Goal: Task Accomplishment & Management: Manage account settings

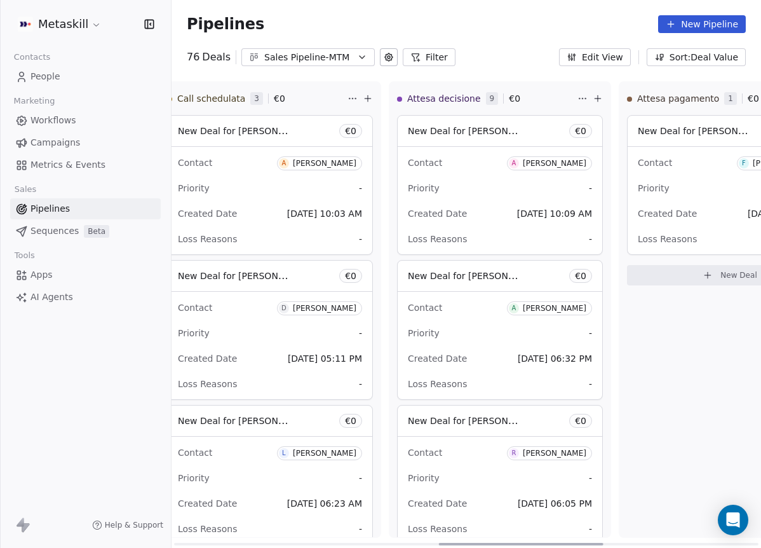
click at [728, 387] on div "Attesa pagamento 1 € 0 New Deal for Federico Cioffi € 0 Contact F Federico Ciof…" at bounding box center [730, 309] width 222 height 456
click at [710, 387] on div "Attesa pagamento 1 € 0 New Deal for Federico Cioffi € 0 Contact F Federico Ciof…" at bounding box center [730, 309] width 222 height 456
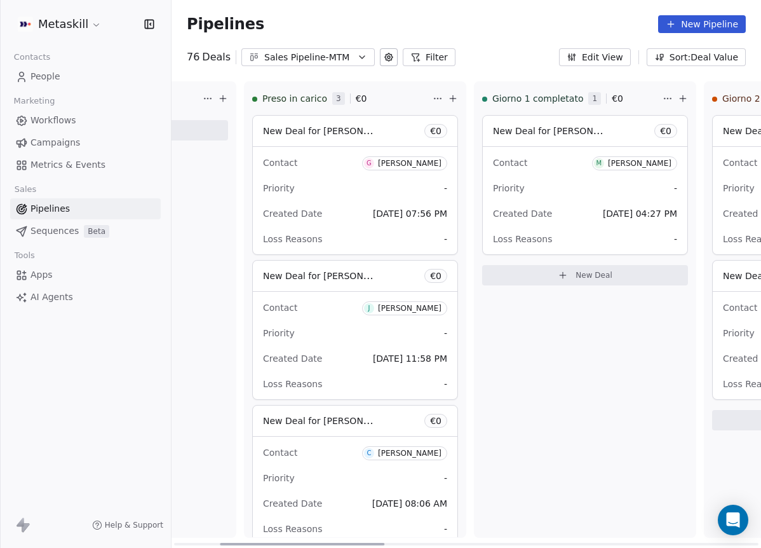
scroll to position [0, 174]
drag, startPoint x: 527, startPoint y: 545, endPoint x: 313, endPoint y: 533, distance: 214.4
click at [313, 542] on div at bounding box center [302, 543] width 165 height 3
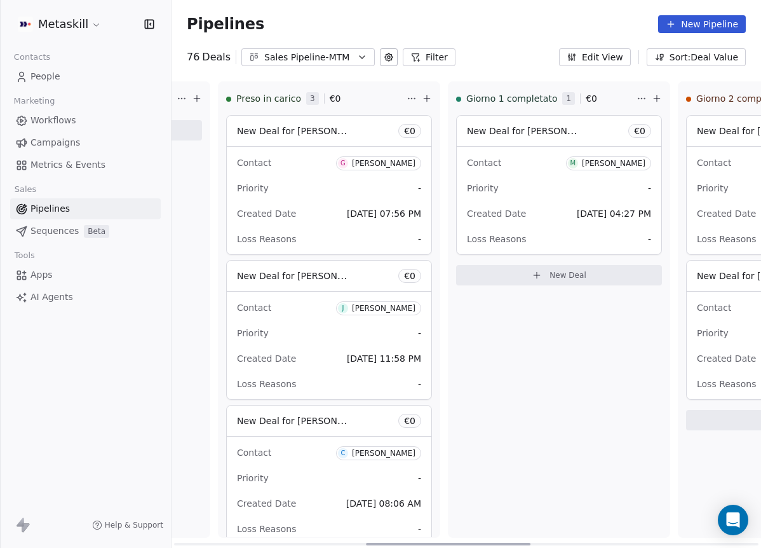
scroll to position [0, 0]
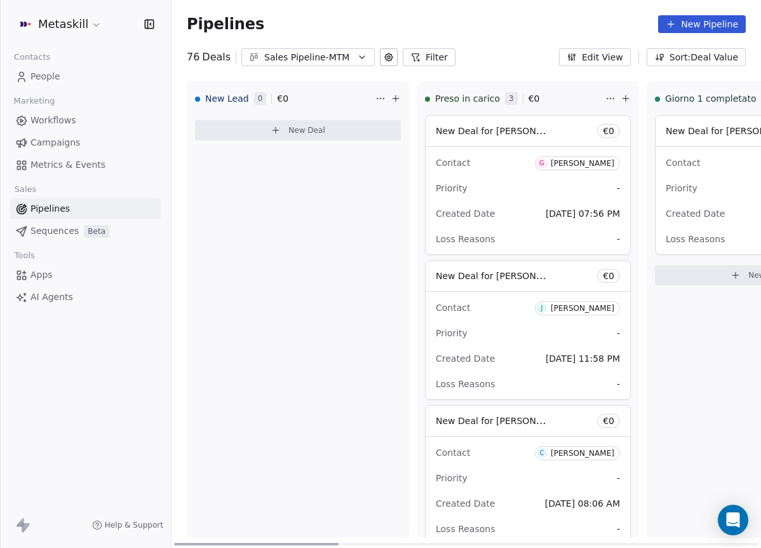
drag, startPoint x: 377, startPoint y: 545, endPoint x: 189, endPoint y: 509, distance: 192.0
click at [189, 542] on div at bounding box center [256, 543] width 165 height 3
click at [353, 41] on div "Pipelines New Pipeline" at bounding box center [466, 24] width 589 height 48
click at [354, 47] on div "Pipelines New Pipeline" at bounding box center [466, 24] width 589 height 48
click at [352, 48] on button "Sales Pipeline-MTM" at bounding box center [307, 57] width 133 height 18
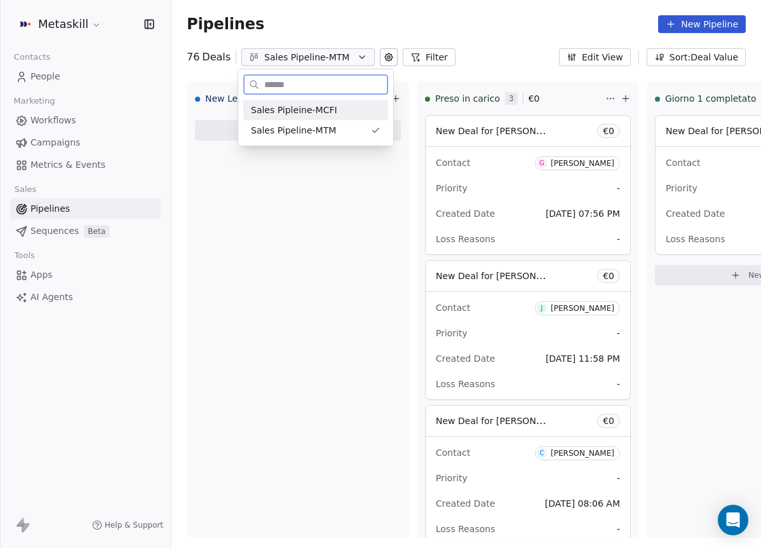
click at [370, 114] on div "Sales Pipleine-MCFI" at bounding box center [316, 110] width 130 height 13
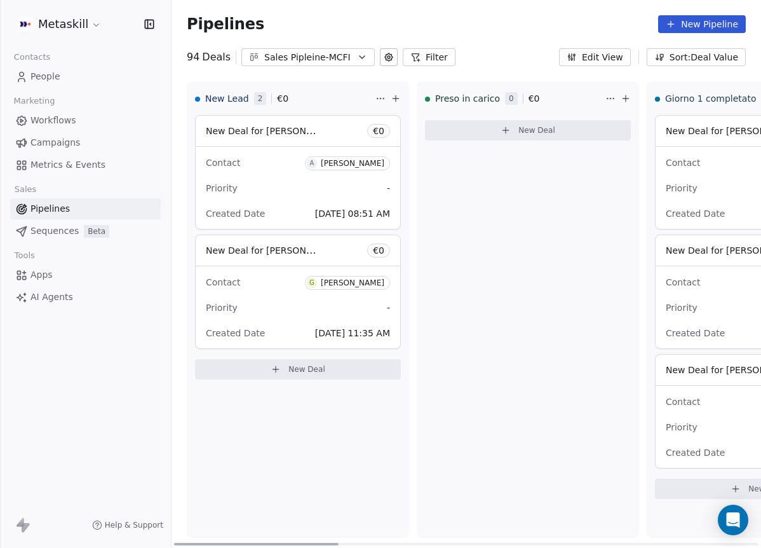
click at [361, 163] on div "[PERSON_NAME]" at bounding box center [353, 163] width 64 height 9
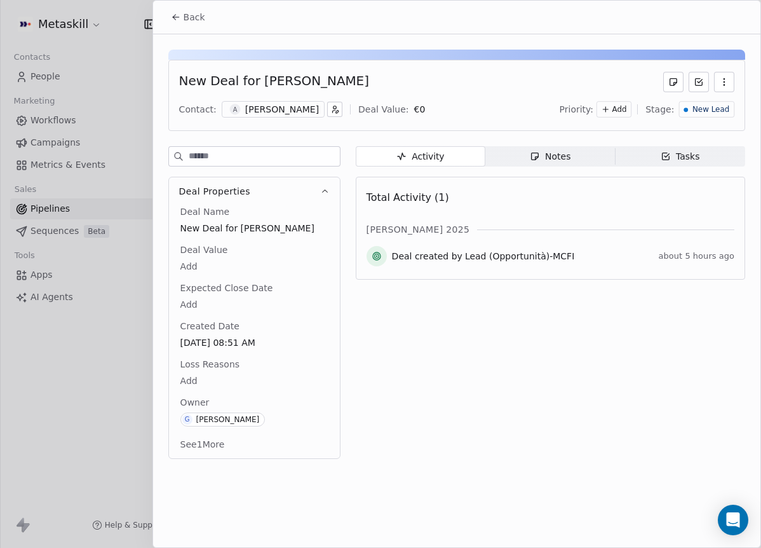
click at [284, 105] on div "[PERSON_NAME]" at bounding box center [282, 109] width 74 height 13
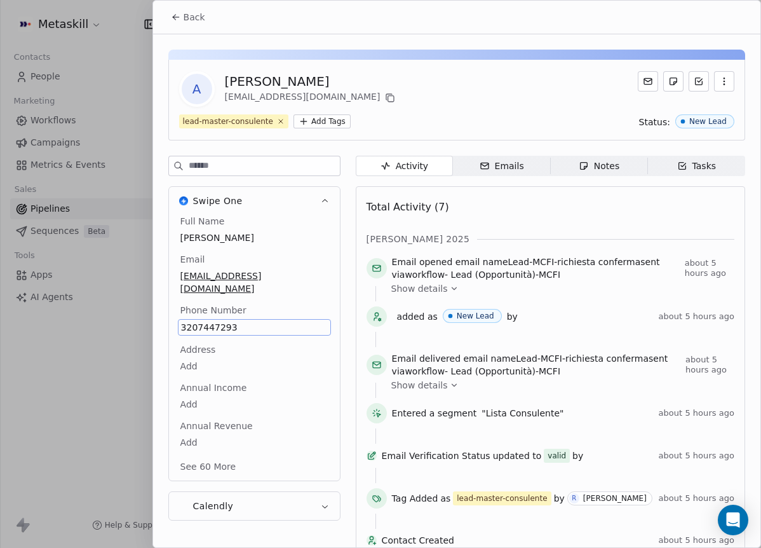
scroll to position [34, 0]
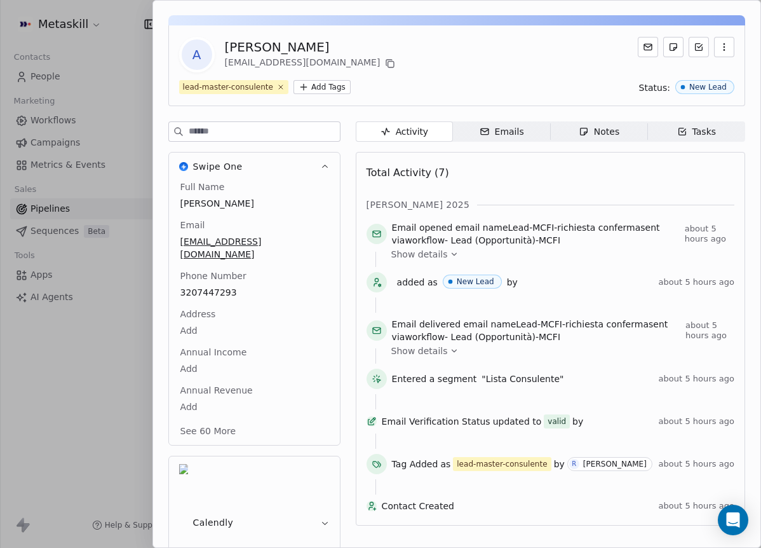
click at [475, 76] on div "A Alessio Felice alessiofelice81@gmail.com lead-master-consulente Add Tags Stat…" at bounding box center [456, 65] width 577 height 81
click at [485, 88] on div "lead-master-consulente Add Tags Status: New Lead" at bounding box center [456, 87] width 555 height 14
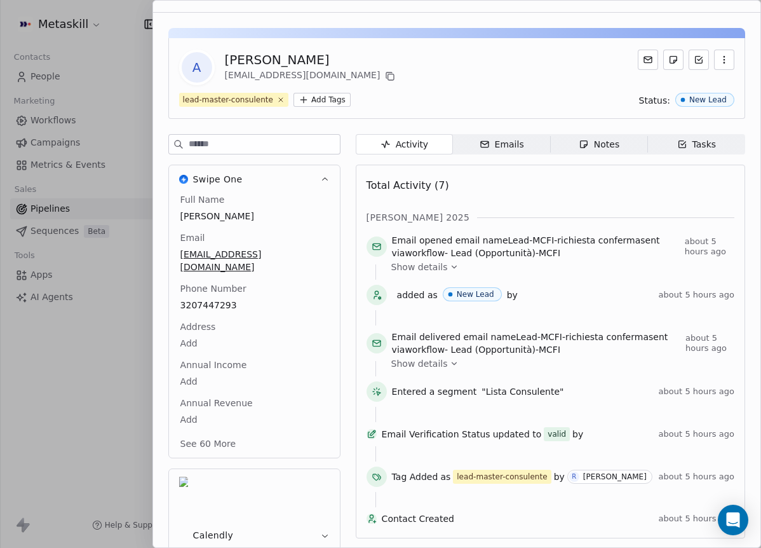
scroll to position [0, 0]
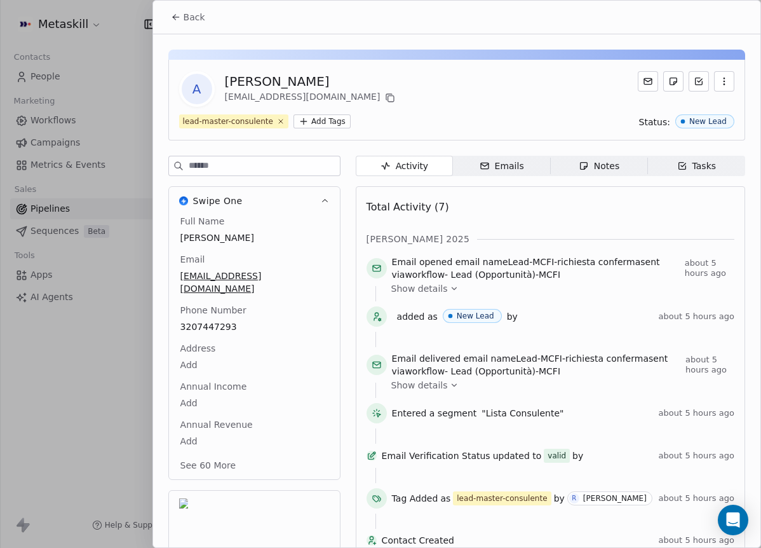
click at [585, 181] on div "Activity Activity Emails Emails Notes Notes Tasks Tasks Total Activity (7) ott …" at bounding box center [550, 393] width 389 height 475
click at [588, 172] on div "Notes" at bounding box center [599, 165] width 41 height 13
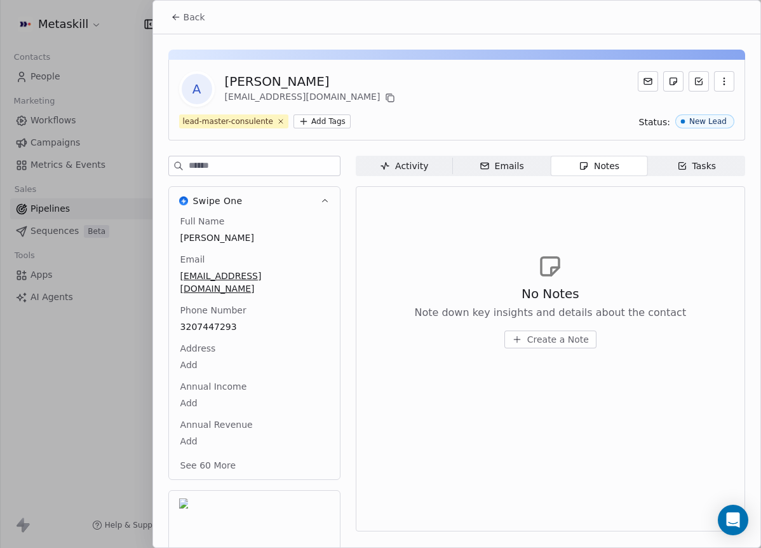
click at [474, 113] on div "A Alessio Felice alessiofelice81@gmail.com lead-master-consulente Add Tags Stat…" at bounding box center [456, 100] width 577 height 81
click at [198, 25] on button "Back" at bounding box center [188, 17] width 50 height 23
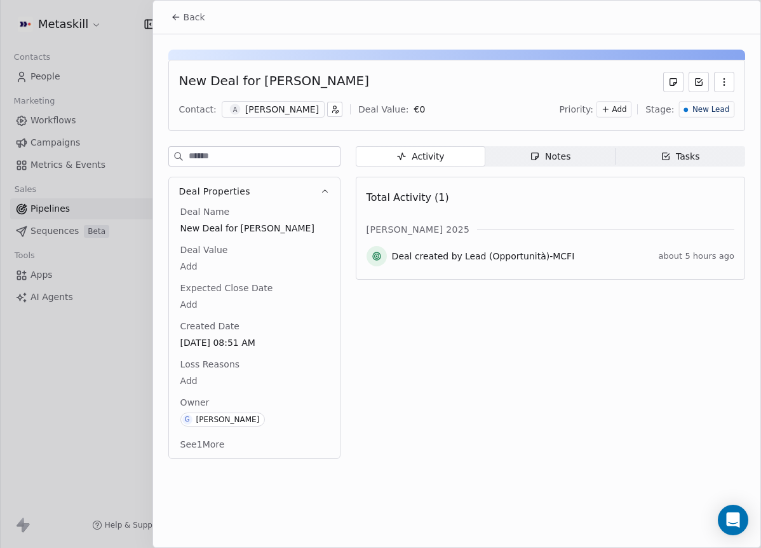
click at [532, 159] on icon "button" at bounding box center [535, 156] width 7 height 7
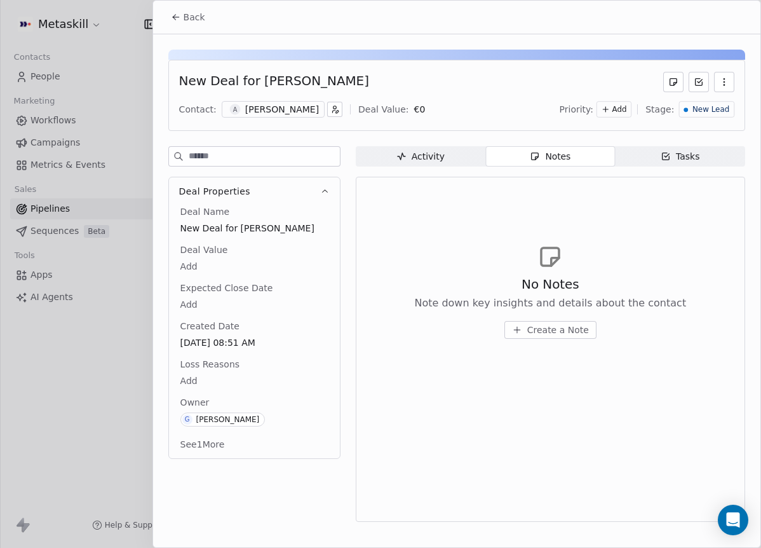
click at [464, 158] on span "Activity Activity" at bounding box center [421, 156] width 130 height 20
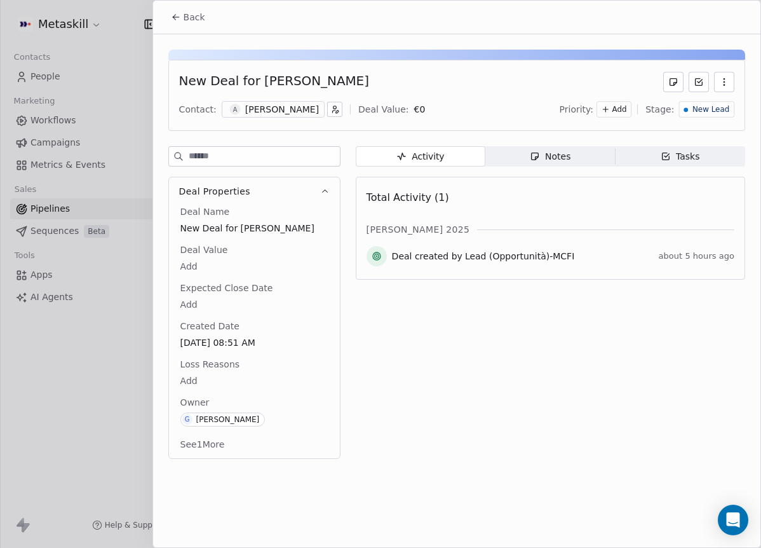
click at [545, 142] on div "New Deal for Alessio Felice Contact: A Alessio Felice Deal Value: € 0 Priority:…" at bounding box center [456, 250] width 607 height 432
click at [539, 148] on span "Notes Notes" at bounding box center [550, 156] width 130 height 20
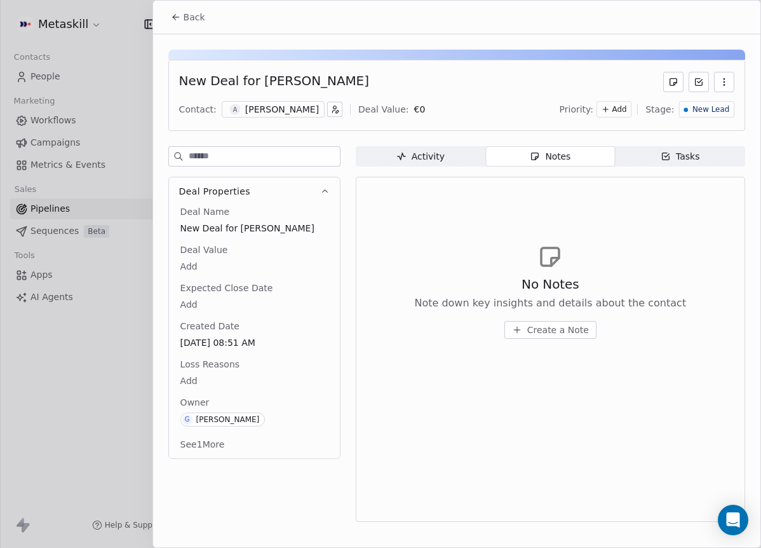
click at [572, 329] on span "Create a Note" at bounding box center [558, 329] width 62 height 13
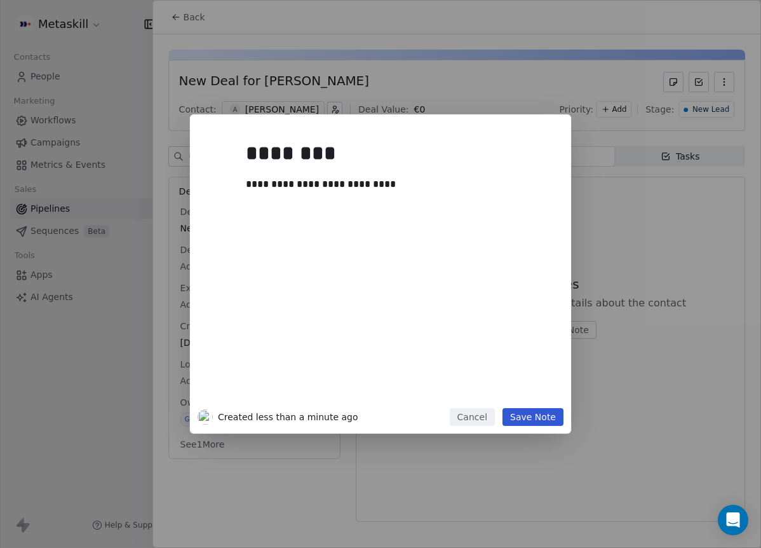
click at [551, 412] on button "Save Note" at bounding box center [532, 417] width 61 height 18
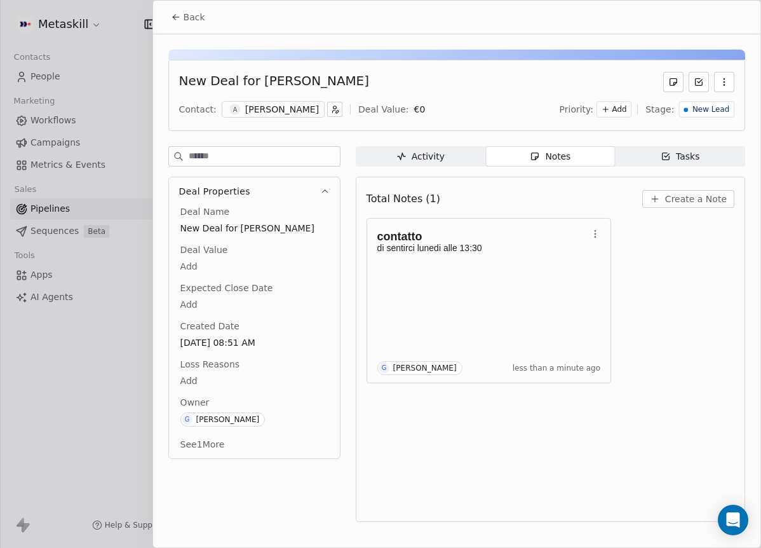
click at [259, 80] on div "New Deal for [PERSON_NAME]" at bounding box center [274, 82] width 190 height 20
drag, startPoint x: 255, startPoint y: 80, endPoint x: 379, endPoint y: 71, distance: 123.6
click at [380, 70] on div "New Deal for Alessio Felice Contact: A Alessio Felice Deal Value: € 0 Priority:…" at bounding box center [456, 95] width 577 height 71
click at [251, 76] on div "New Deal for [PERSON_NAME]" at bounding box center [274, 82] width 190 height 20
drag, startPoint x: 255, startPoint y: 81, endPoint x: 340, endPoint y: 81, distance: 84.5
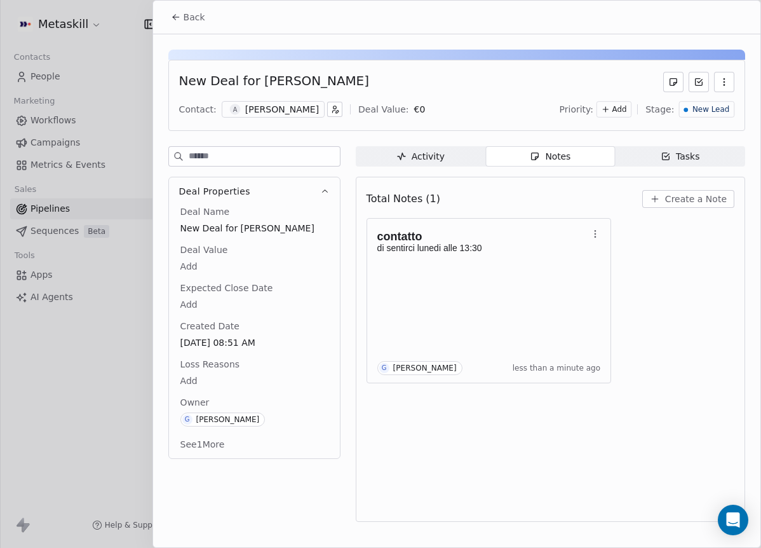
click at [340, 81] on div "New Deal for [PERSON_NAME]" at bounding box center [456, 82] width 555 height 20
copy div "[PERSON_NAME]"
click at [450, 203] on div "Total Notes (1) Create a Note" at bounding box center [551, 199] width 368 height 28
click at [720, 107] on span "New Lead" at bounding box center [710, 109] width 37 height 11
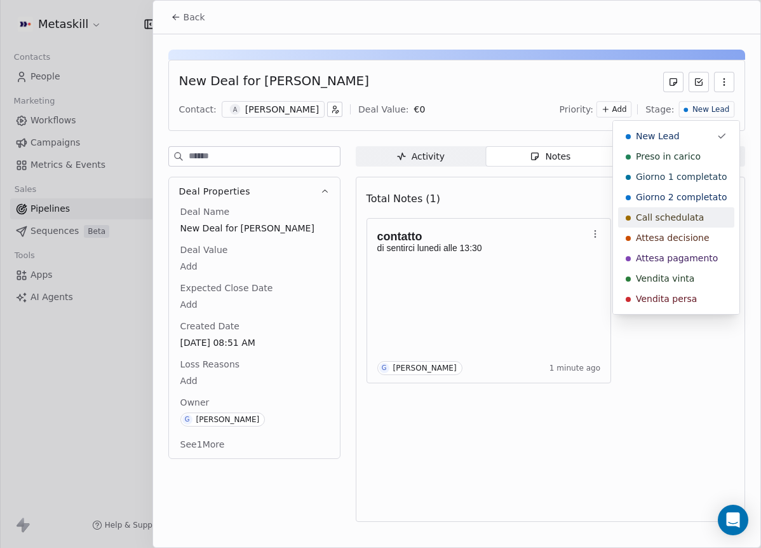
click at [706, 217] on div "Call schedulata" at bounding box center [676, 217] width 101 height 13
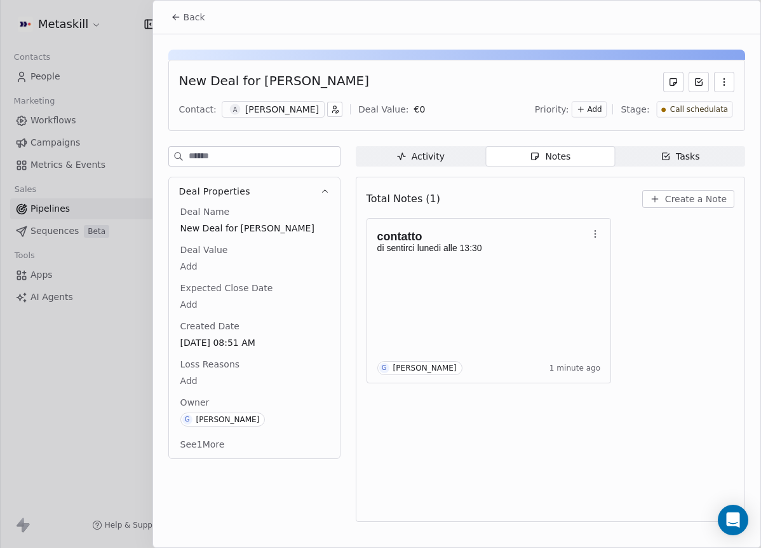
click at [187, 8] on button "Back" at bounding box center [188, 17] width 50 height 23
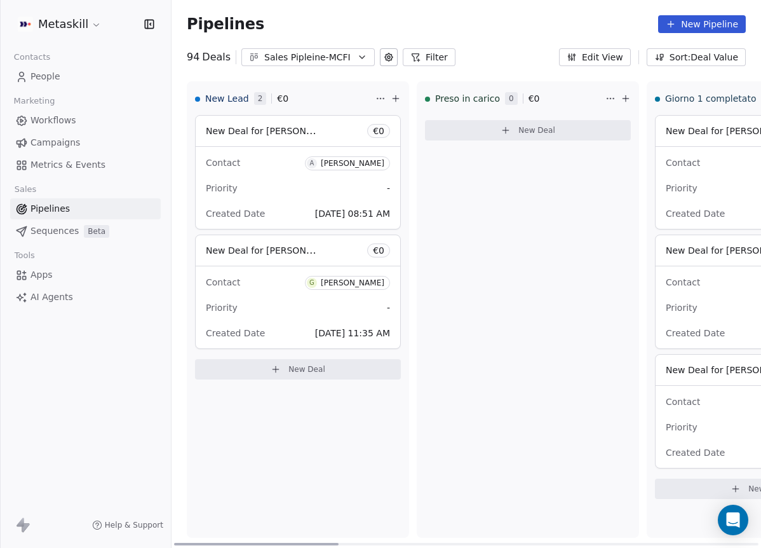
click at [355, 280] on div "[PERSON_NAME]" at bounding box center [353, 282] width 64 height 9
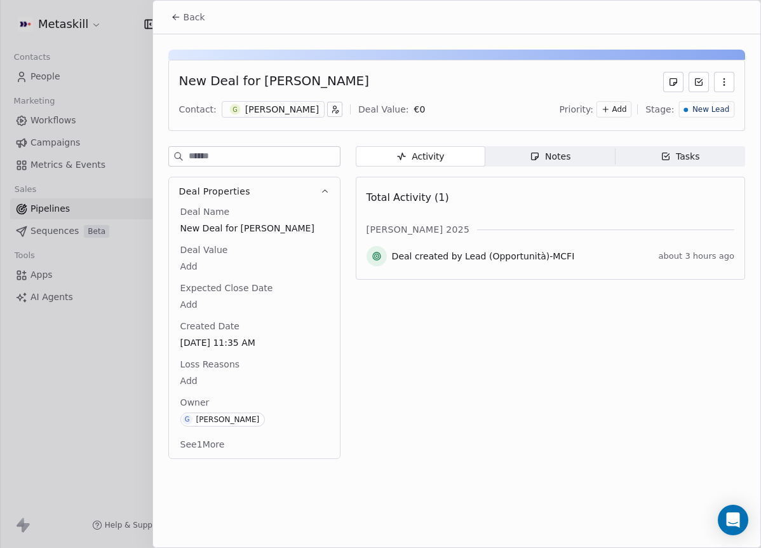
click at [300, 110] on div "[PERSON_NAME]" at bounding box center [282, 109] width 74 height 13
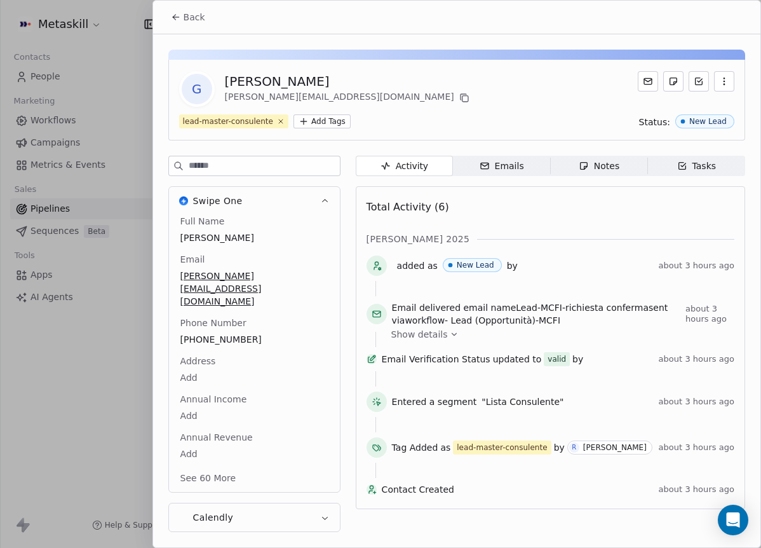
click at [210, 333] on span "+393891518217" at bounding box center [254, 339] width 148 height 13
click at [209, 333] on span "+393891518217" at bounding box center [254, 339] width 147 height 13
click at [209, 311] on input "**********" at bounding box center [248, 321] width 137 height 25
click at [285, 239] on html "Metaskill Contacts People Marketing Workflows Campaigns Metrics & Events Sales …" at bounding box center [380, 274] width 761 height 548
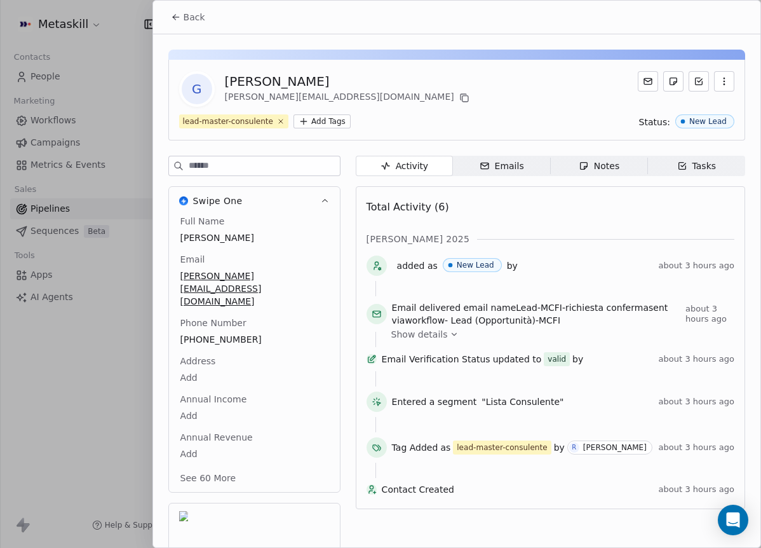
click at [595, 171] on div "Notes" at bounding box center [599, 165] width 41 height 13
click at [191, 20] on span "Back" at bounding box center [195, 17] width 22 height 13
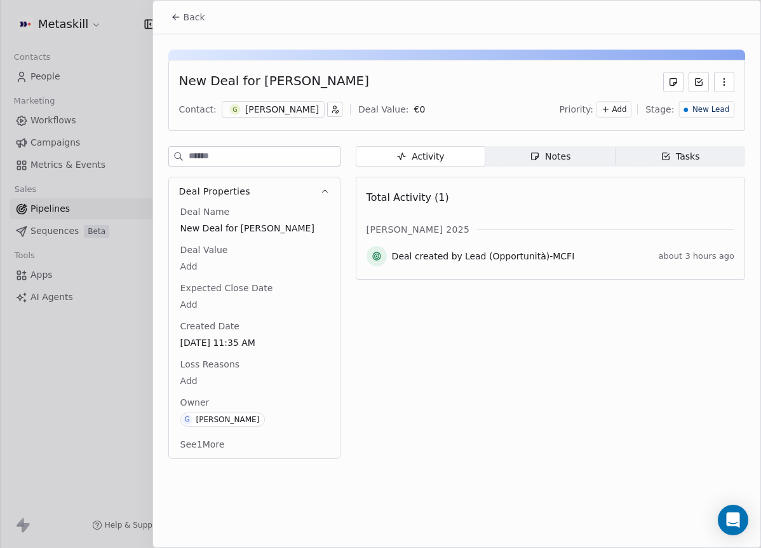
click at [572, 158] on span "Notes Notes" at bounding box center [550, 156] width 130 height 20
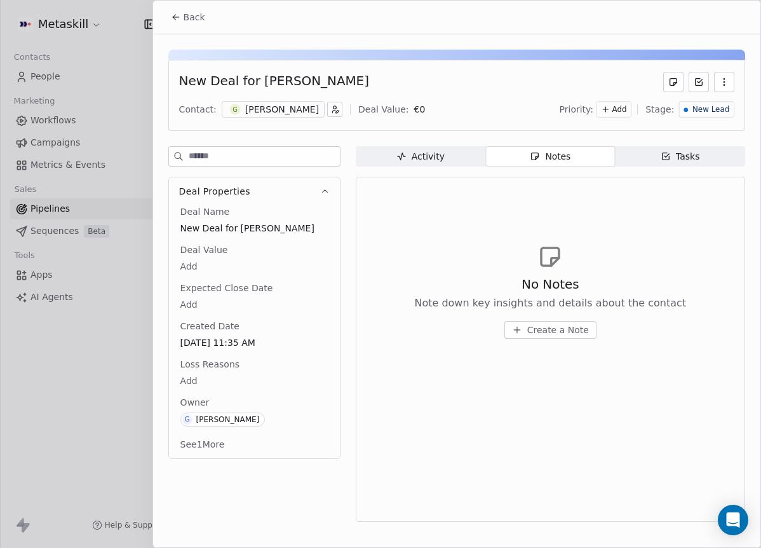
click at [566, 329] on span "Create a Note" at bounding box center [558, 329] width 62 height 13
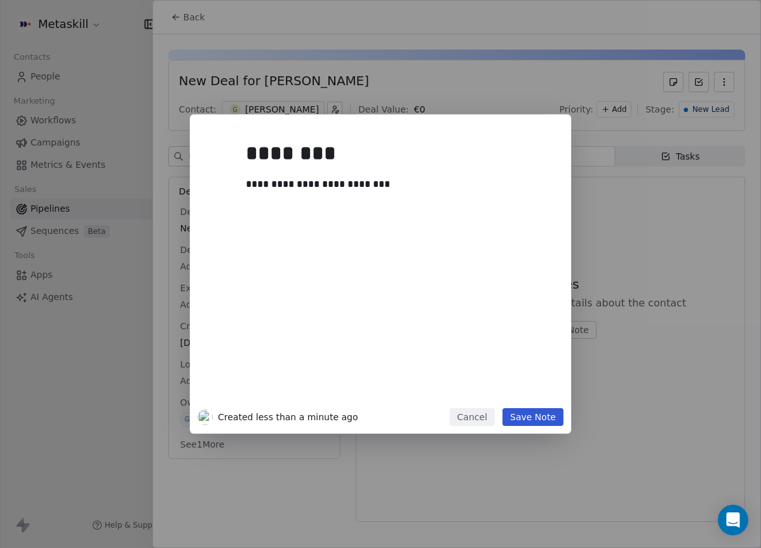
click at [556, 414] on button "Save Note" at bounding box center [532, 417] width 61 height 18
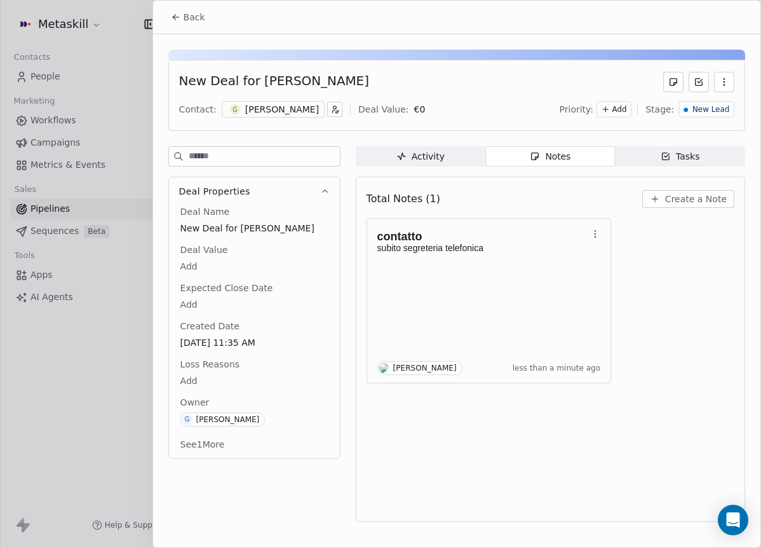
click at [704, 111] on span "New Lead" at bounding box center [710, 109] width 37 height 11
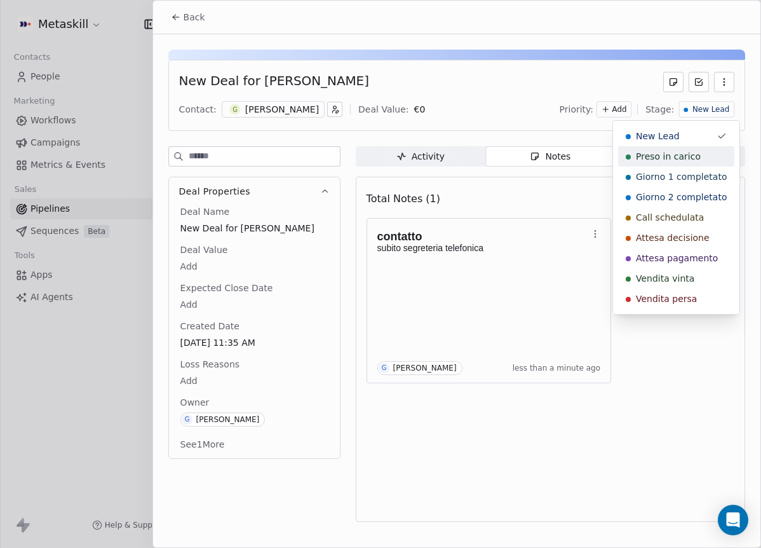
click at [704, 161] on div "Preso in carico" at bounding box center [676, 156] width 101 height 13
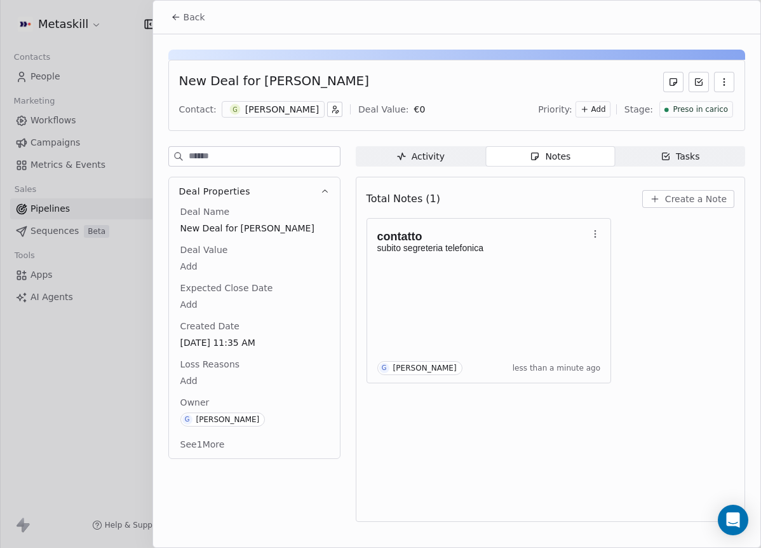
click at [206, 16] on button "Back" at bounding box center [188, 17] width 50 height 23
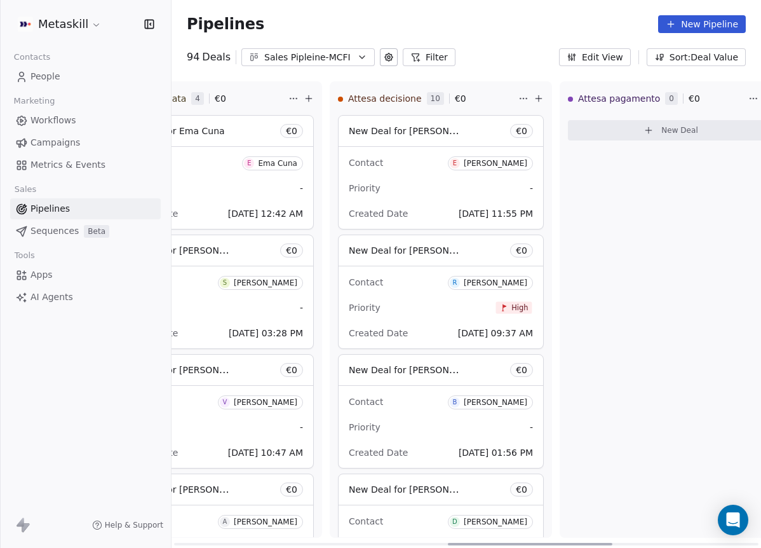
scroll to position [0, 1017]
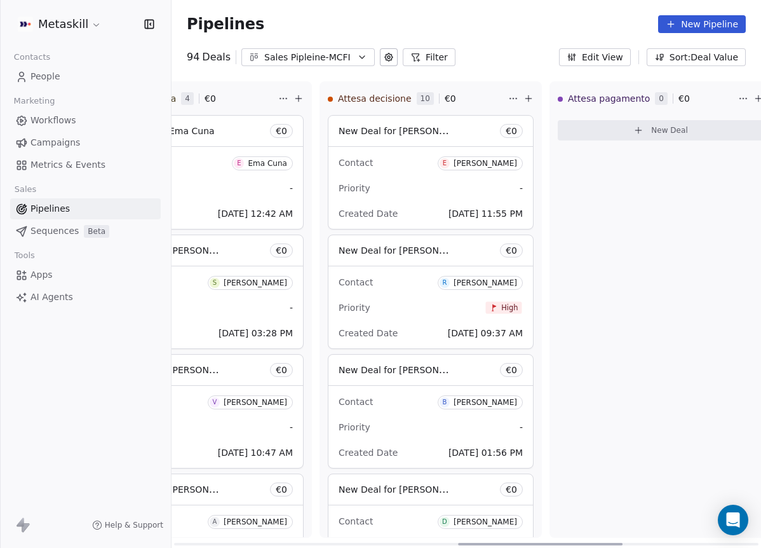
drag, startPoint x: 321, startPoint y: 544, endPoint x: 606, endPoint y: 502, distance: 287.6
click at [606, 542] on div at bounding box center [540, 543] width 165 height 3
click at [360, 66] on div "Pipelines New Pipeline 94 Deals Sales Pipleine-MCFI Filter Edit View Sort: Deal…" at bounding box center [466, 274] width 589 height 548
click at [357, 57] on icon "button" at bounding box center [362, 57] width 10 height 10
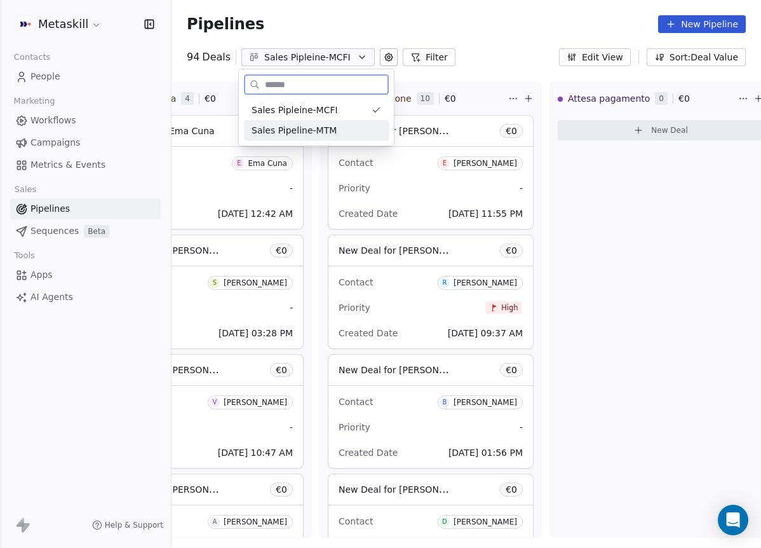
drag, startPoint x: 334, startPoint y: 130, endPoint x: 340, endPoint y: 273, distance: 142.4
click at [335, 131] on div "Sales Pipeline-MTM" at bounding box center [317, 130] width 130 height 13
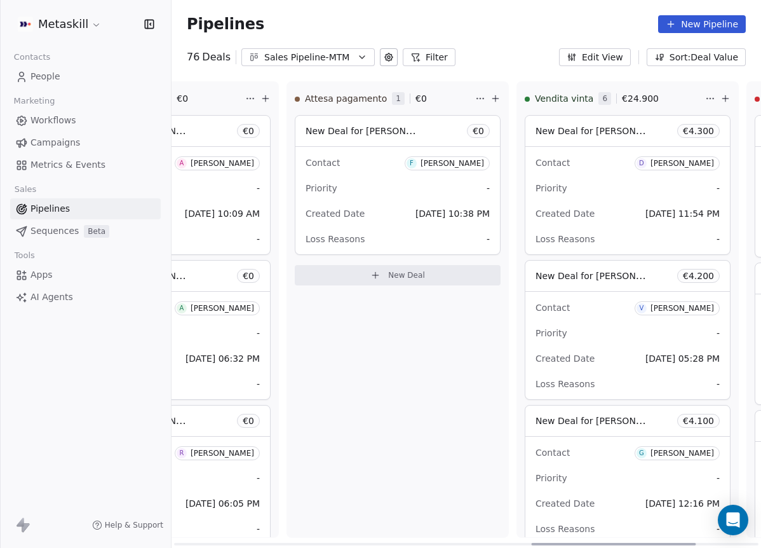
scroll to position [0, 1281]
drag, startPoint x: 265, startPoint y: 537, endPoint x: 459, endPoint y: 298, distance: 308.0
click at [620, 542] on div at bounding box center [614, 543] width 165 height 3
click at [448, 163] on div "[PERSON_NAME]" at bounding box center [451, 163] width 64 height 9
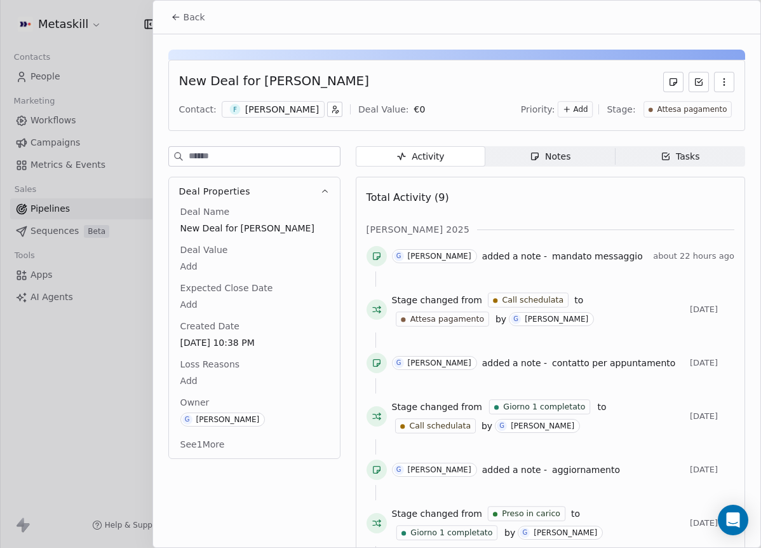
click at [569, 163] on span "Notes Notes" at bounding box center [550, 156] width 130 height 20
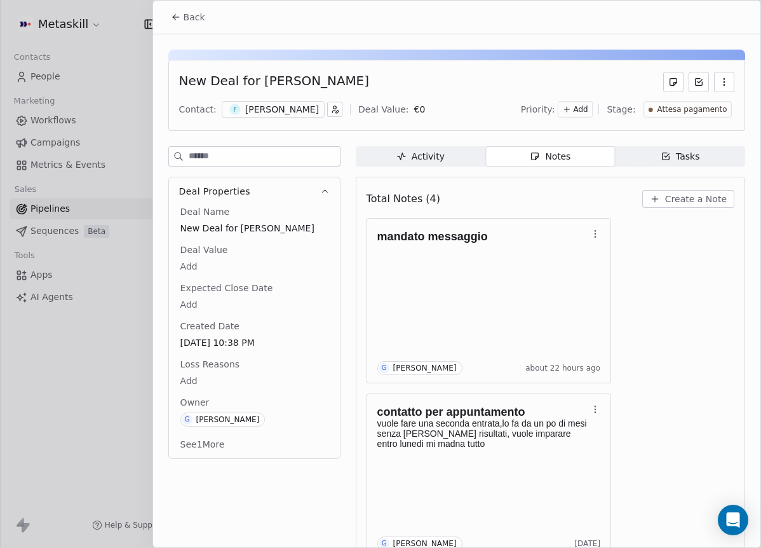
click at [269, 104] on div "[PERSON_NAME]" at bounding box center [282, 109] width 74 height 13
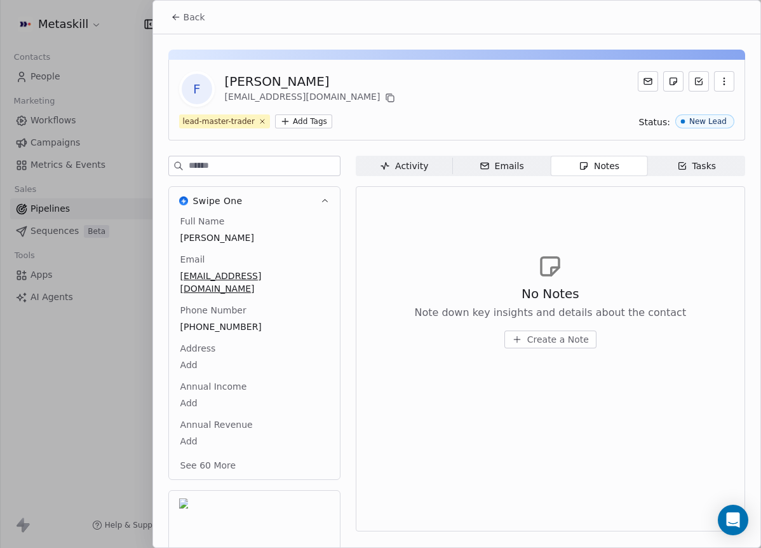
click at [206, 11] on button "Back" at bounding box center [188, 17] width 50 height 23
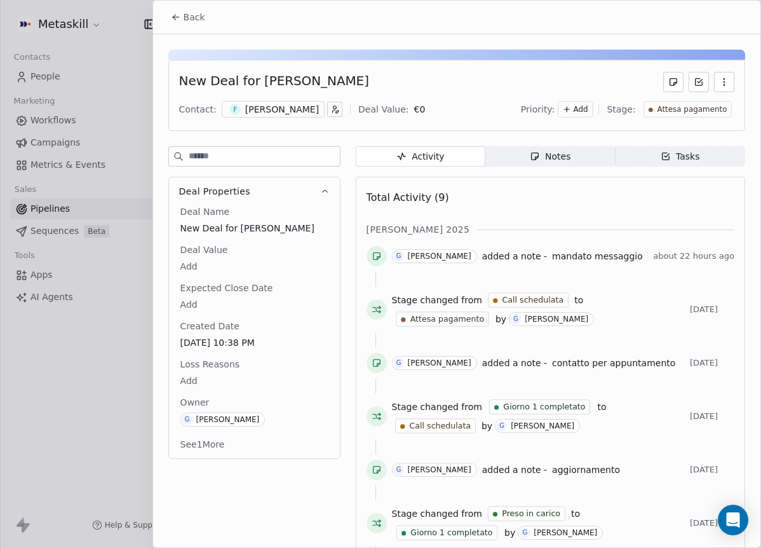
click at [563, 159] on div "Notes" at bounding box center [550, 156] width 41 height 13
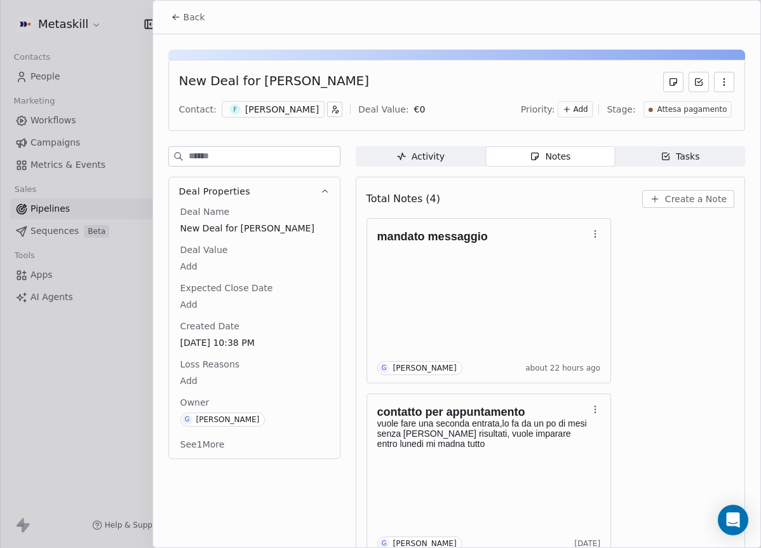
click at [196, 8] on button "Back" at bounding box center [188, 17] width 50 height 23
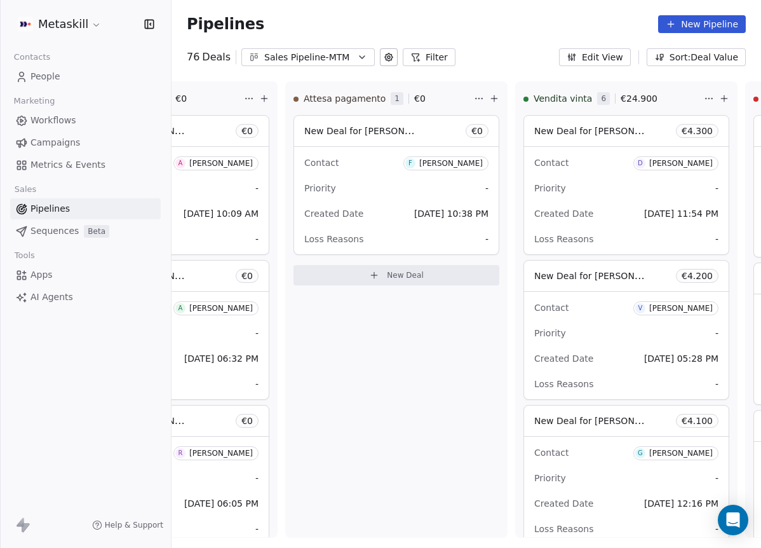
click at [337, 58] on div "Sales Pipeline-MTM" at bounding box center [308, 57] width 88 height 13
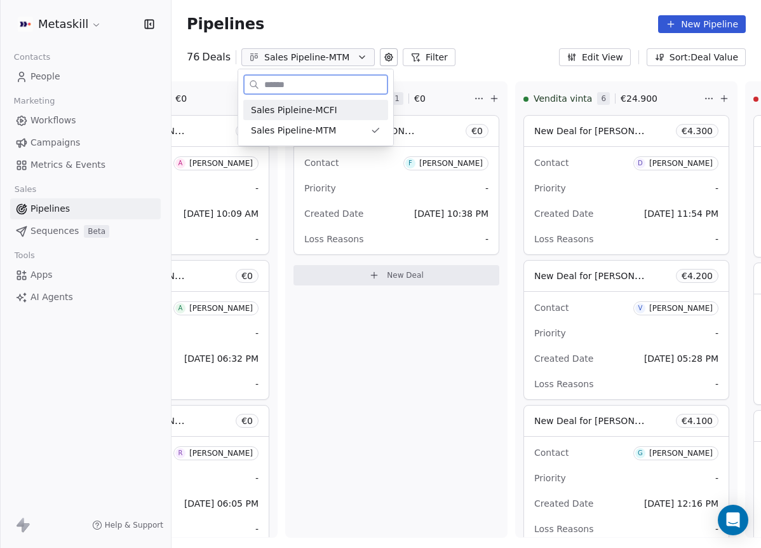
click at [336, 111] on div "Sales Pipleine-MCFI" at bounding box center [316, 110] width 130 height 13
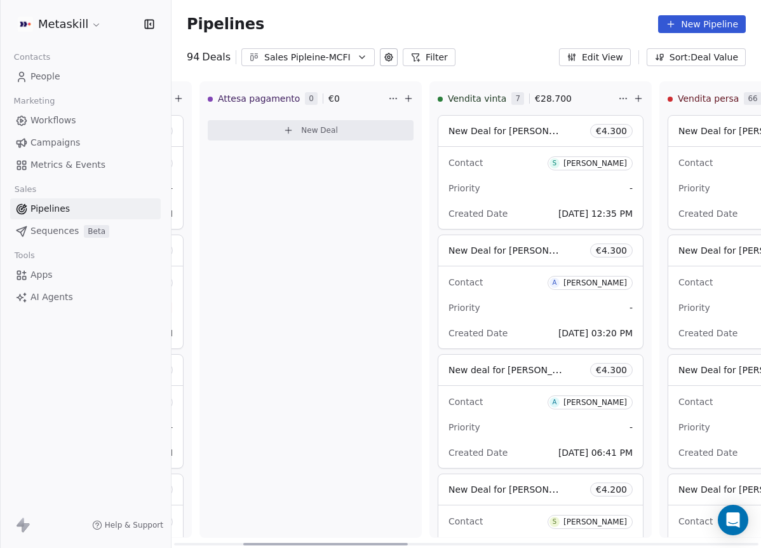
scroll to position [0, 1503]
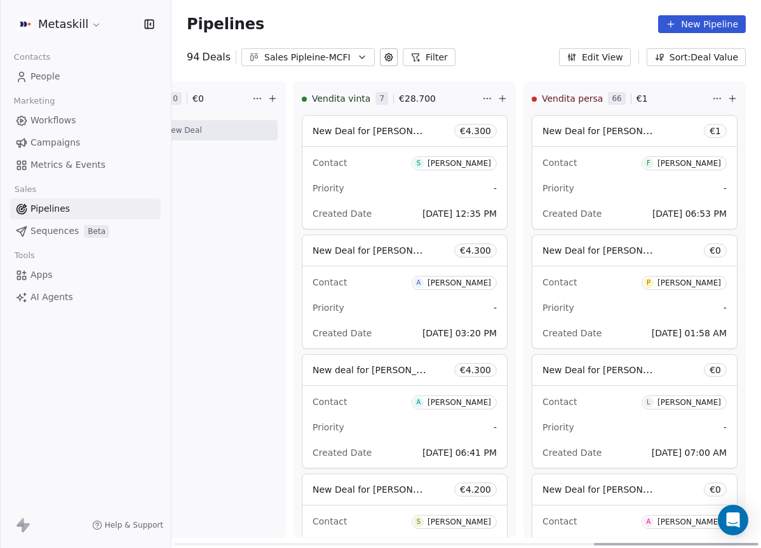
drag, startPoint x: 278, startPoint y: 541, endPoint x: 778, endPoint y: 523, distance: 500.2
click at [758, 542] on div at bounding box center [676, 543] width 165 height 3
click at [499, 14] on div "Pipelines New Pipeline" at bounding box center [466, 24] width 589 height 48
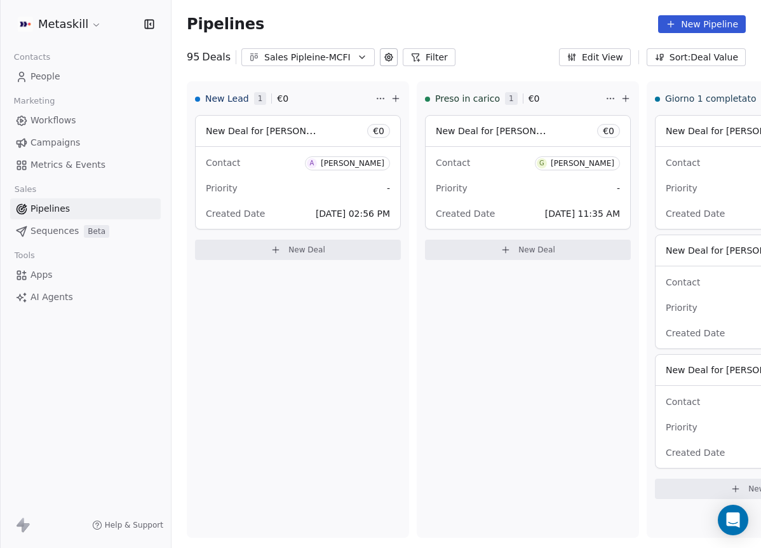
click at [326, 58] on div "Sales Pipleine-MCFI" at bounding box center [308, 57] width 88 height 13
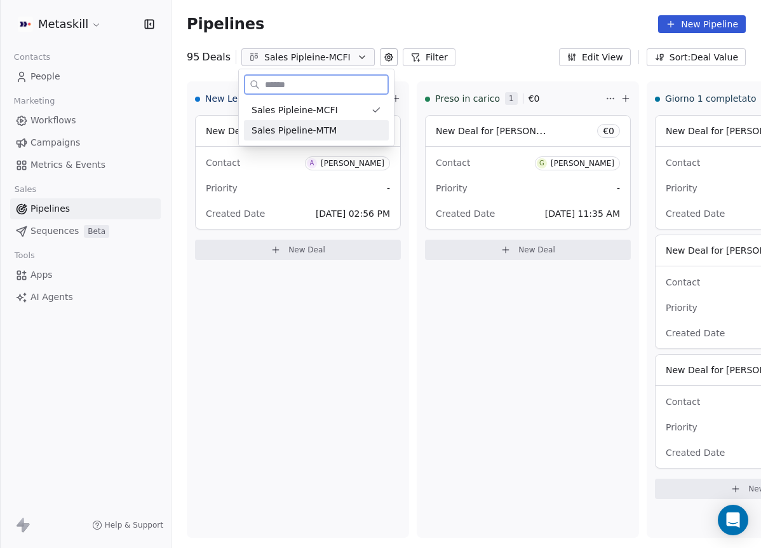
click at [358, 135] on div "Sales Pipeline-MTM" at bounding box center [317, 130] width 130 height 13
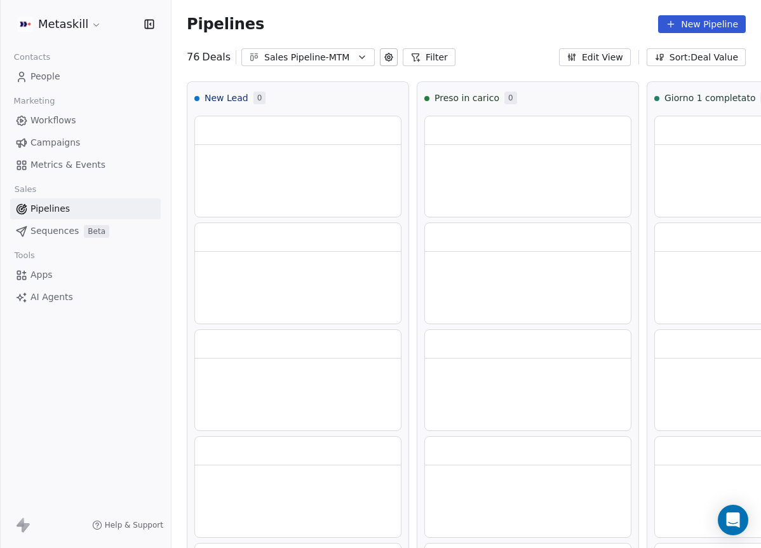
click at [346, 53] on div "Sales Pipeline-MTM" at bounding box center [308, 57] width 88 height 13
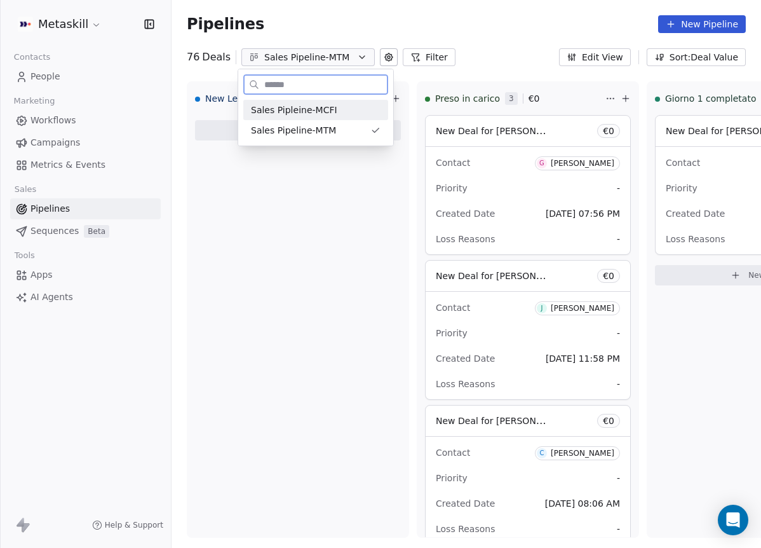
click at [339, 109] on div "Sales Pipleine-MCFI" at bounding box center [316, 110] width 130 height 13
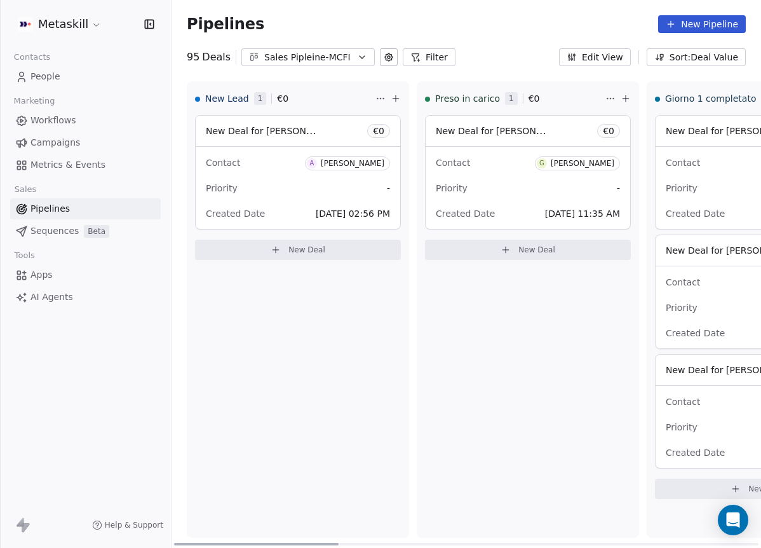
click at [384, 163] on span "A Antonio Paradiso" at bounding box center [347, 163] width 85 height 14
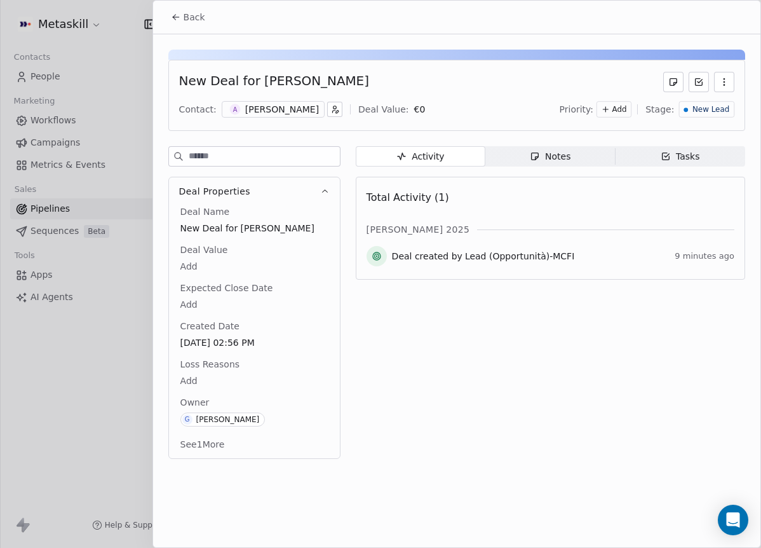
click at [278, 104] on div "[PERSON_NAME]" at bounding box center [282, 109] width 74 height 13
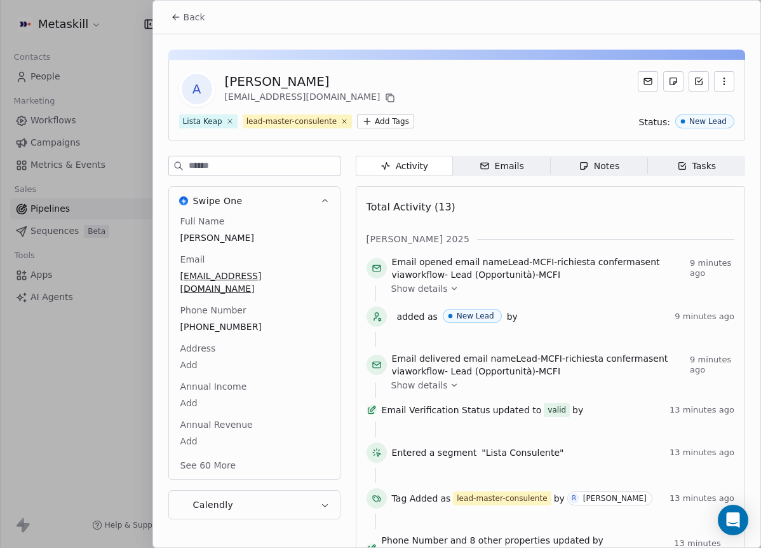
click at [189, 29] on div "Back" at bounding box center [456, 17] width 607 height 33
click at [191, 22] on span "Back" at bounding box center [195, 17] width 22 height 13
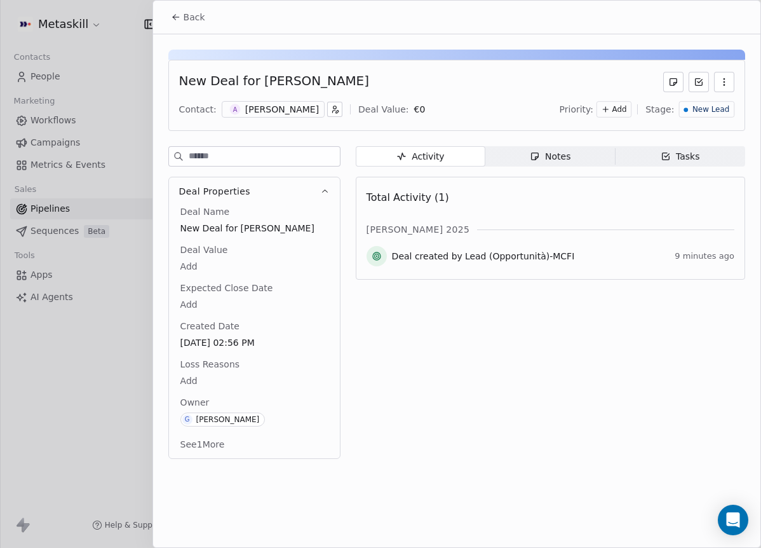
click at [208, 14] on button "Back" at bounding box center [188, 17] width 50 height 23
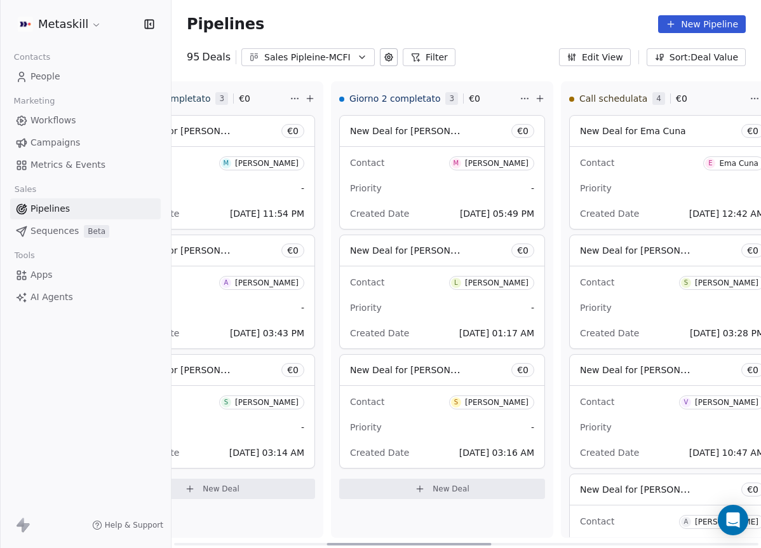
drag, startPoint x: 311, startPoint y: 539, endPoint x: 464, endPoint y: 478, distance: 164.5
click at [457, 542] on div at bounding box center [408, 543] width 165 height 3
click at [513, 163] on div "[PERSON_NAME]" at bounding box center [495, 163] width 64 height 9
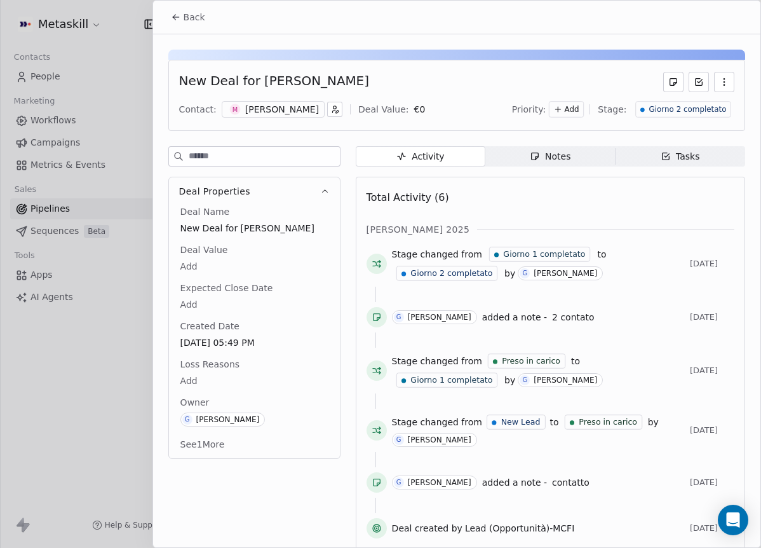
click at [250, 109] on div "[PERSON_NAME]" at bounding box center [282, 109] width 74 height 13
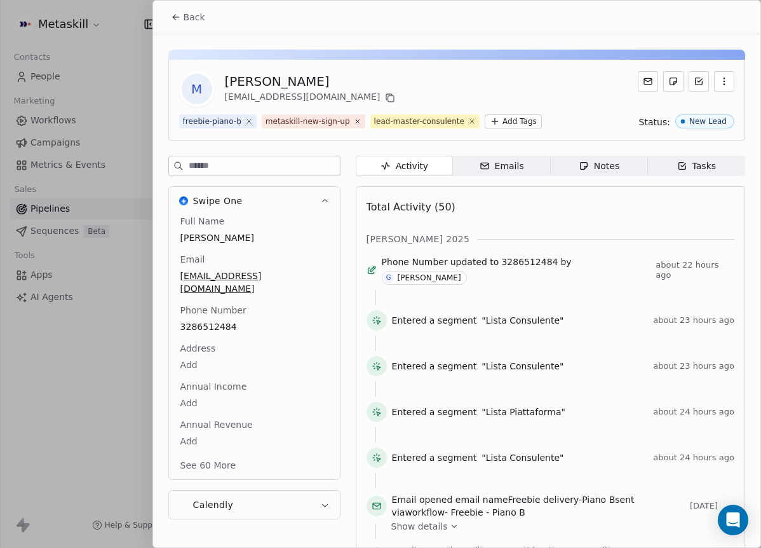
drag, startPoint x: 683, startPoint y: 459, endPoint x: 600, endPoint y: 344, distance: 142.4
click at [694, 474] on div "Entered a segment "Lista Consulente" about 24 hours ago" at bounding box center [551, 467] width 368 height 41
click at [184, 24] on button "Back" at bounding box center [188, 17] width 50 height 23
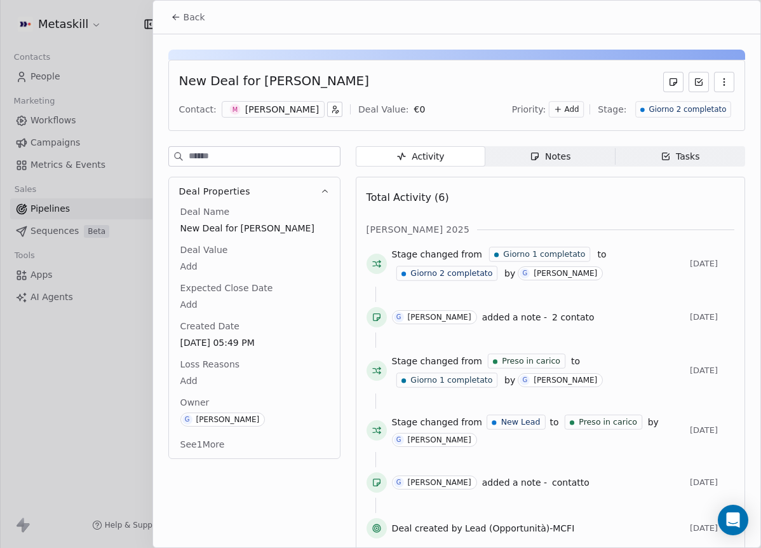
click at [188, 18] on span "Back" at bounding box center [195, 17] width 22 height 13
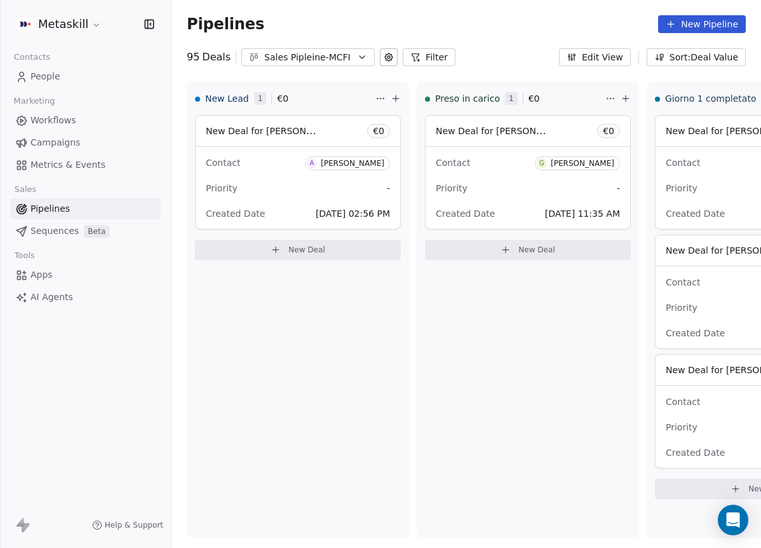
click at [332, 63] on button "Sales Pipleine-MCFI" at bounding box center [307, 57] width 133 height 18
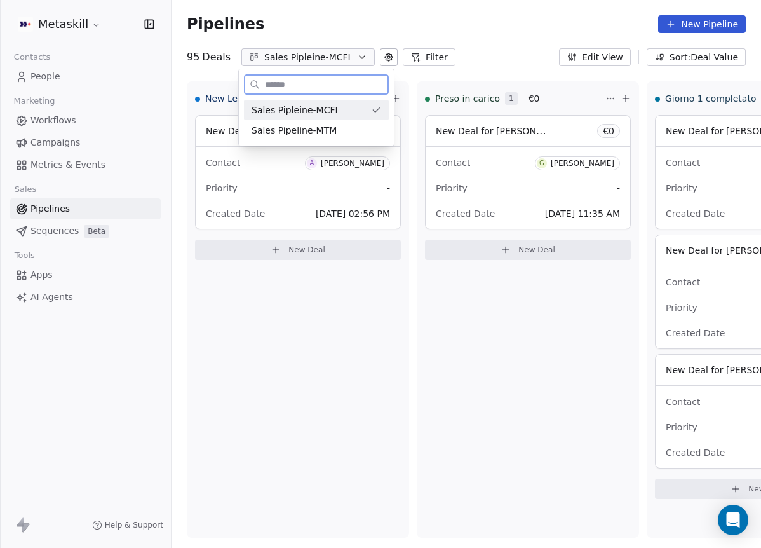
click at [330, 123] on div "Sales Pipeline-MTM" at bounding box center [316, 130] width 145 height 20
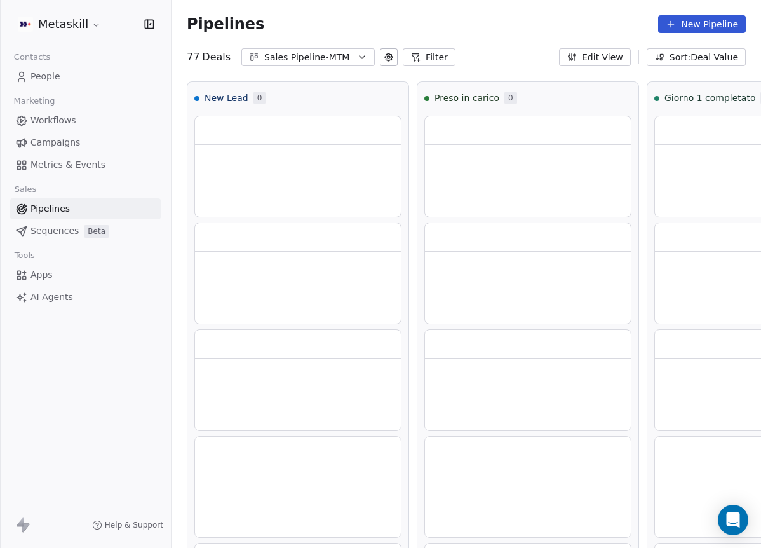
click at [327, 61] on div "Sales Pipeline-MTM" at bounding box center [308, 57] width 88 height 13
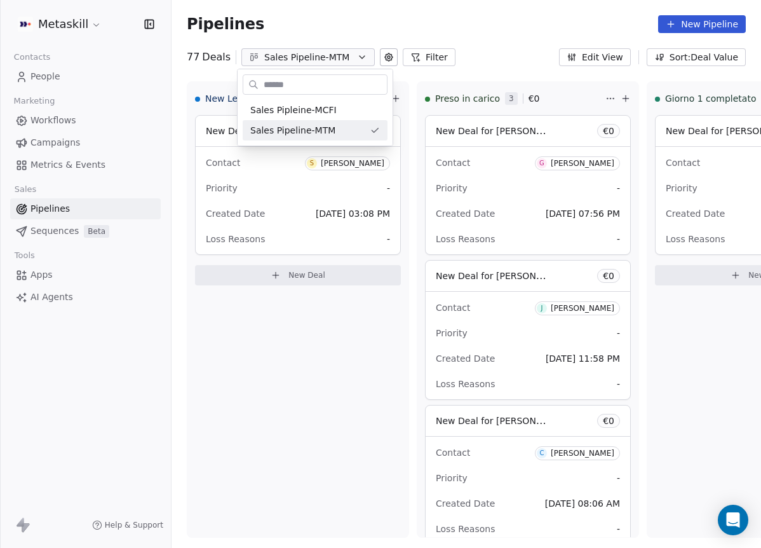
click at [340, 93] on div at bounding box center [315, 84] width 145 height 20
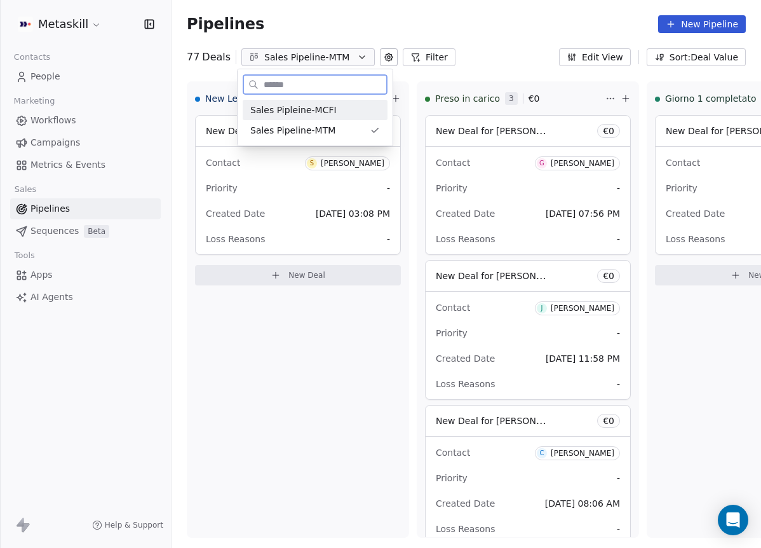
click at [332, 104] on span "Sales Pipleine-MCFI" at bounding box center [293, 110] width 86 height 13
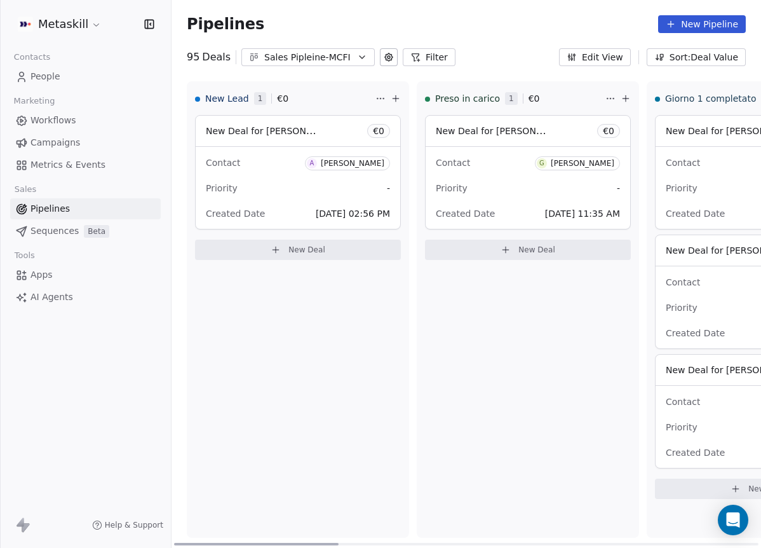
click at [380, 161] on div "[PERSON_NAME]" at bounding box center [353, 163] width 64 height 9
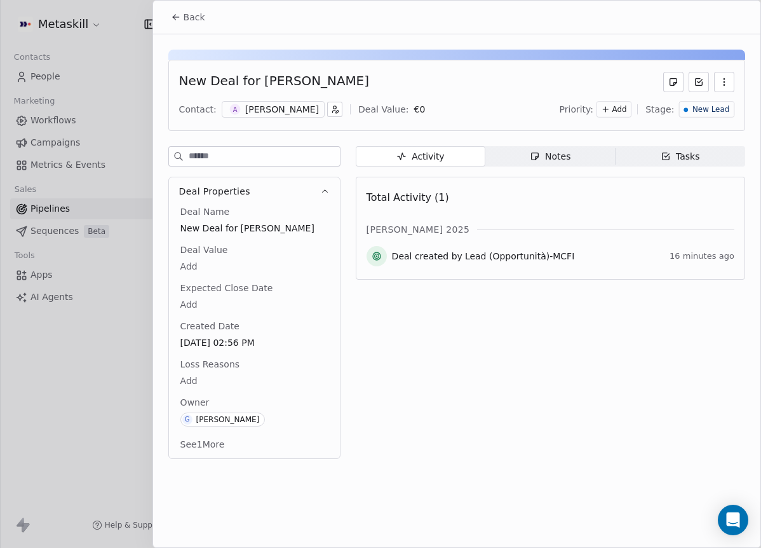
click at [263, 114] on div "[PERSON_NAME]" at bounding box center [282, 109] width 74 height 13
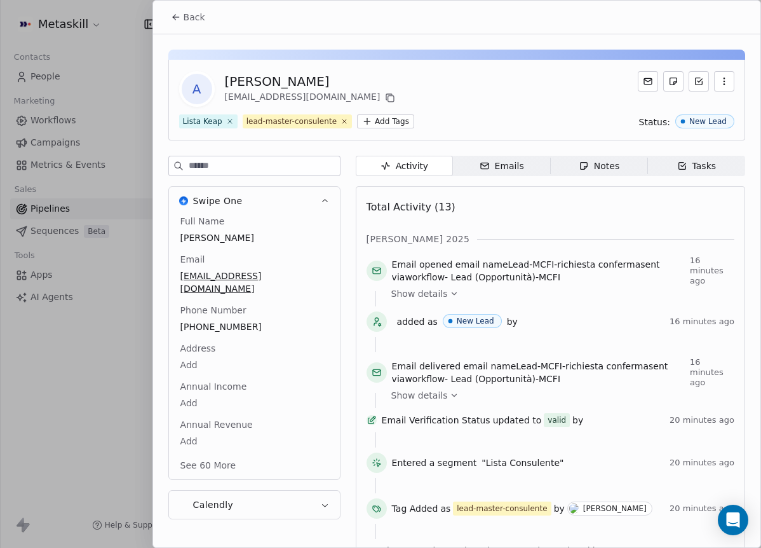
scroll to position [41, 0]
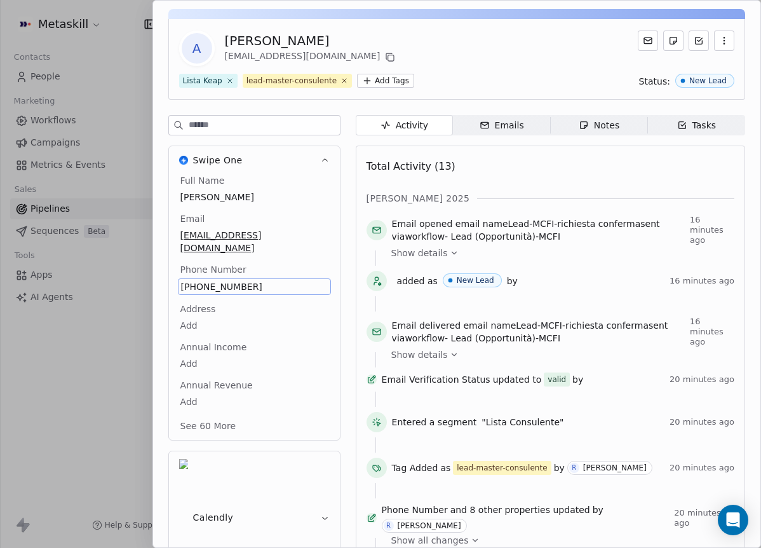
click at [199, 280] on span "[PHONE_NUMBER]" at bounding box center [254, 286] width 147 height 13
click at [205, 282] on input "**********" at bounding box center [248, 281] width 137 height 25
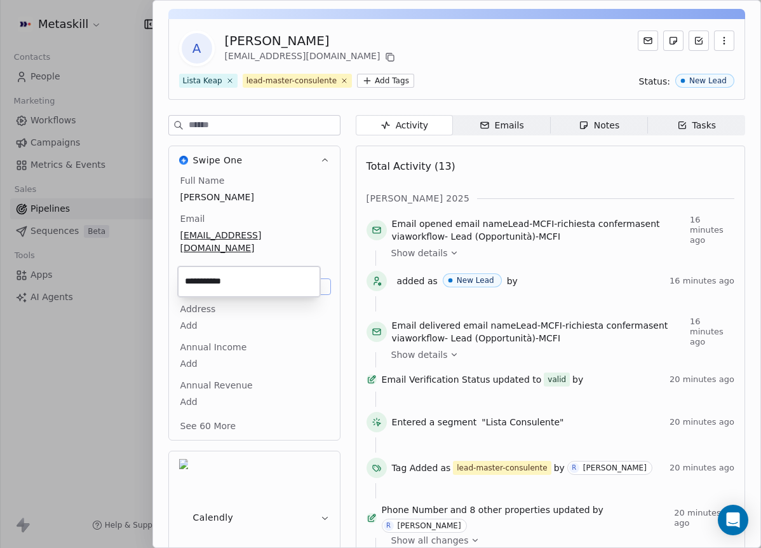
click at [205, 282] on input "**********" at bounding box center [248, 281] width 137 height 25
click at [320, 242] on html "Metaskill Contacts People Marketing Workflows Campaigns Metrics & Events Sales …" at bounding box center [380, 274] width 761 height 548
click at [597, 126] on div "Notes" at bounding box center [599, 125] width 41 height 13
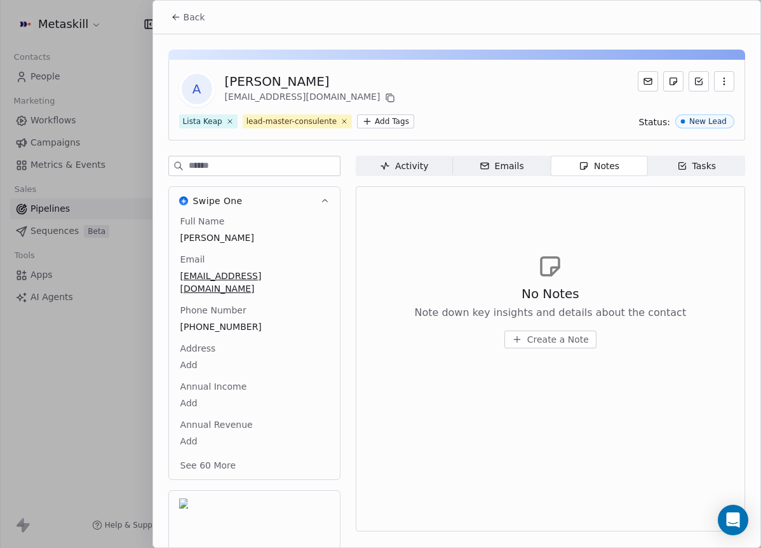
click at [185, 22] on span "Back" at bounding box center [195, 17] width 22 height 13
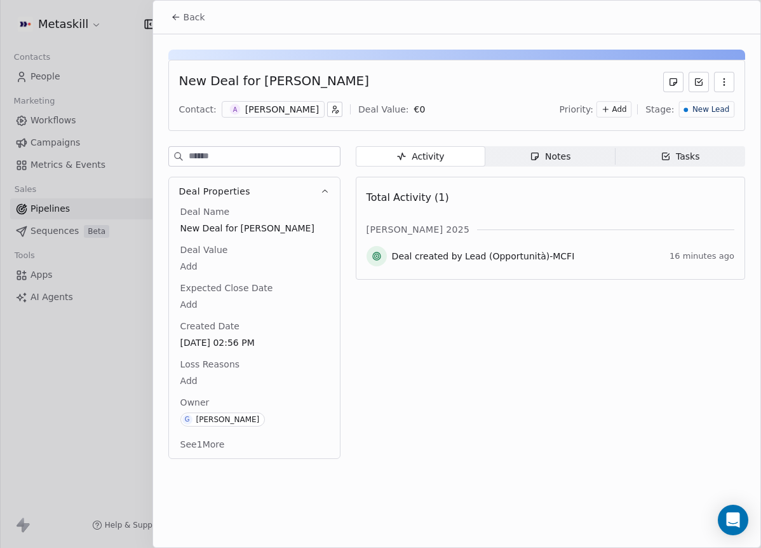
drag, startPoint x: 589, startPoint y: 148, endPoint x: 584, endPoint y: 175, distance: 27.2
click at [588, 151] on span "Notes Notes" at bounding box center [550, 156] width 130 height 20
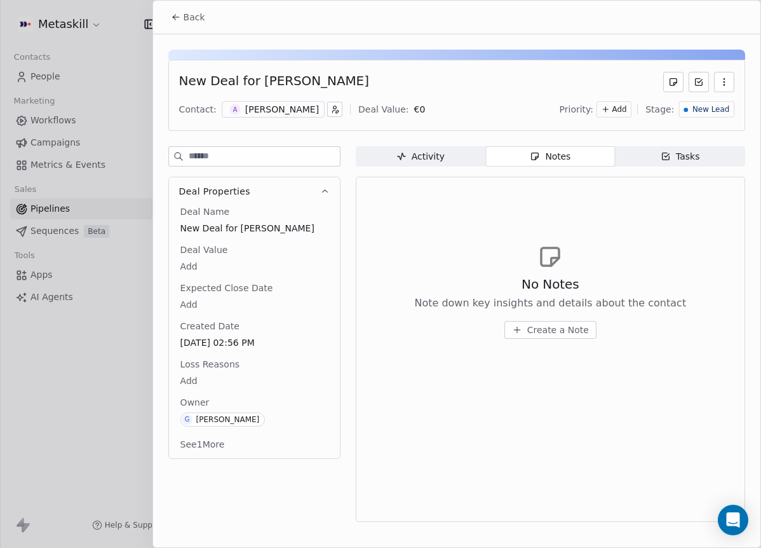
click at [562, 320] on div "No Notes Note down key insights and details about the contact Create a Note" at bounding box center [550, 307] width 272 height 64
click at [561, 330] on span "Create a Note" at bounding box center [558, 329] width 62 height 13
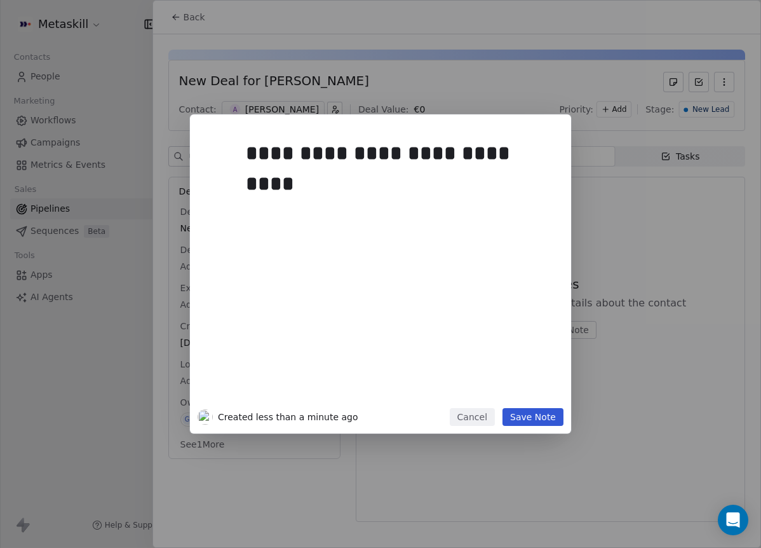
click at [550, 416] on button "Save Note" at bounding box center [532, 417] width 61 height 18
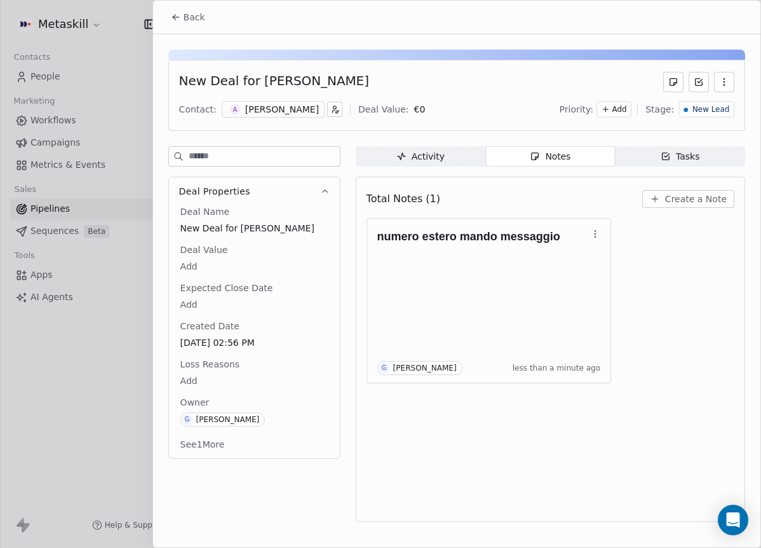
click at [189, 27] on button "Back" at bounding box center [188, 17] width 50 height 23
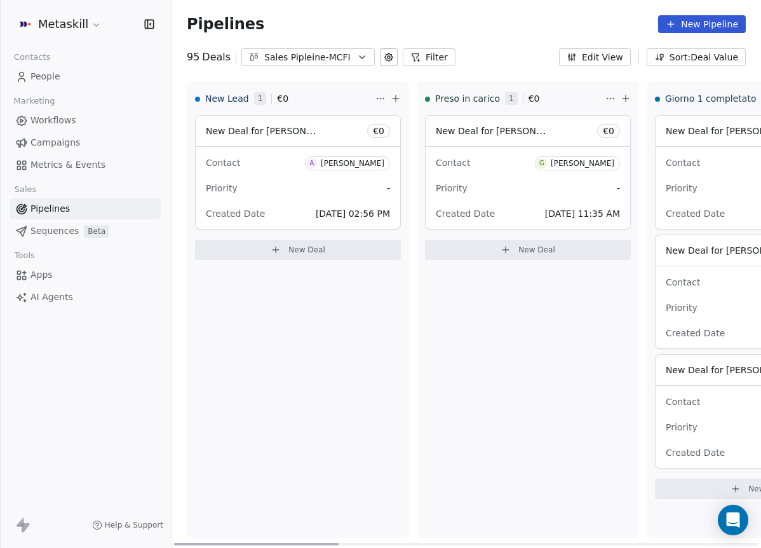
click at [363, 161] on div "[PERSON_NAME]" at bounding box center [353, 163] width 64 height 9
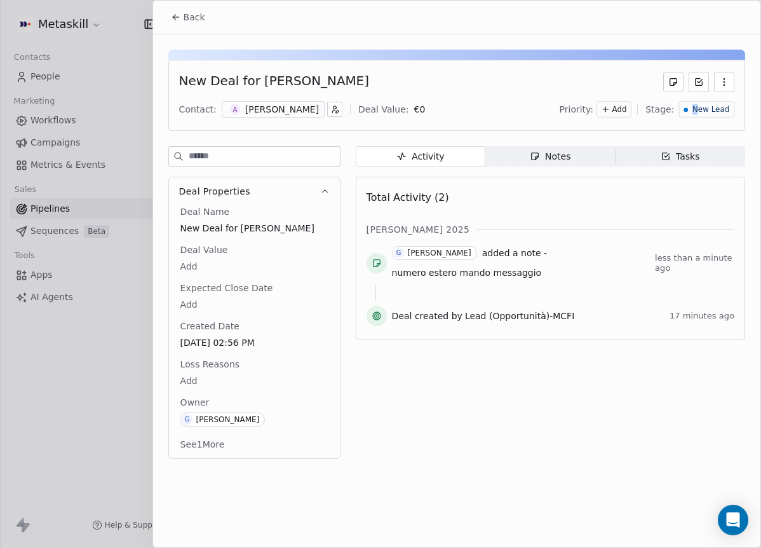
click at [697, 111] on span "New Lead" at bounding box center [710, 109] width 37 height 11
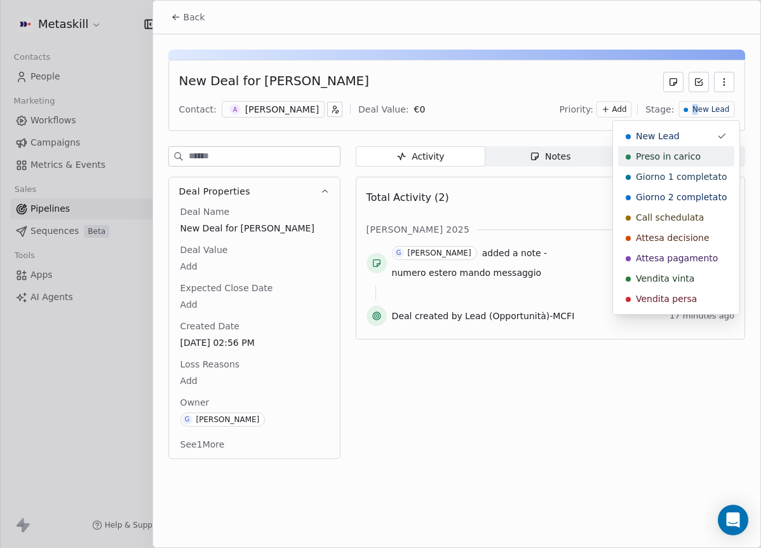
click at [670, 161] on span "Preso in carico" at bounding box center [668, 156] width 65 height 13
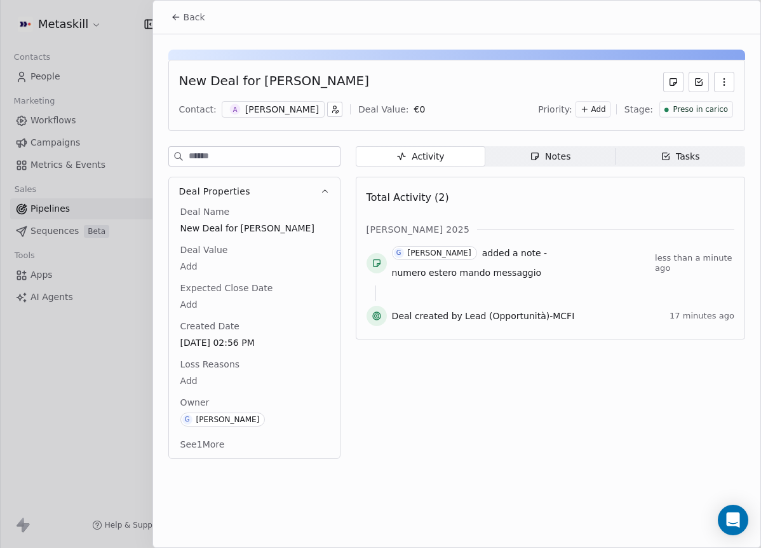
click at [179, 29] on div "Back" at bounding box center [456, 17] width 607 height 33
click at [192, 23] on span "Back" at bounding box center [195, 17] width 22 height 13
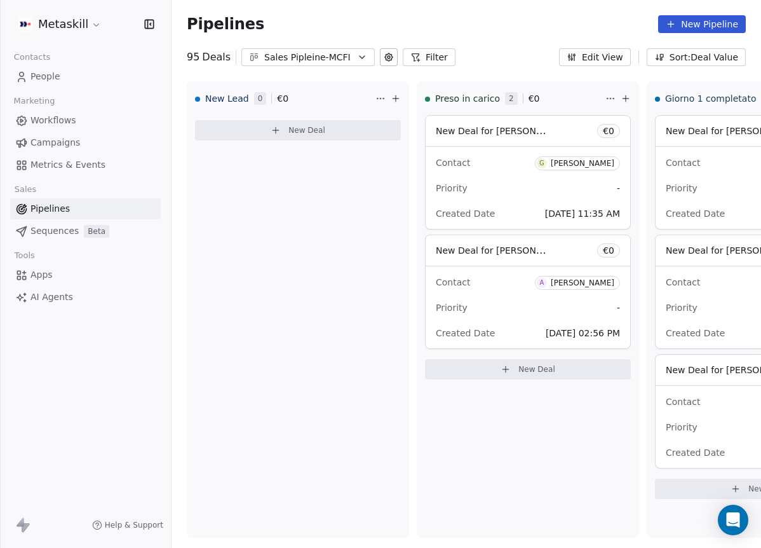
click at [276, 69] on div "Pipelines New Pipeline 95 Deals Sales Pipleine-MCFI Filter Edit View Sort: Deal…" at bounding box center [466, 274] width 589 height 548
click at [292, 65] on div "Pipelines New Pipeline 95 Deals Sales Pipleine-MCFI Filter Edit View Sort: Deal…" at bounding box center [466, 274] width 589 height 548
click at [321, 57] on div "Sales Pipleine-MCFI" at bounding box center [308, 57] width 88 height 13
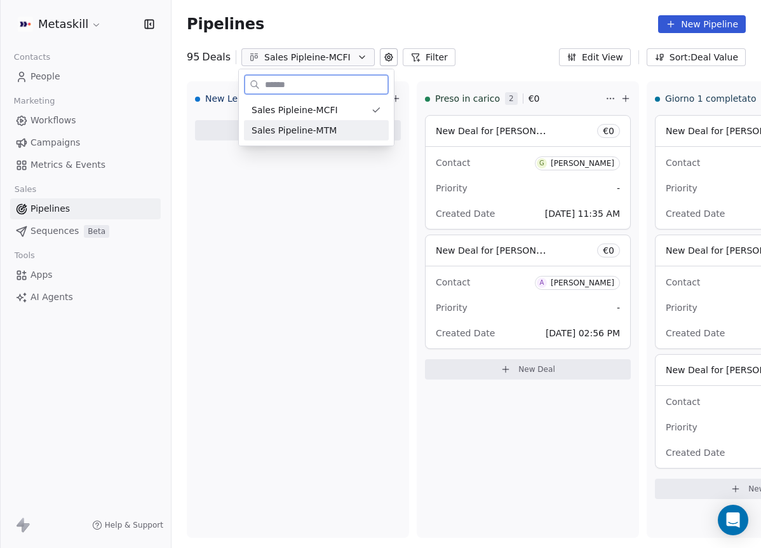
click at [325, 128] on span "Sales Pipeline-MTM" at bounding box center [294, 130] width 85 height 13
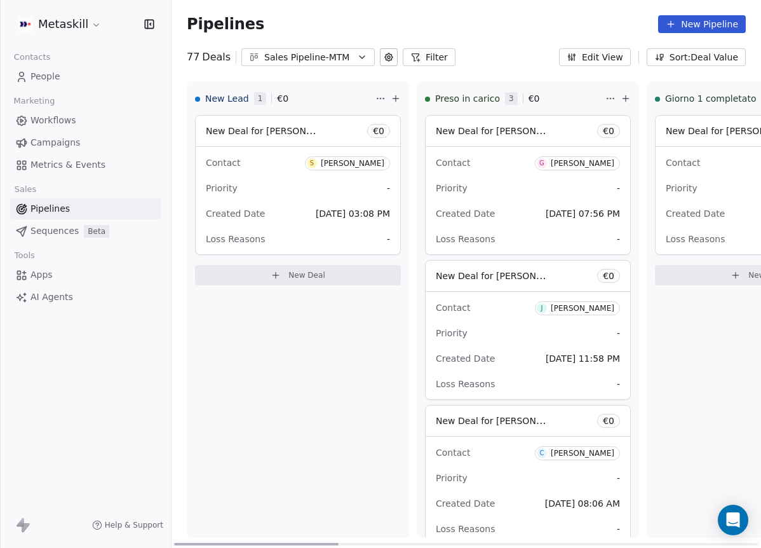
drag, startPoint x: 354, startPoint y: 152, endPoint x: 352, endPoint y: 161, distance: 8.6
click at [354, 154] on div "Contact S Samara Travassos" at bounding box center [298, 162] width 184 height 21
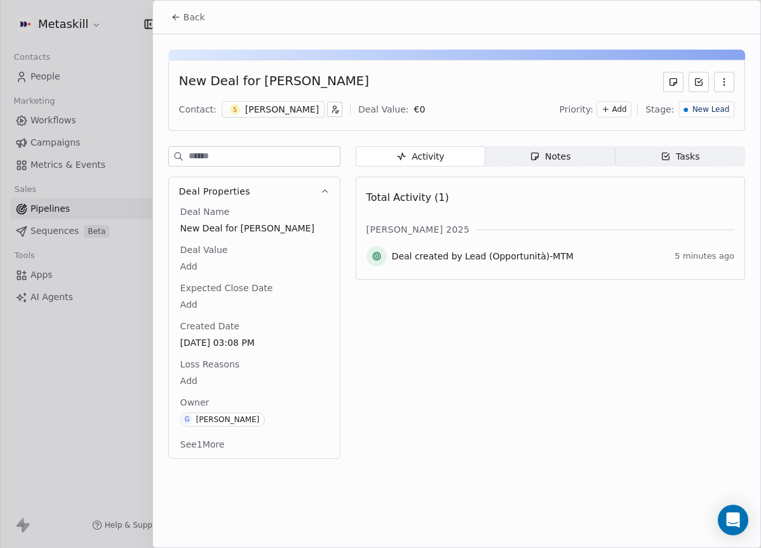
click at [301, 112] on div "[PERSON_NAME]" at bounding box center [282, 109] width 74 height 13
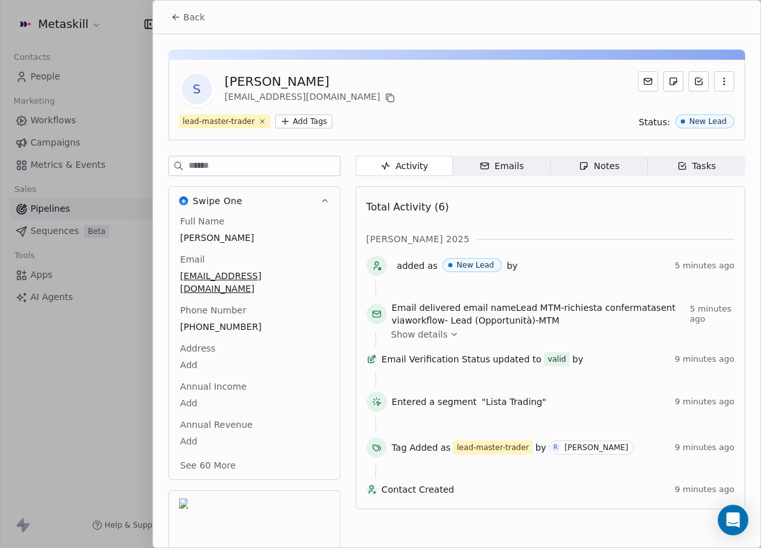
click at [223, 320] on span "[PHONE_NUMBER]" at bounding box center [254, 326] width 148 height 13
click at [223, 321] on span "[PHONE_NUMBER]" at bounding box center [254, 327] width 147 height 13
click at [223, 312] on input "**********" at bounding box center [248, 321] width 137 height 25
click at [445, 121] on html "Metaskill Contacts People Marketing Workflows Campaigns Metrics & Events Sales …" at bounding box center [380, 274] width 761 height 548
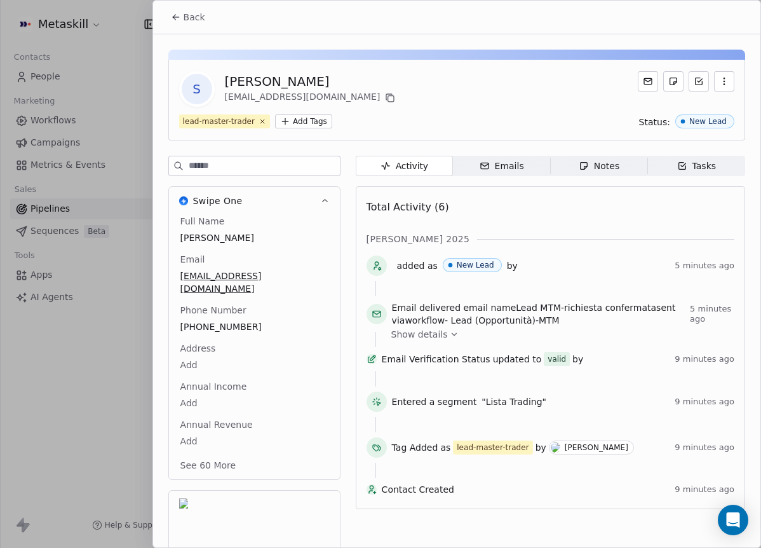
click at [201, 18] on span "Back" at bounding box center [195, 17] width 22 height 13
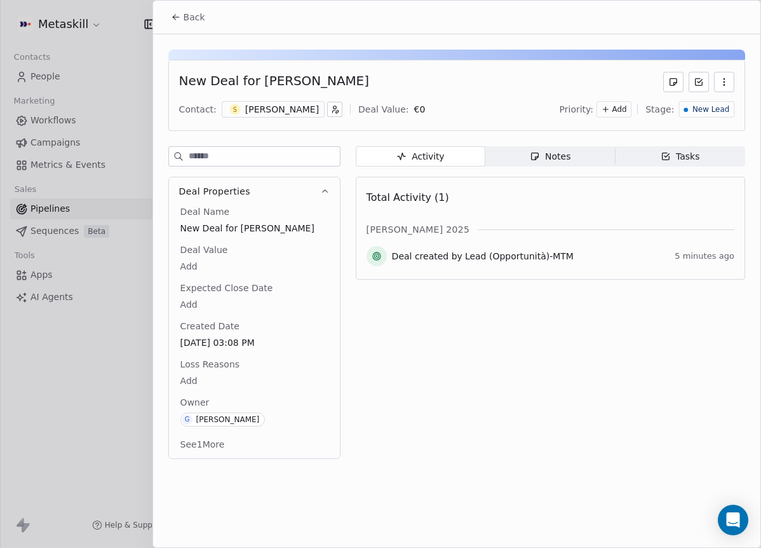
click at [199, 18] on span "Back" at bounding box center [195, 17] width 22 height 13
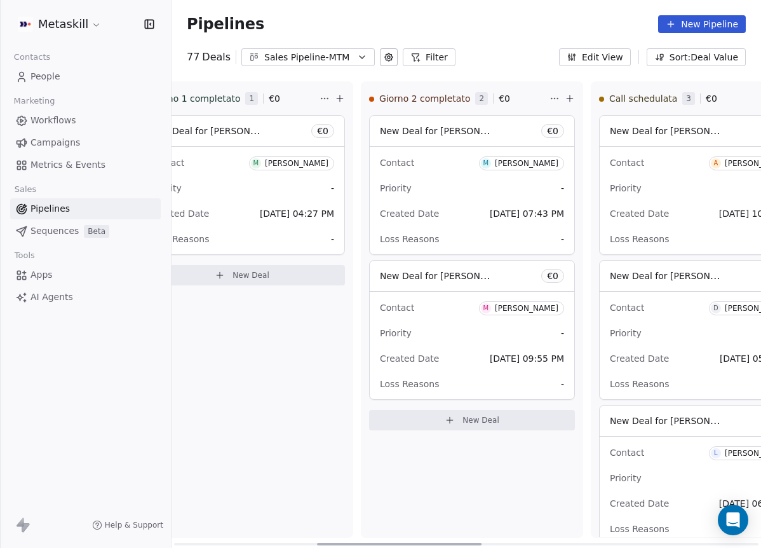
drag, startPoint x: 326, startPoint y: 543, endPoint x: 477, endPoint y: 502, distance: 155.9
click at [471, 542] on div at bounding box center [399, 543] width 165 height 3
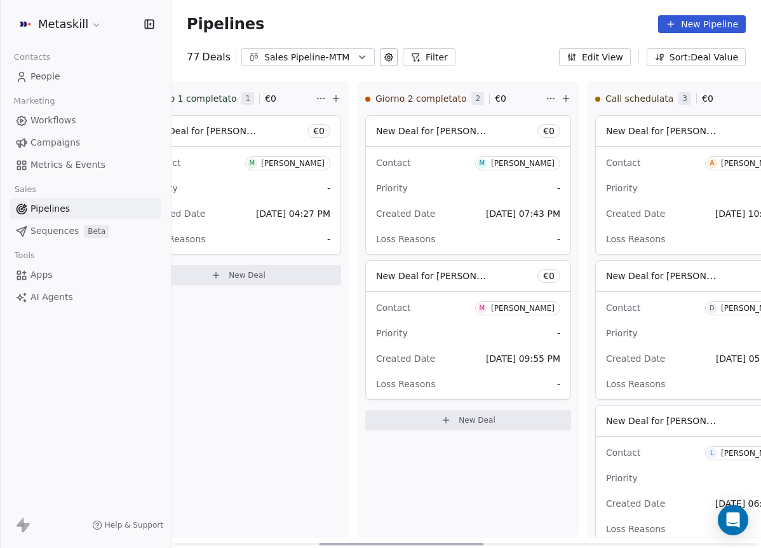
click at [511, 159] on div "Marouane Bayadi" at bounding box center [523, 163] width 64 height 9
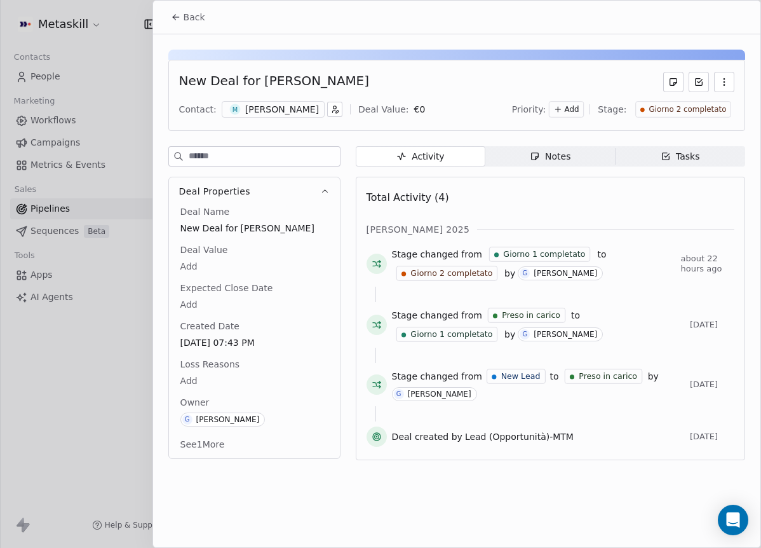
click at [697, 107] on span "Giorno 2 completato" at bounding box center [687, 109] width 77 height 11
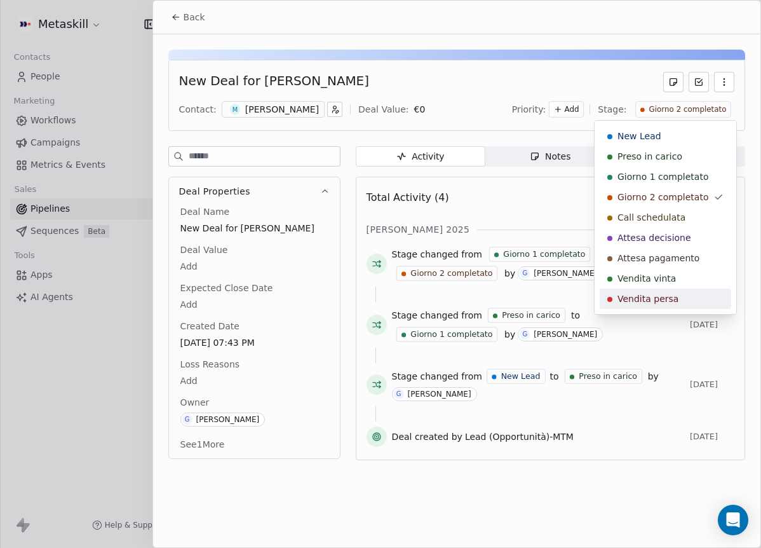
click at [660, 298] on span "Vendita persa" at bounding box center [647, 298] width 61 height 13
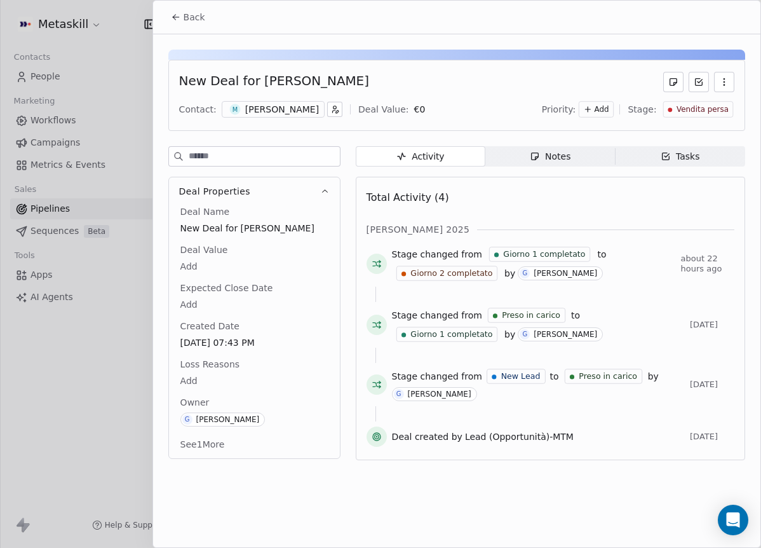
click at [204, 374] on body "Metaskill Contacts People Marketing Workflows Campaigns Metrics & Events Sales …" at bounding box center [380, 274] width 761 height 548
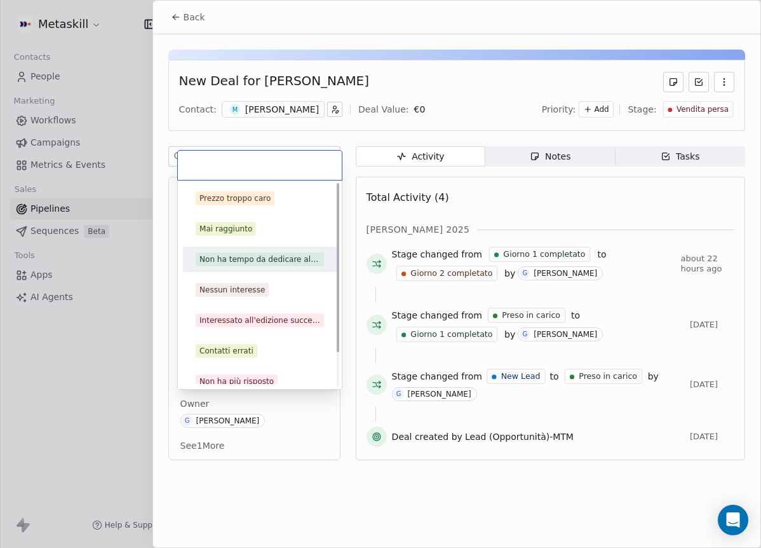
click at [222, 231] on div "Mai raggiunto" at bounding box center [225, 228] width 53 height 11
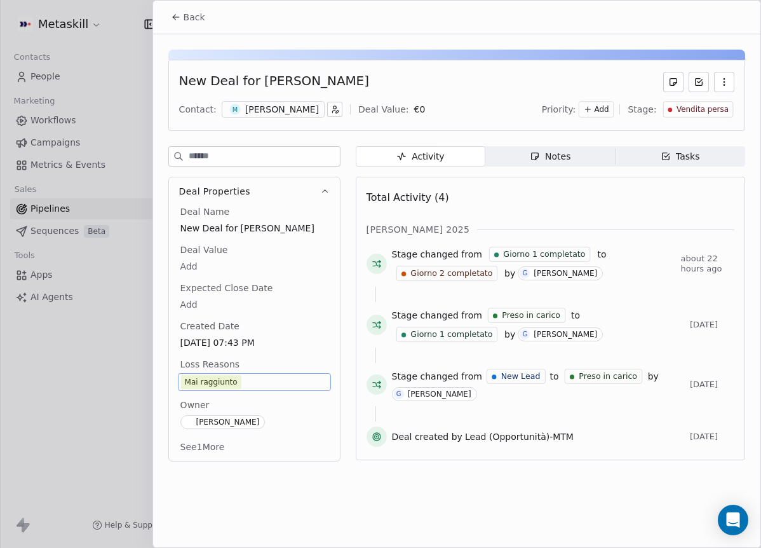
click at [191, 29] on div "Back" at bounding box center [456, 17] width 607 height 33
click at [191, 22] on span "Back" at bounding box center [195, 17] width 22 height 13
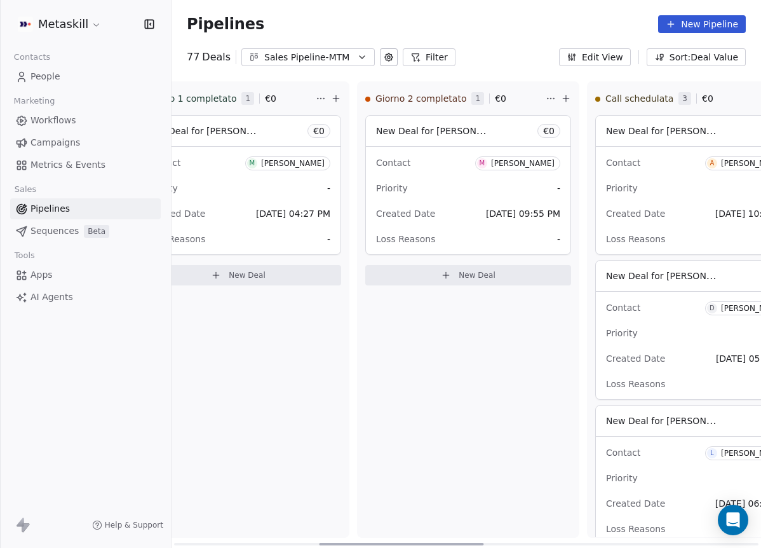
click at [549, 165] on div "Michele Di turi" at bounding box center [523, 163] width 64 height 9
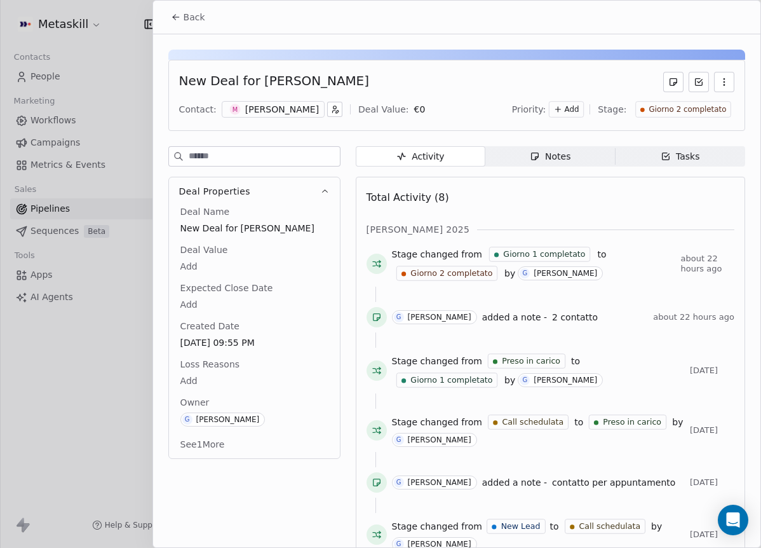
click at [262, 111] on div "Michele Di turi" at bounding box center [282, 109] width 74 height 13
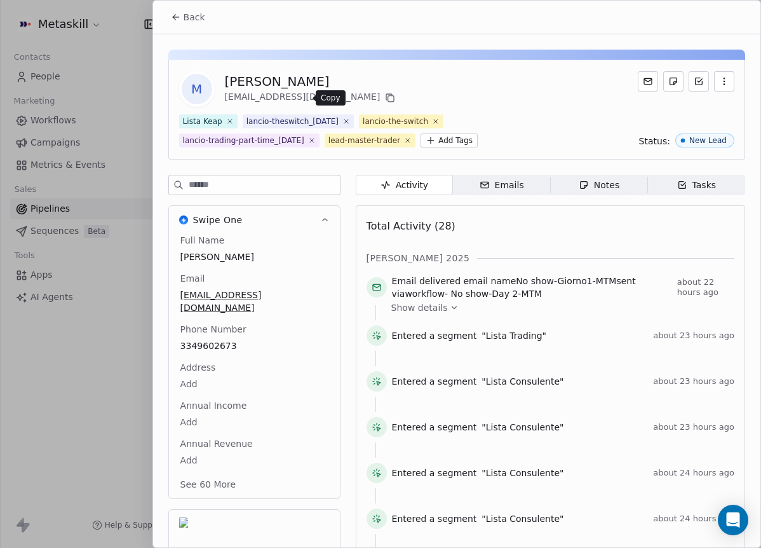
click at [385, 97] on icon at bounding box center [390, 98] width 10 height 10
click at [184, 13] on span "Back" at bounding box center [195, 17] width 22 height 13
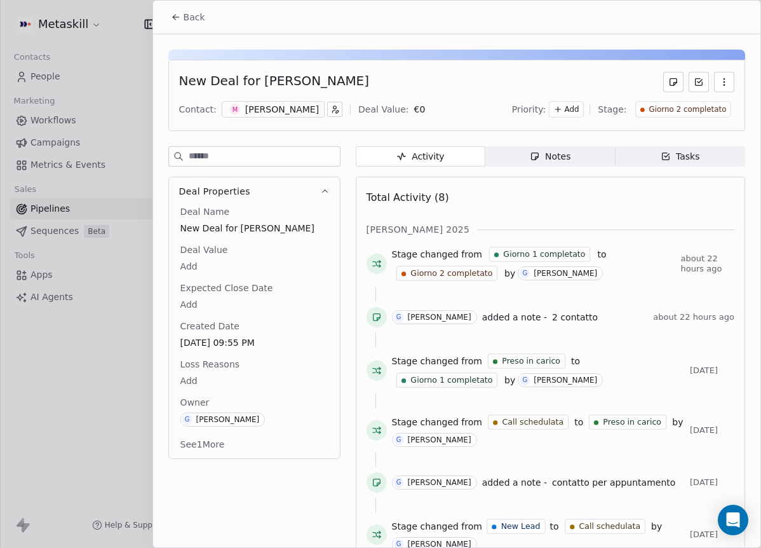
click at [520, 160] on span "Notes Notes" at bounding box center [550, 156] width 130 height 20
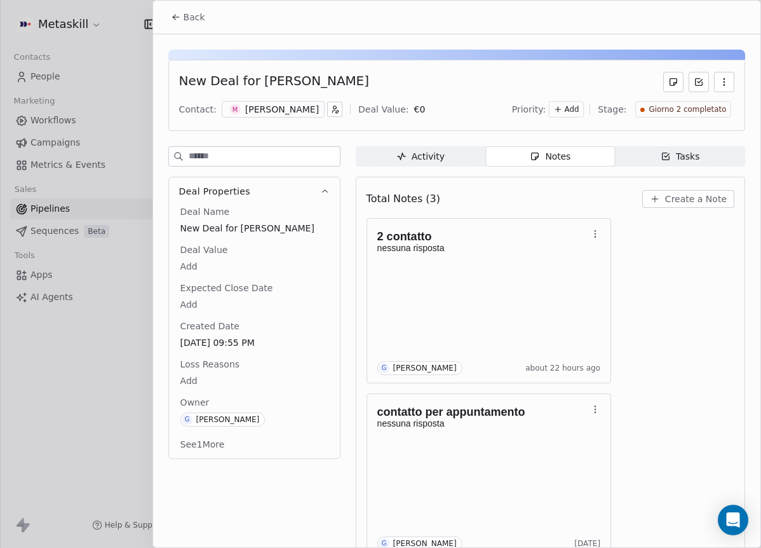
click at [686, 145] on div "New Deal for Michele Di turi Contact: M Michele Di turi Deal Value: € 0 Priorit…" at bounding box center [456, 391] width 607 height 715
click at [684, 121] on div "New Deal for Michele Di turi Contact: M Michele Di turi Deal Value: € 0 Priorit…" at bounding box center [456, 95] width 577 height 71
click at [686, 117] on div "Giorno 2 completato" at bounding box center [683, 109] width 96 height 17
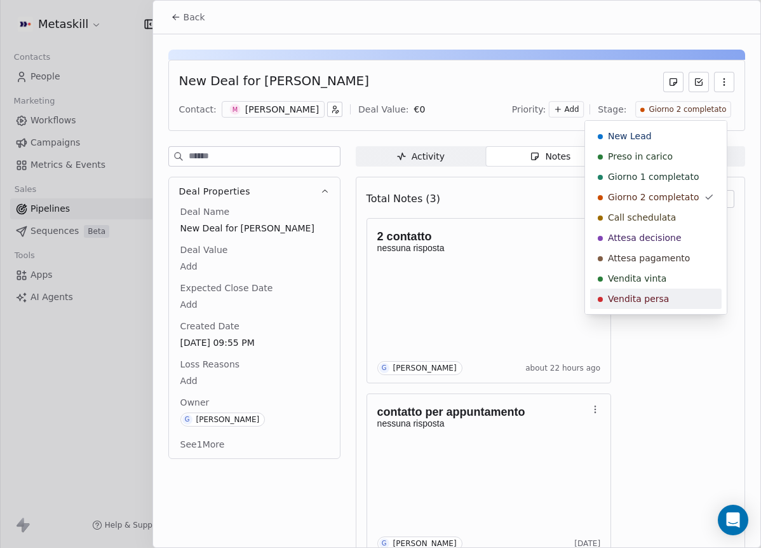
click at [657, 295] on span "Vendita persa" at bounding box center [638, 298] width 61 height 13
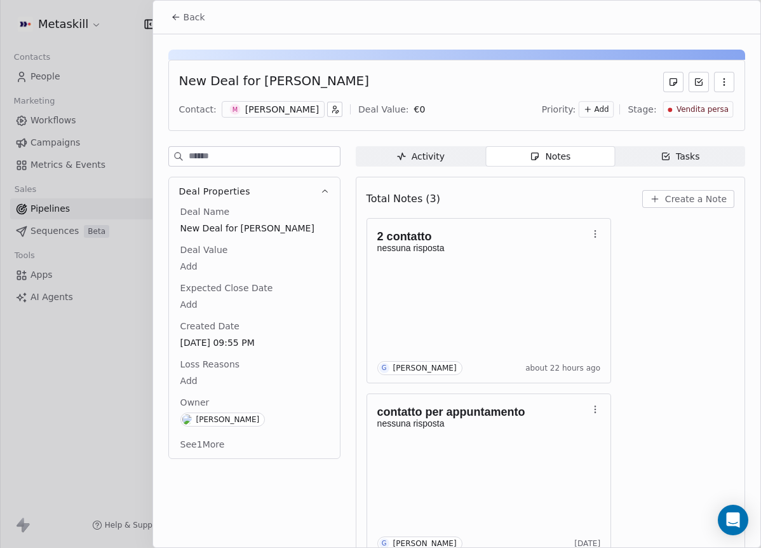
click at [198, 378] on body "Metaskill Contacts People Marketing Workflows Campaigns Metrics & Events Sales …" at bounding box center [380, 274] width 761 height 548
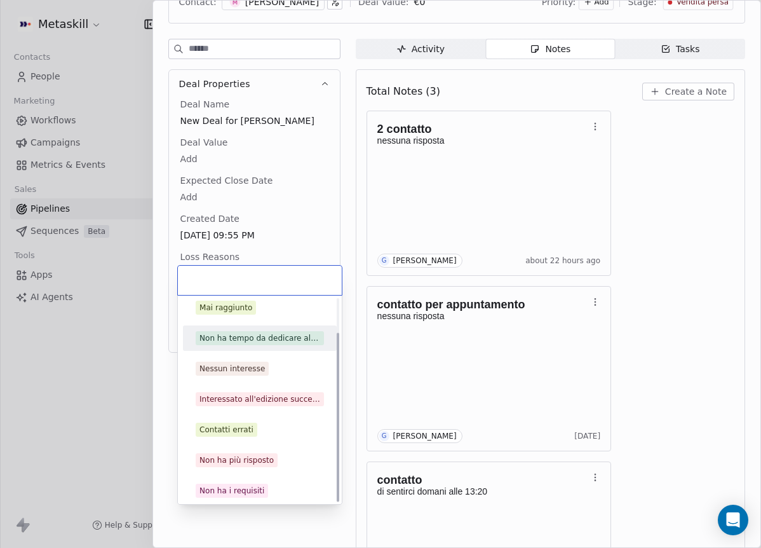
scroll to position [41, 0]
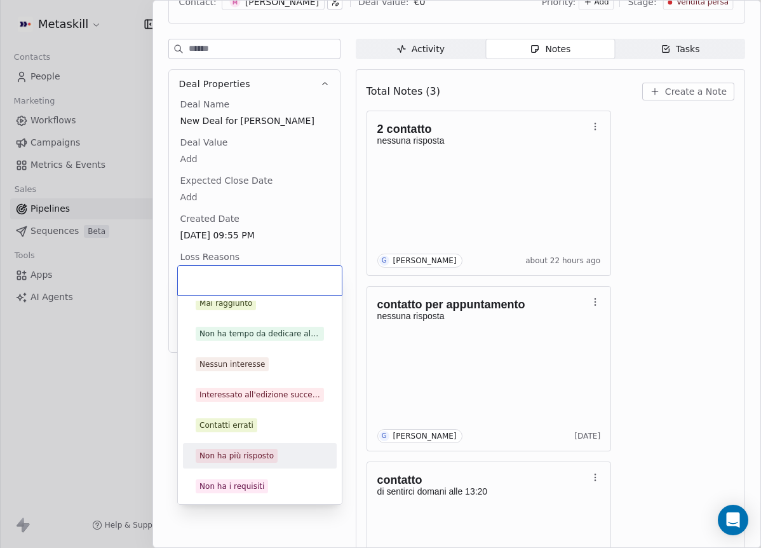
click at [243, 457] on div "Non ha più risposto" at bounding box center [236, 455] width 74 height 11
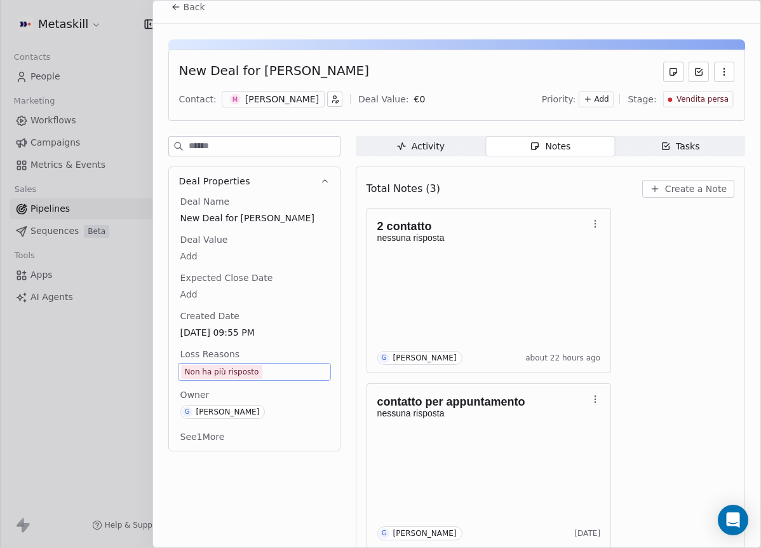
scroll to position [0, 0]
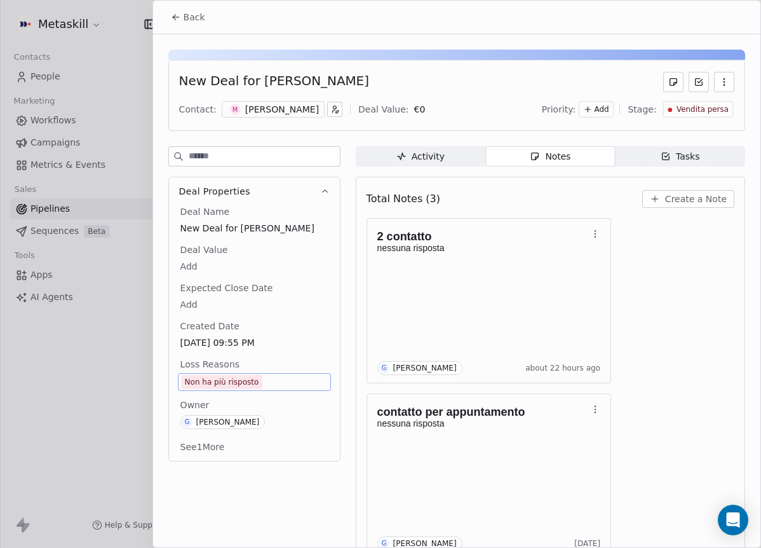
drag, startPoint x: 182, startPoint y: 44, endPoint x: 187, endPoint y: 37, distance: 9.2
click at [182, 44] on div "New Deal for Michele Di turi Contact: M Michele Di turi Deal Value: € 0 Priorit…" at bounding box center [456, 391] width 607 height 715
click at [189, 27] on button "Back" at bounding box center [188, 17] width 50 height 23
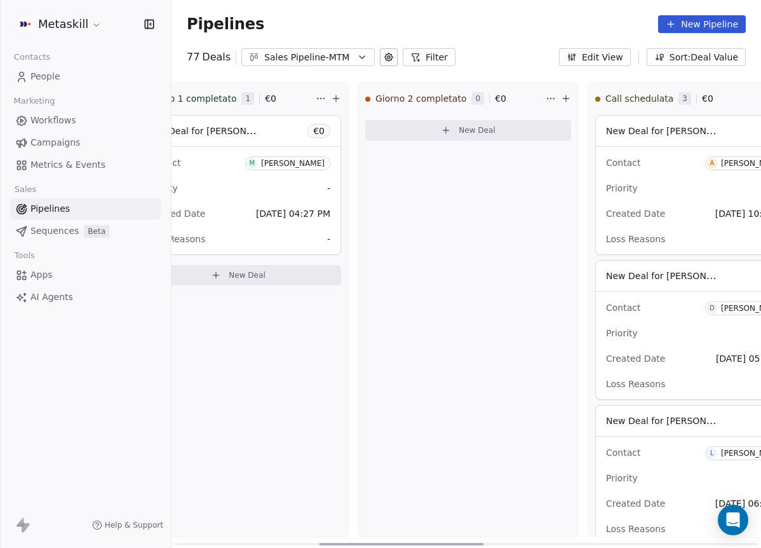
click at [306, 161] on div "[PERSON_NAME]" at bounding box center [293, 163] width 64 height 9
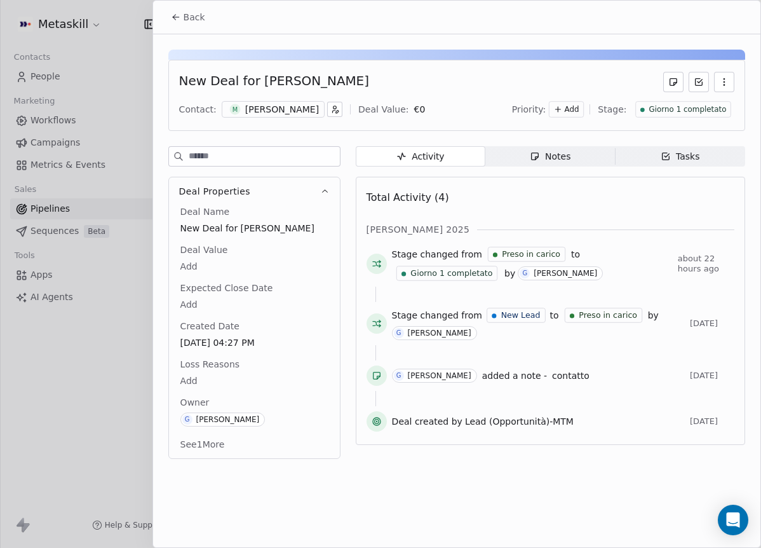
click at [309, 109] on div "[PERSON_NAME]" at bounding box center [282, 109] width 74 height 13
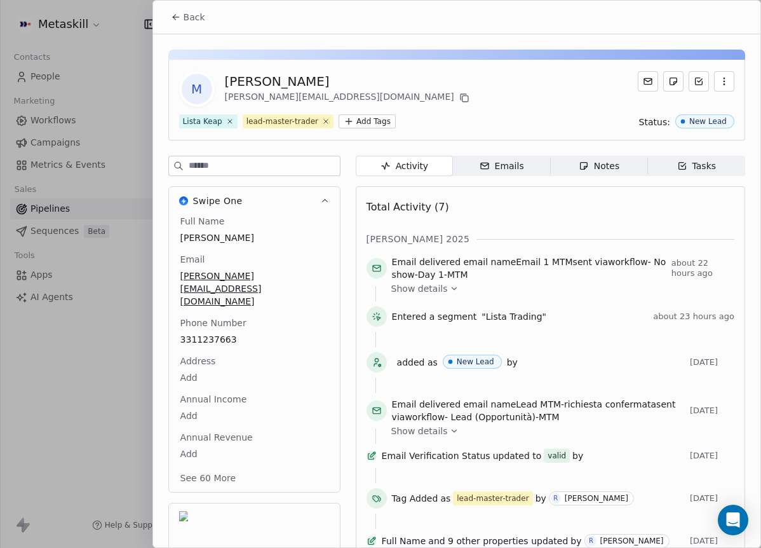
scroll to position [34, 0]
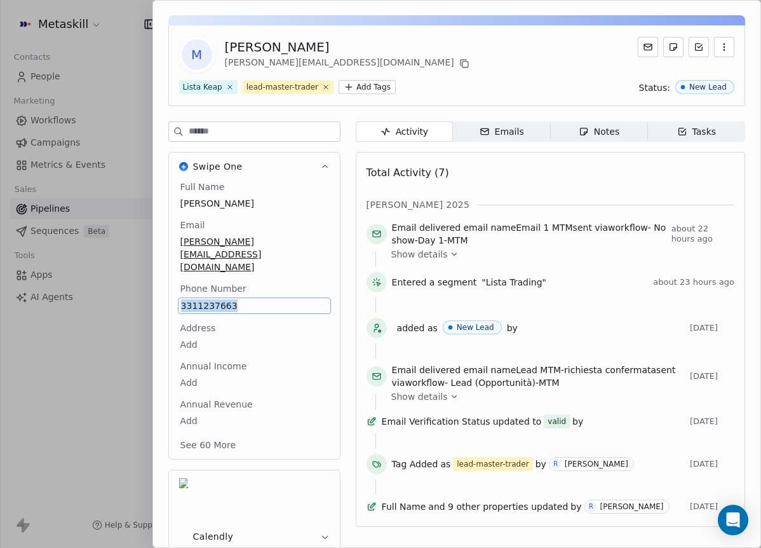
click at [607, 125] on div "Notes" at bounding box center [599, 131] width 41 height 13
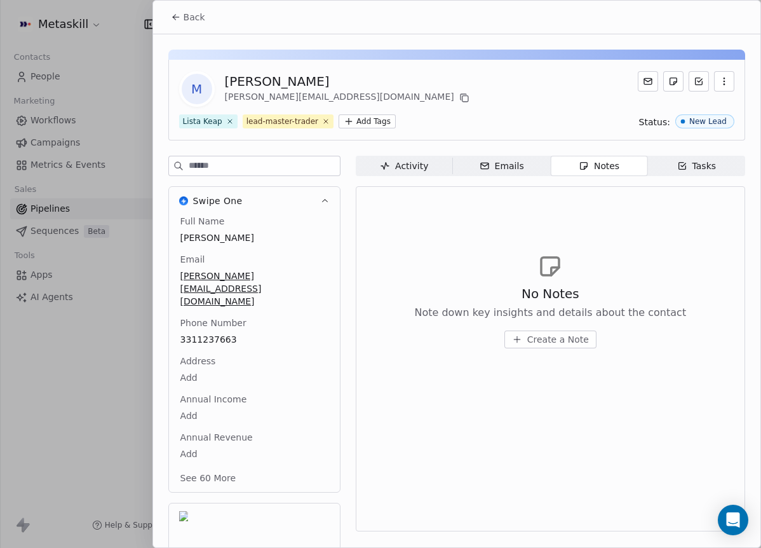
click at [305, 55] on div at bounding box center [456, 55] width 577 height 10
click at [171, 17] on icon at bounding box center [176, 17] width 10 height 10
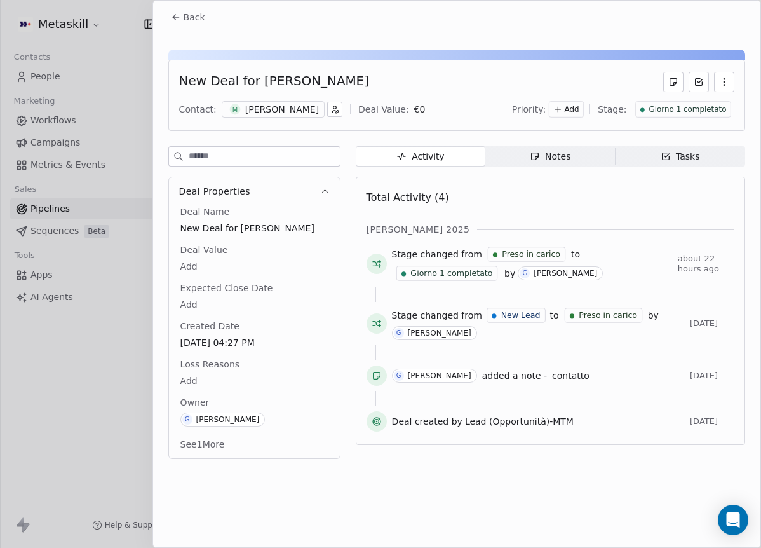
click at [542, 157] on div "Notes" at bounding box center [550, 156] width 41 height 13
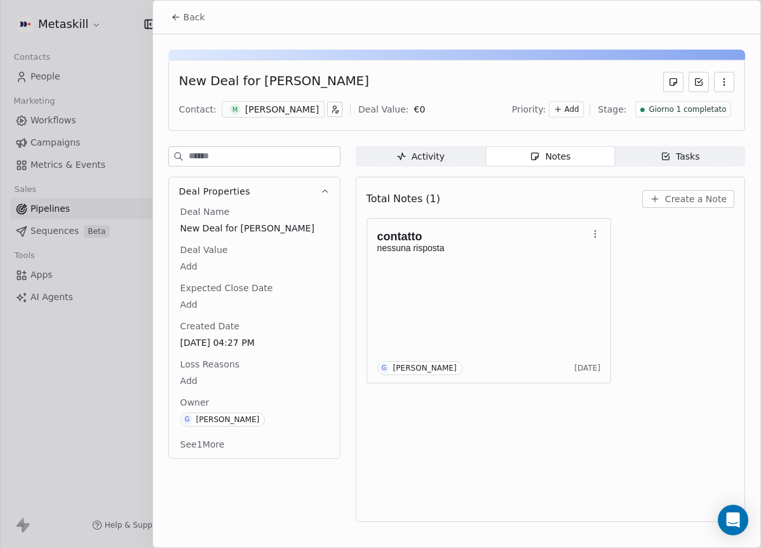
click at [291, 111] on div "[PERSON_NAME]" at bounding box center [282, 109] width 74 height 13
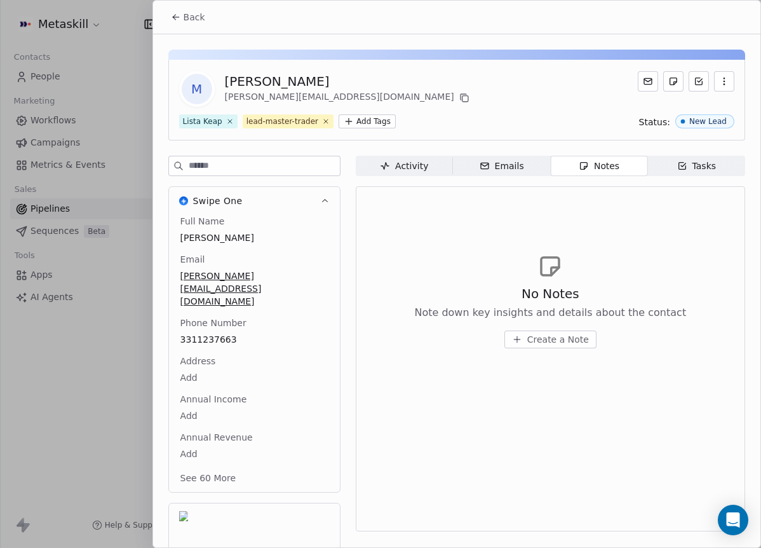
click at [199, 22] on span "Back" at bounding box center [195, 17] width 22 height 13
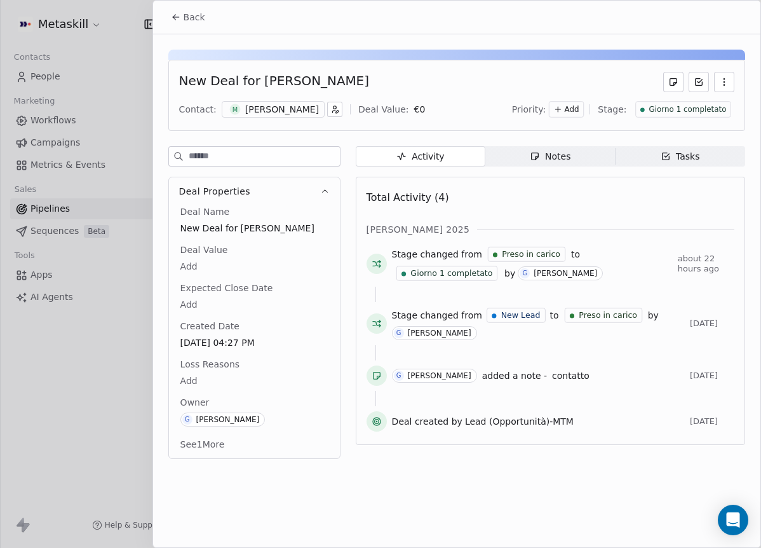
click at [307, 114] on div "[PERSON_NAME]" at bounding box center [282, 109] width 74 height 13
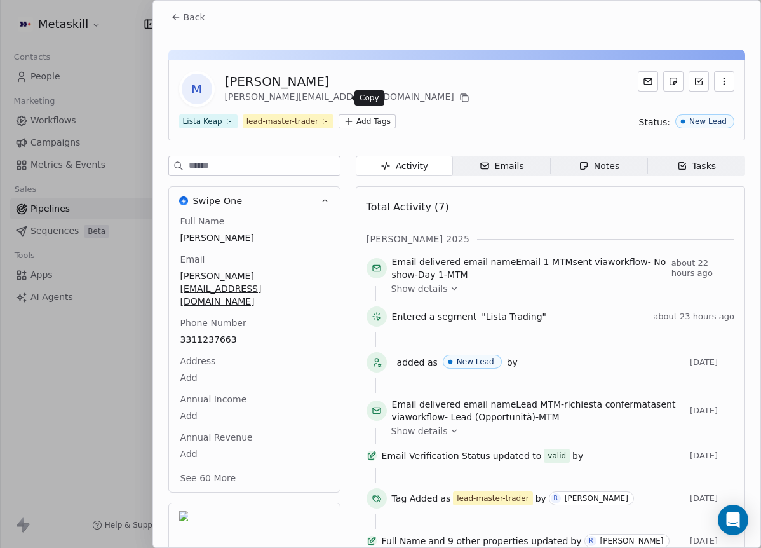
click at [462, 101] on icon at bounding box center [465, 99] width 6 height 6
click at [199, 25] on button "Back" at bounding box center [188, 17] width 50 height 23
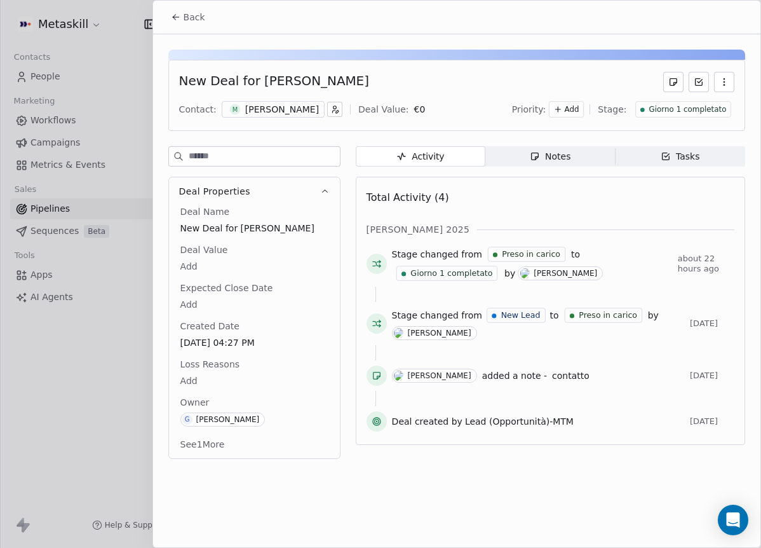
click at [511, 154] on span "Notes Notes" at bounding box center [550, 156] width 130 height 20
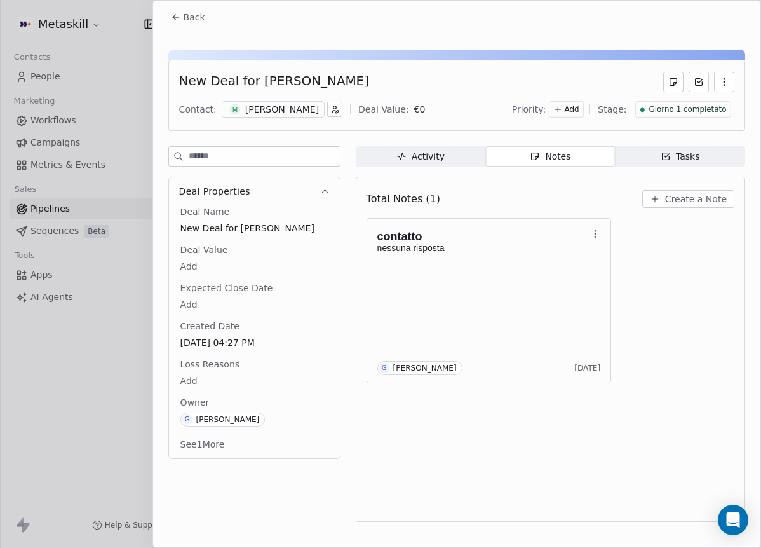
click at [632, 265] on div "contatto nessuna risposta G Giulio Roselli 1 day ago" at bounding box center [551, 300] width 368 height 165
click at [670, 205] on button "Create a Note" at bounding box center [688, 199] width 92 height 18
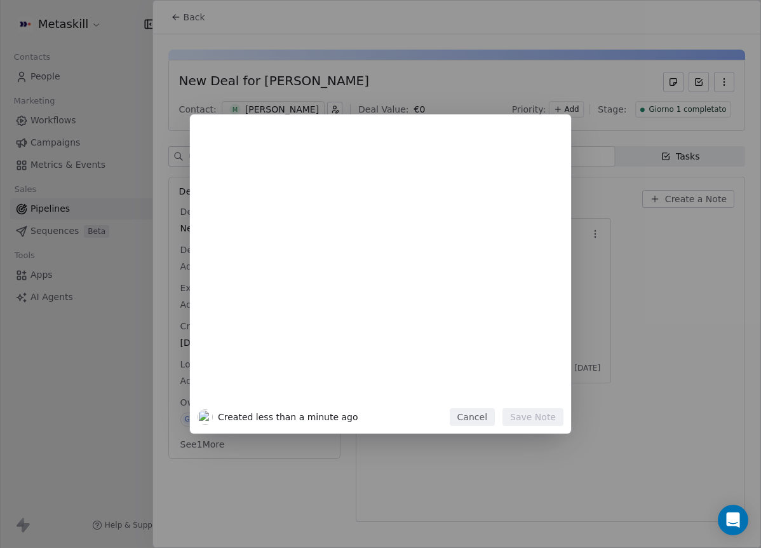
click at [412, 177] on div at bounding box center [399, 184] width 307 height 15
click at [425, 163] on div at bounding box center [399, 153] width 307 height 30
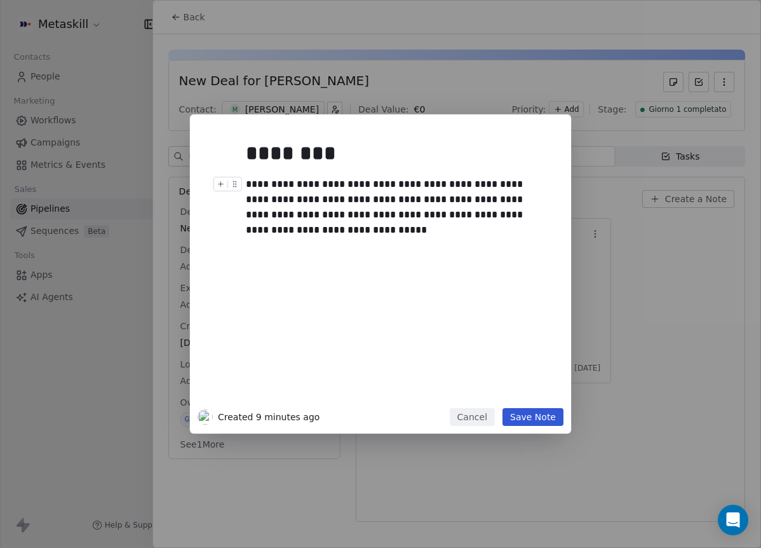
click at [535, 412] on button "Save Note" at bounding box center [532, 417] width 61 height 18
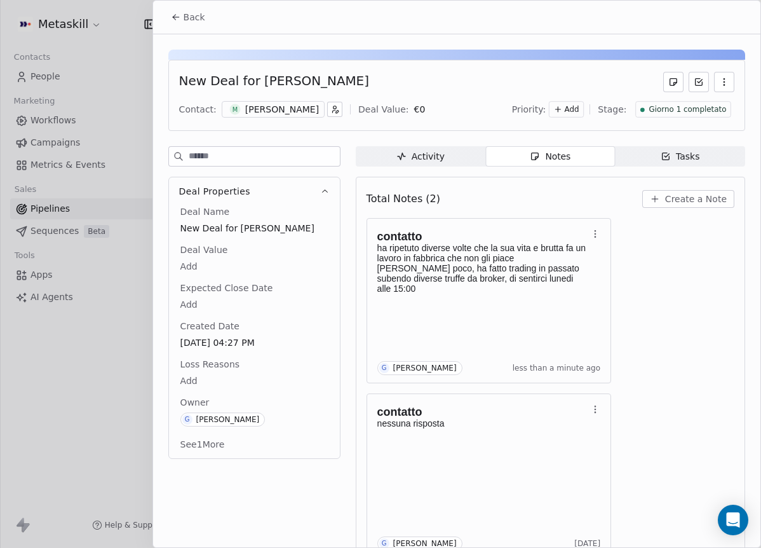
drag, startPoint x: 255, startPoint y: 79, endPoint x: 365, endPoint y: 77, distance: 109.3
click at [365, 77] on div "New Deal for [PERSON_NAME]" at bounding box center [456, 82] width 555 height 20
copy div "[PERSON_NAME]"
click at [674, 106] on span "Giorno 1 completato" at bounding box center [687, 109] width 77 height 11
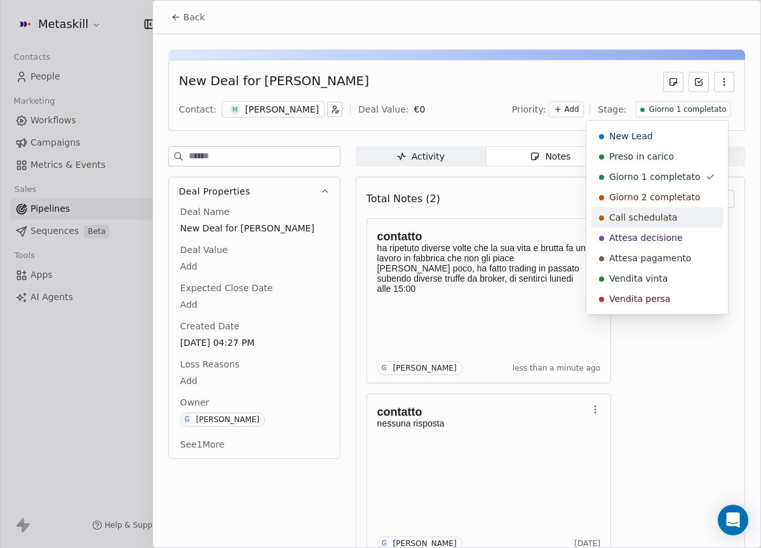
click at [670, 211] on span "Call schedulata" at bounding box center [643, 217] width 68 height 13
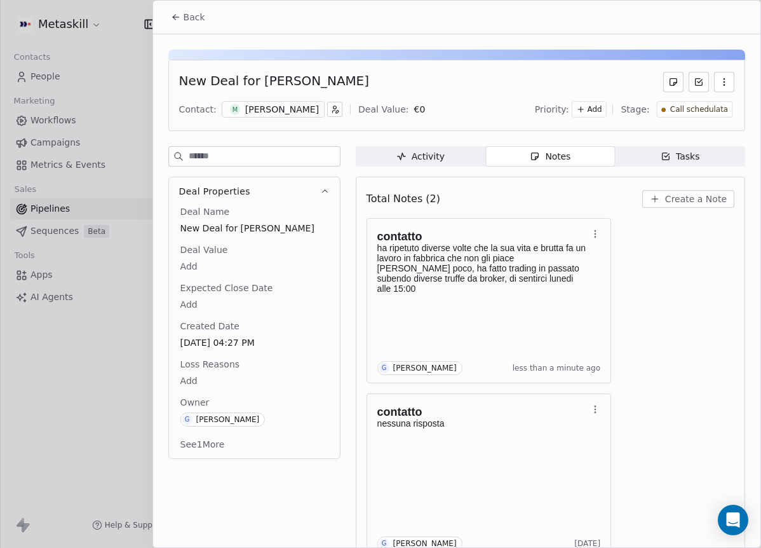
click at [184, 25] on button "Back" at bounding box center [188, 17] width 50 height 23
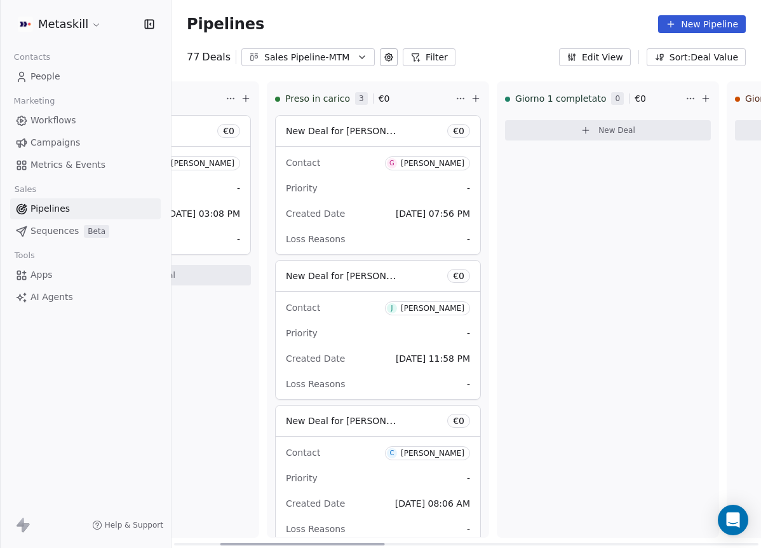
scroll to position [0, 120]
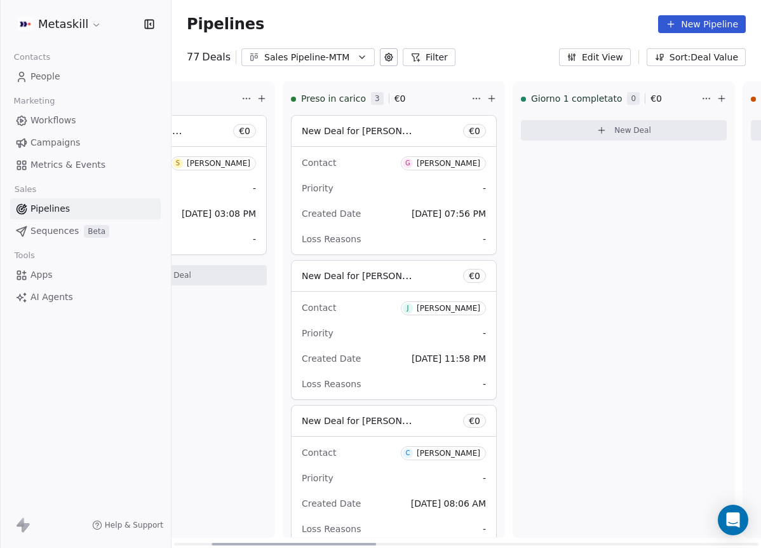
drag, startPoint x: 473, startPoint y: 542, endPoint x: 374, endPoint y: 515, distance: 102.3
click at [368, 542] on div at bounding box center [294, 543] width 165 height 3
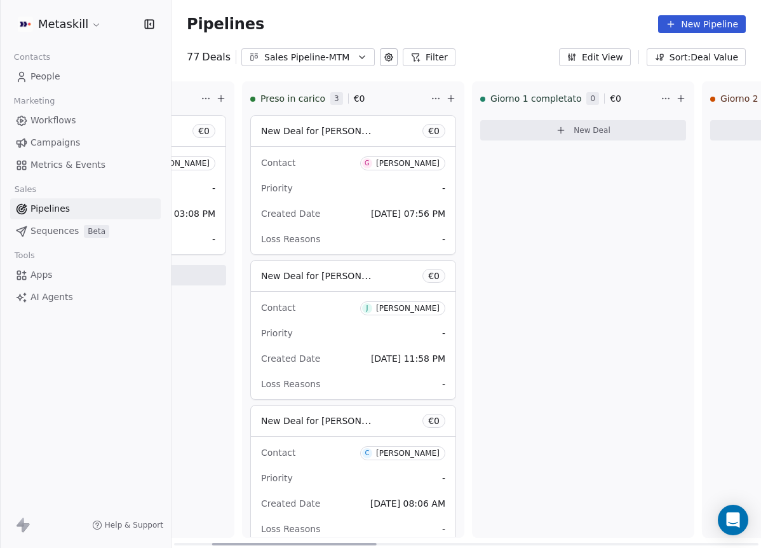
scroll to position [0, 0]
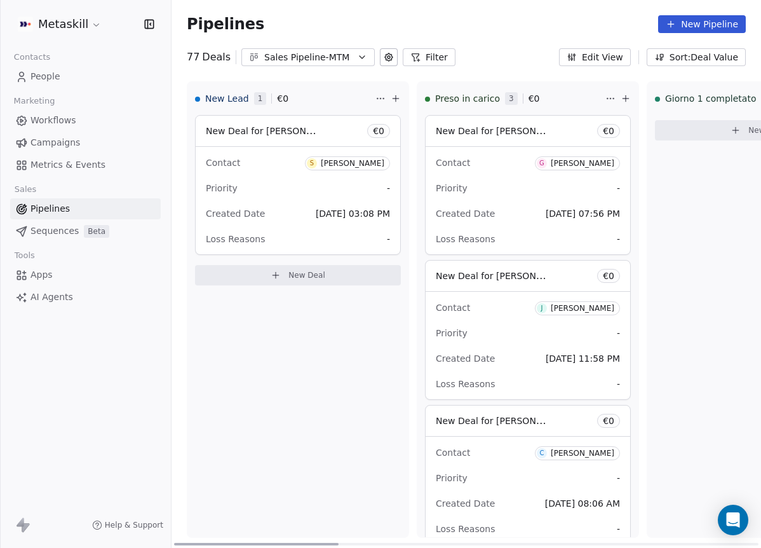
drag, startPoint x: 341, startPoint y: 540, endPoint x: 149, endPoint y: 483, distance: 200.0
click at [174, 542] on div at bounding box center [256, 543] width 165 height 3
click at [348, 166] on div "[PERSON_NAME]" at bounding box center [353, 163] width 64 height 9
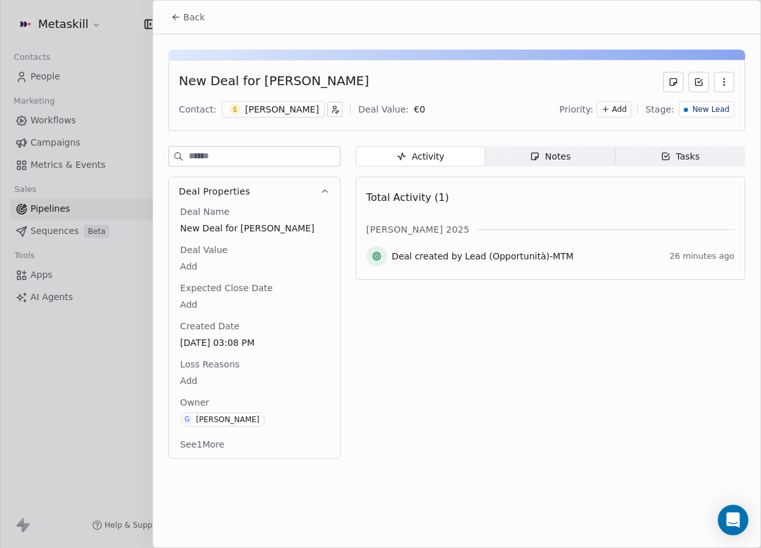
click at [311, 114] on div "[PERSON_NAME]" at bounding box center [282, 109] width 74 height 13
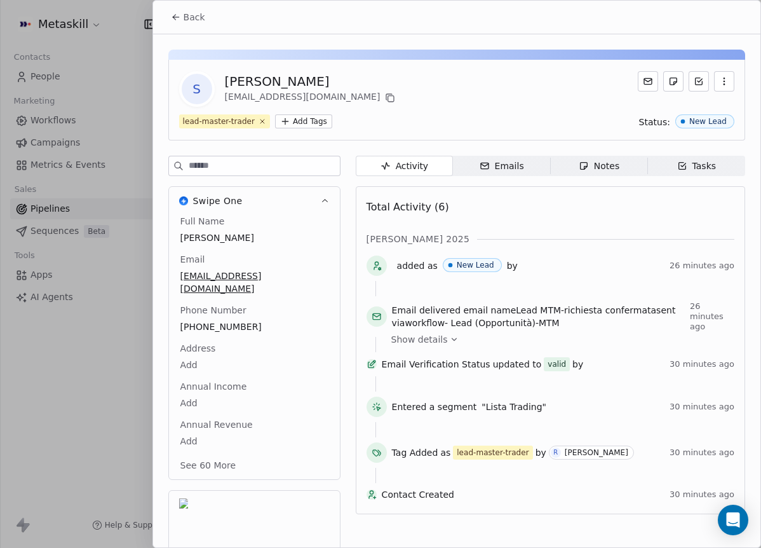
click at [198, 21] on span "Back" at bounding box center [195, 17] width 22 height 13
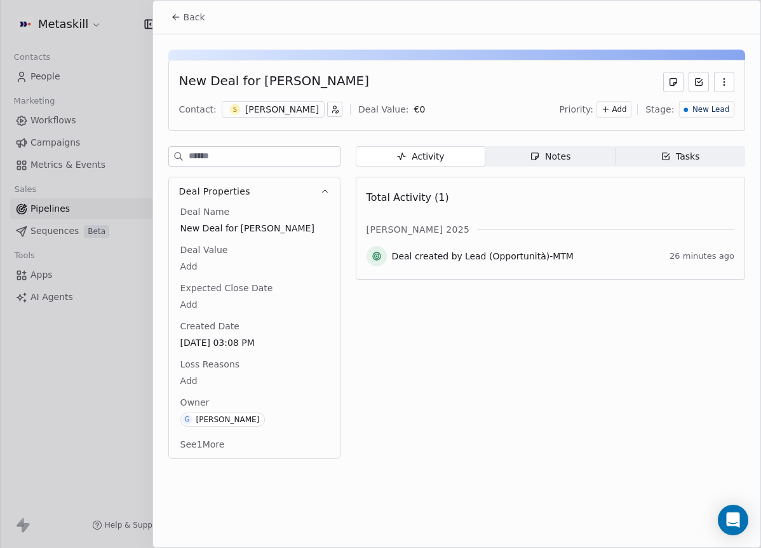
click at [166, 20] on button "Back" at bounding box center [188, 17] width 50 height 23
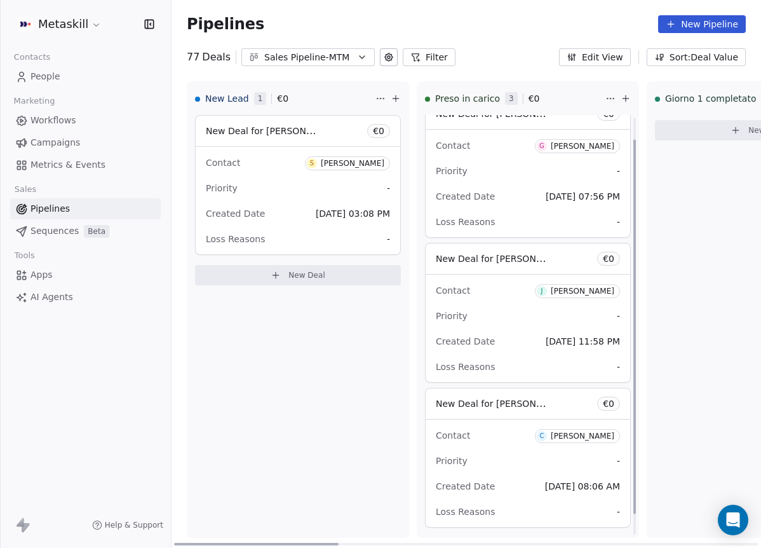
scroll to position [48, 0]
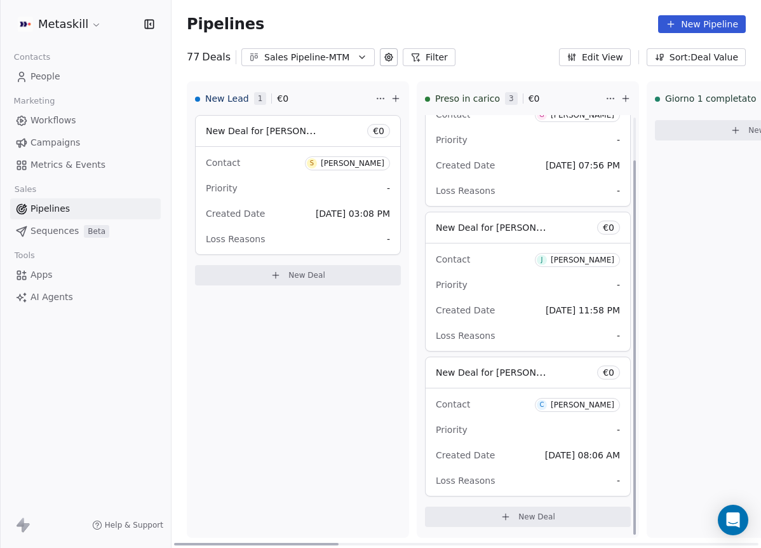
click at [589, 398] on span "C Cristian Mirabelli" at bounding box center [577, 405] width 85 height 14
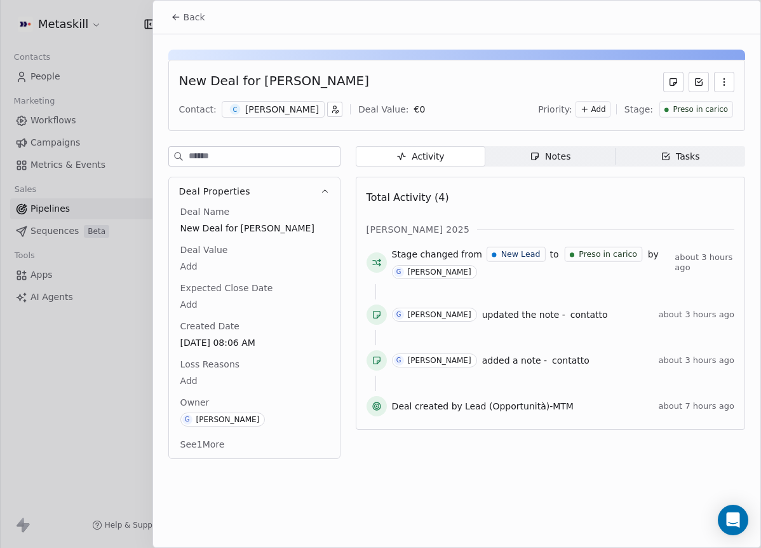
click at [303, 120] on div "New Deal for Cristian Mirabelli Contact: C Cristian Mirabelli Deal Value: € 0 P…" at bounding box center [456, 95] width 577 height 71
click at [305, 112] on div "[PERSON_NAME]" at bounding box center [282, 109] width 74 height 13
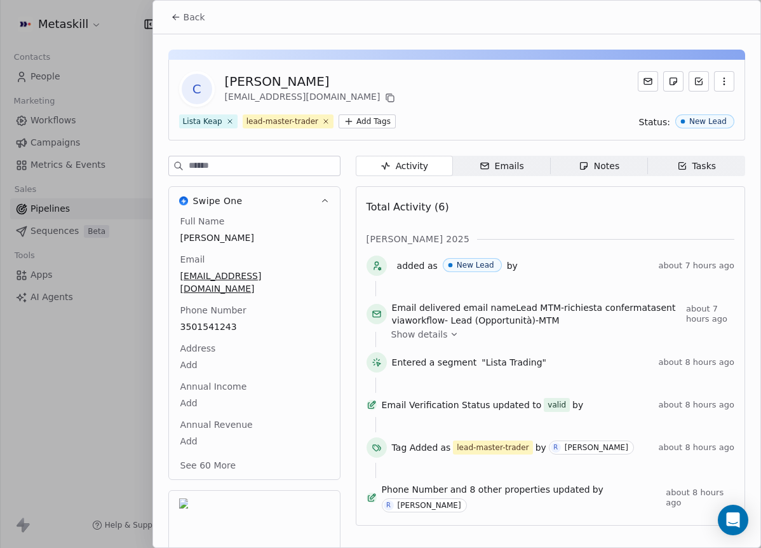
click at [592, 165] on div "Notes" at bounding box center [599, 165] width 41 height 13
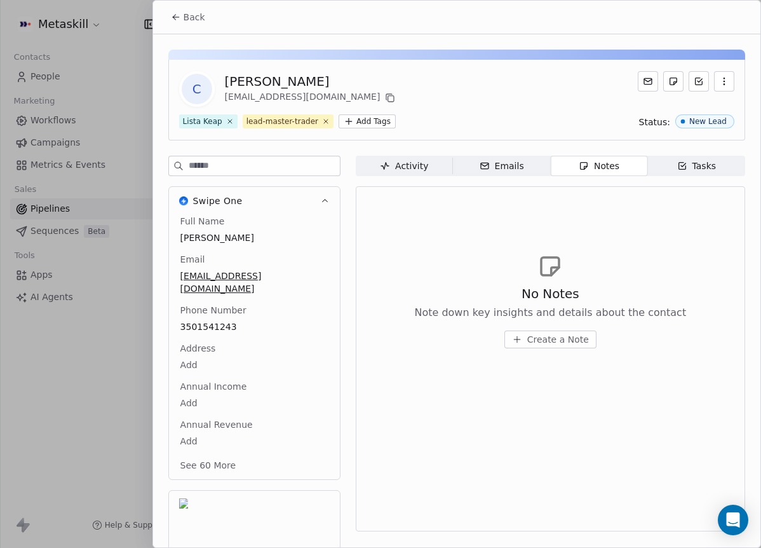
click at [403, 176] on div "Activity Activity Emails Emails Notes Notes Tasks Tasks No Notes Note down key …" at bounding box center [550, 393] width 389 height 475
click at [407, 166] on div "Activity" at bounding box center [404, 165] width 48 height 13
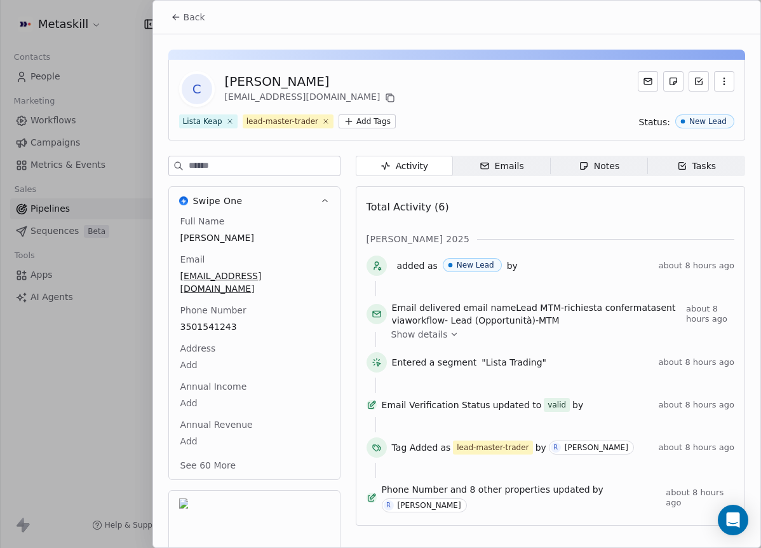
click at [205, 13] on button "Back" at bounding box center [188, 17] width 50 height 23
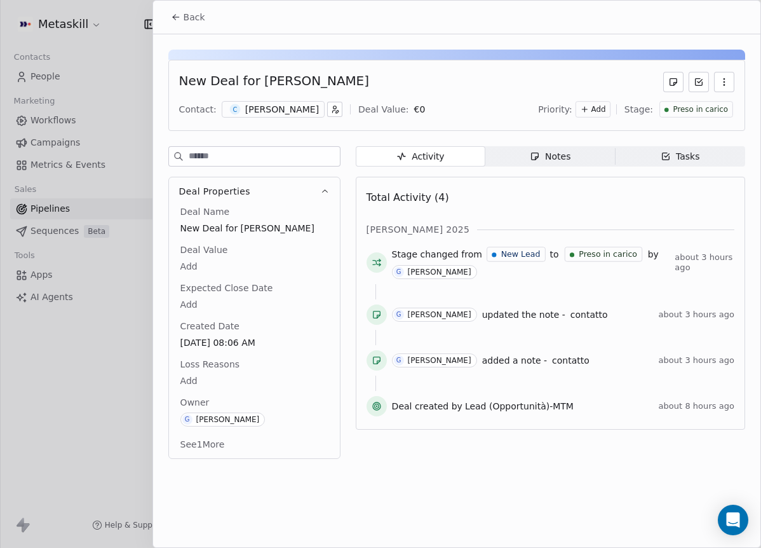
click at [192, 14] on span "Back" at bounding box center [195, 17] width 22 height 13
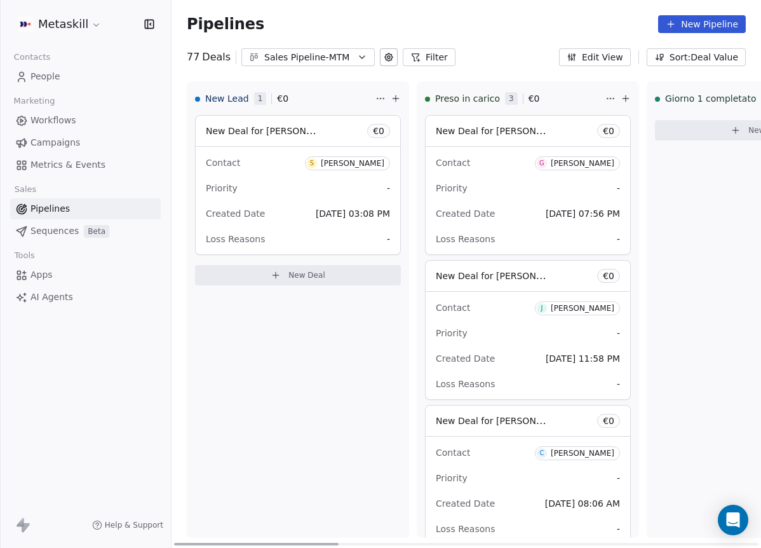
click at [576, 166] on div "[PERSON_NAME]" at bounding box center [583, 163] width 64 height 9
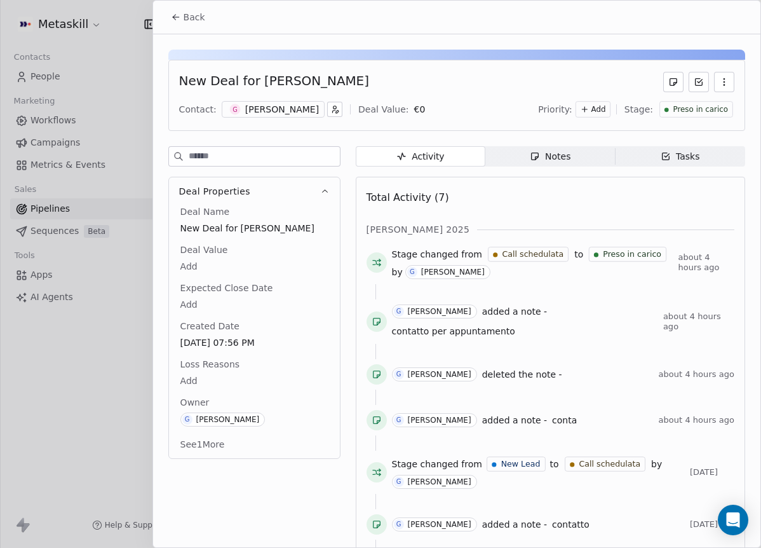
click at [576, 165] on span "Notes Notes" at bounding box center [550, 156] width 130 height 20
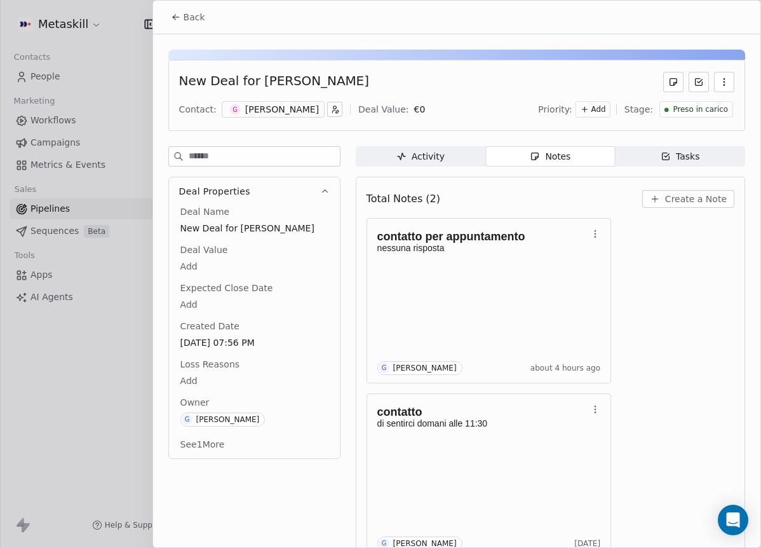
click at [535, 192] on div "Total Notes (2) Create a Note" at bounding box center [551, 199] width 368 height 28
click at [710, 309] on div "contatto per appuntamento nessuna risposta G Giulio Roselli about 4 hours ago c…" at bounding box center [551, 388] width 368 height 340
drag, startPoint x: 298, startPoint y: 81, endPoint x: 534, endPoint y: 93, distance: 236.0
click at [534, 93] on div "New Deal for Giuseppe Zuffrano Contact: G Giuseppe Zuffrano Deal Value: € 0 Pri…" at bounding box center [456, 95] width 577 height 71
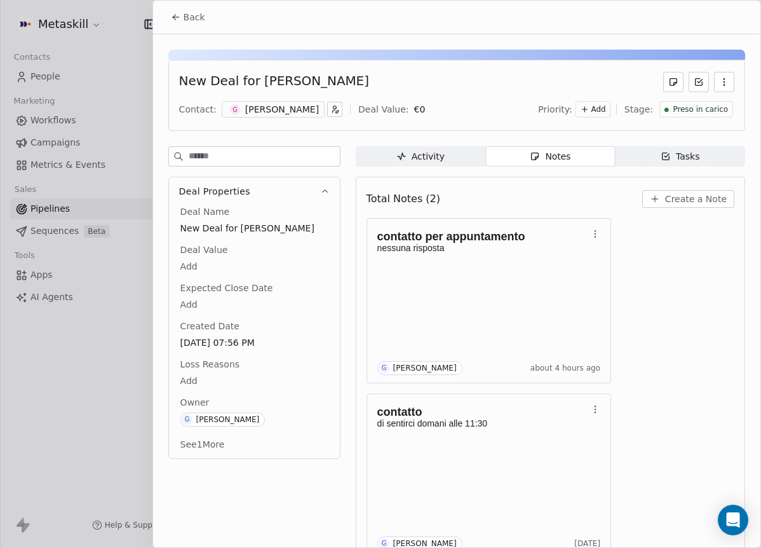
click at [190, 17] on span "Back" at bounding box center [195, 17] width 22 height 13
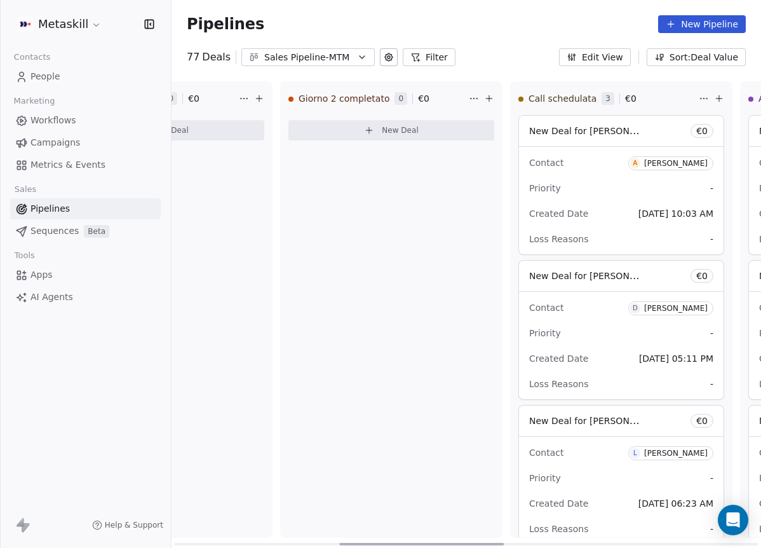
scroll to position [0, 610]
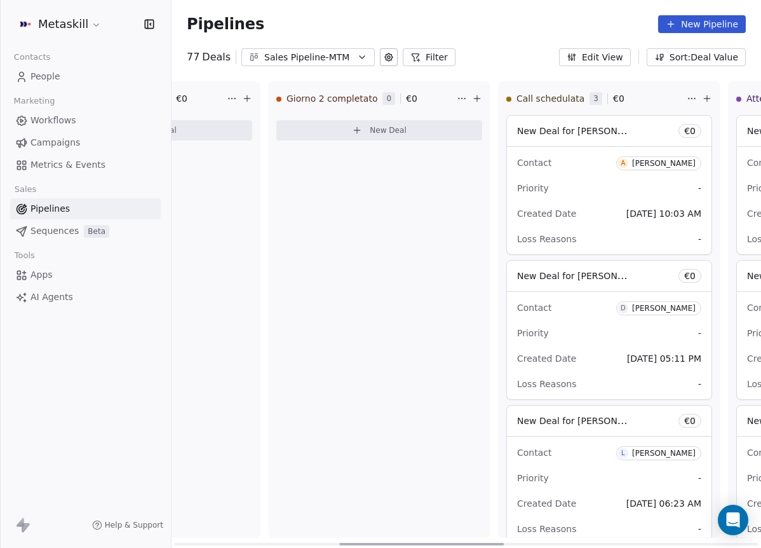
drag, startPoint x: 316, startPoint y: 542, endPoint x: 489, endPoint y: 490, distance: 181.1
click at [486, 542] on div at bounding box center [421, 543] width 165 height 3
click at [321, 44] on div "Pipelines New Pipeline" at bounding box center [466, 24] width 589 height 48
click at [323, 56] on div "Sales Pipeline-MTM" at bounding box center [308, 57] width 88 height 13
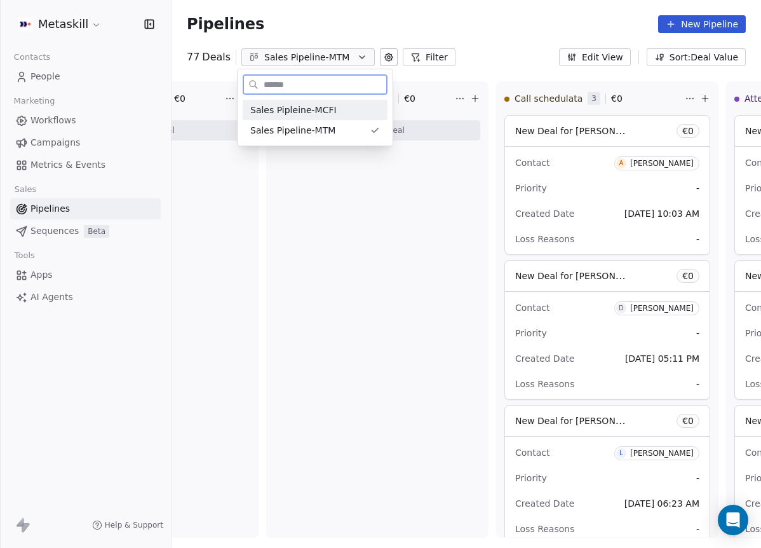
click at [372, 113] on div "Sales Pipleine-MCFI" at bounding box center [315, 110] width 130 height 13
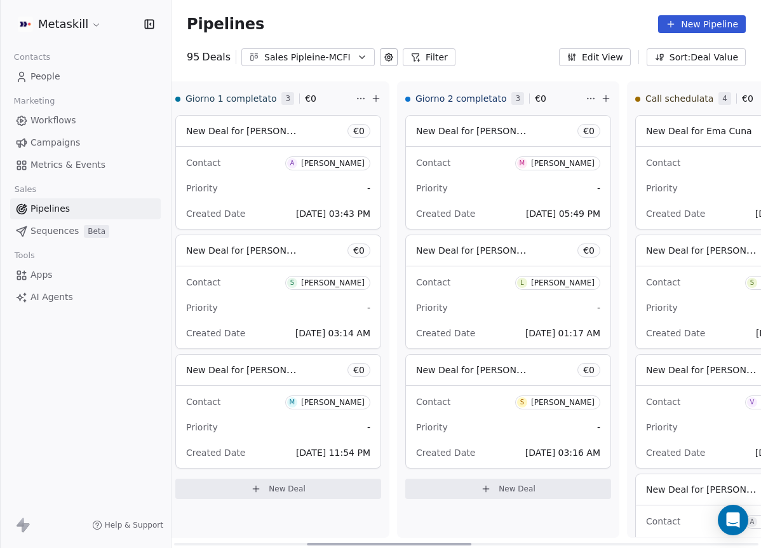
drag, startPoint x: 332, startPoint y: 542, endPoint x: 471, endPoint y: 511, distance: 142.1
click at [467, 542] on div at bounding box center [389, 543] width 165 height 3
click at [544, 163] on span "M Michel Rizzo" at bounding box center [557, 163] width 85 height 14
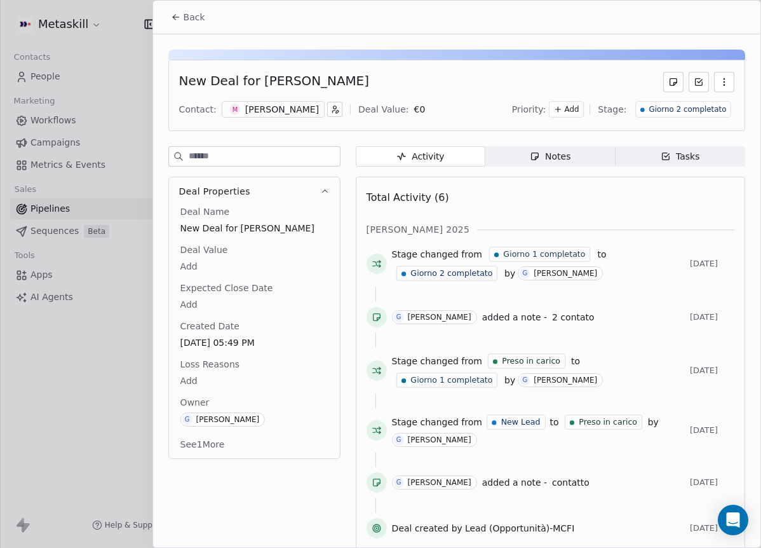
click at [567, 155] on span "Notes Notes" at bounding box center [550, 156] width 130 height 20
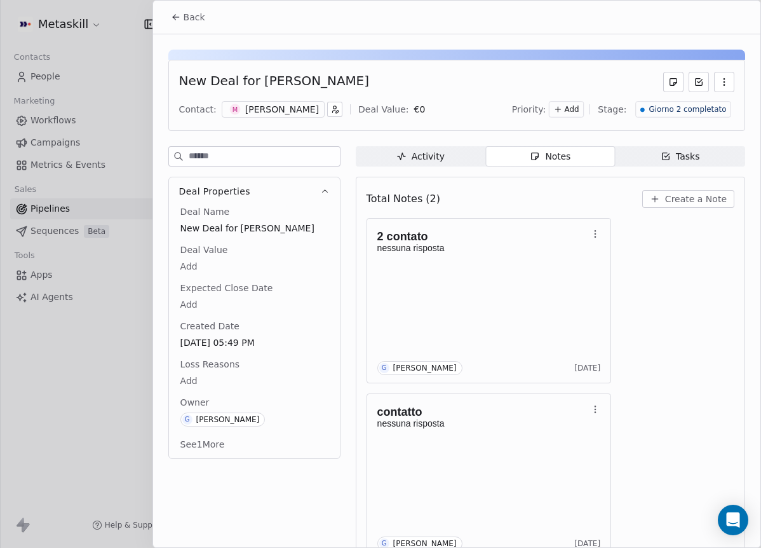
click at [286, 111] on div "Michel Rizzo" at bounding box center [282, 109] width 74 height 13
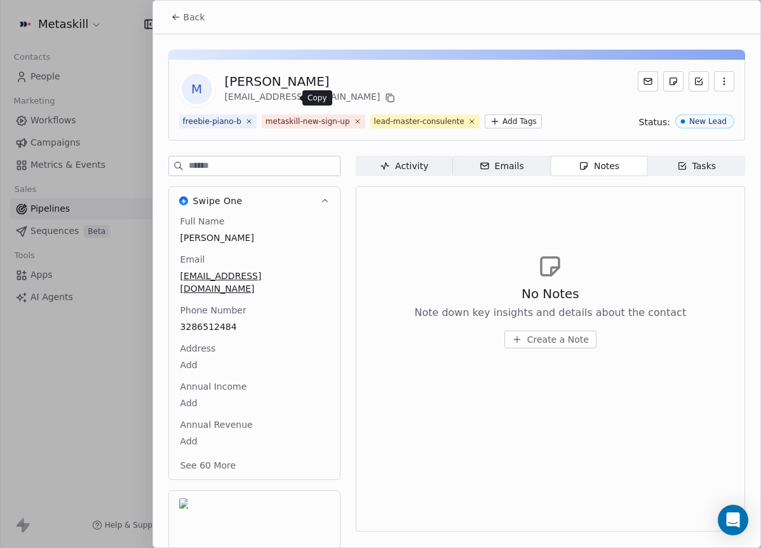
click at [385, 99] on icon at bounding box center [390, 98] width 10 height 10
click at [173, 6] on button "Back" at bounding box center [188, 17] width 50 height 23
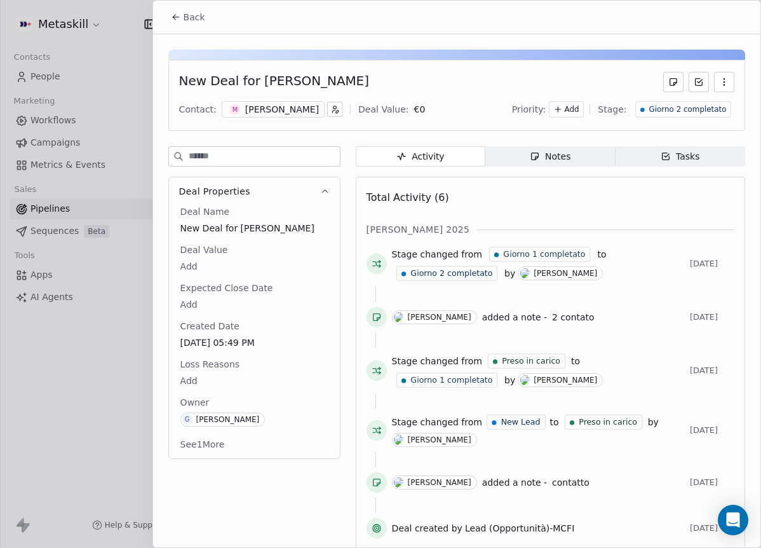
click at [671, 111] on span "Giorno 2 completato" at bounding box center [687, 109] width 77 height 11
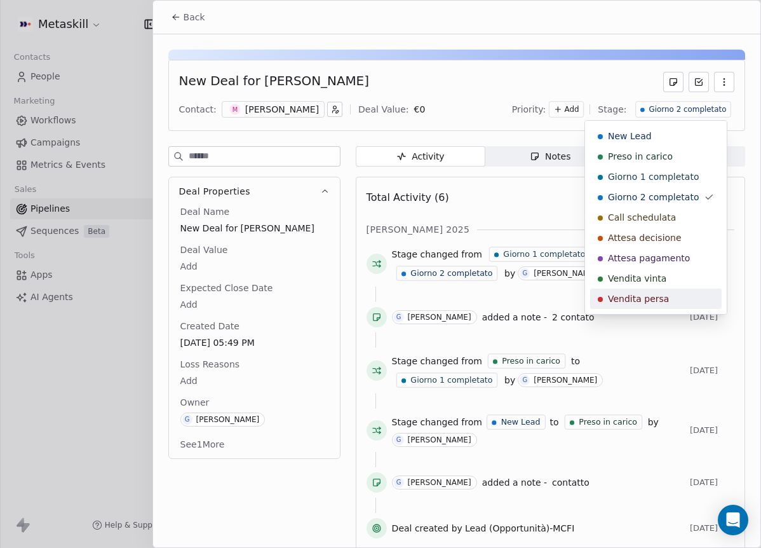
click at [644, 297] on span "Vendita persa" at bounding box center [638, 298] width 61 height 13
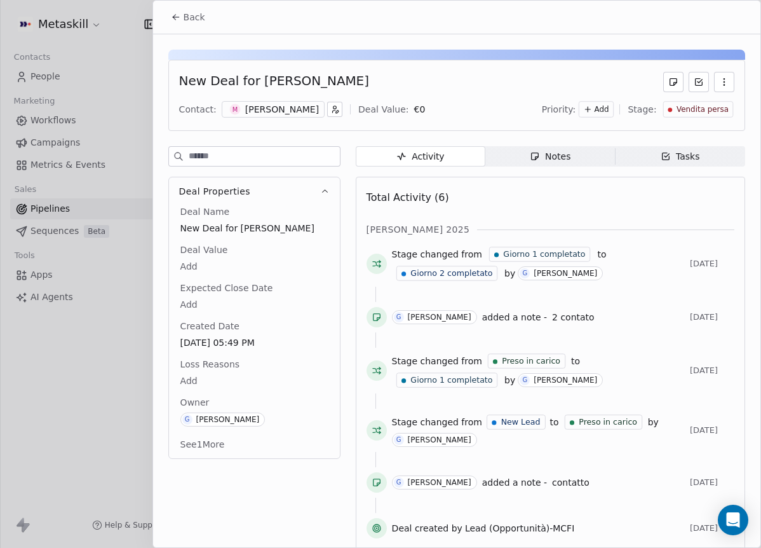
click at [219, 378] on body "Metaskill Contacts People Marketing Workflows Campaigns Metrics & Events Sales …" at bounding box center [380, 274] width 761 height 548
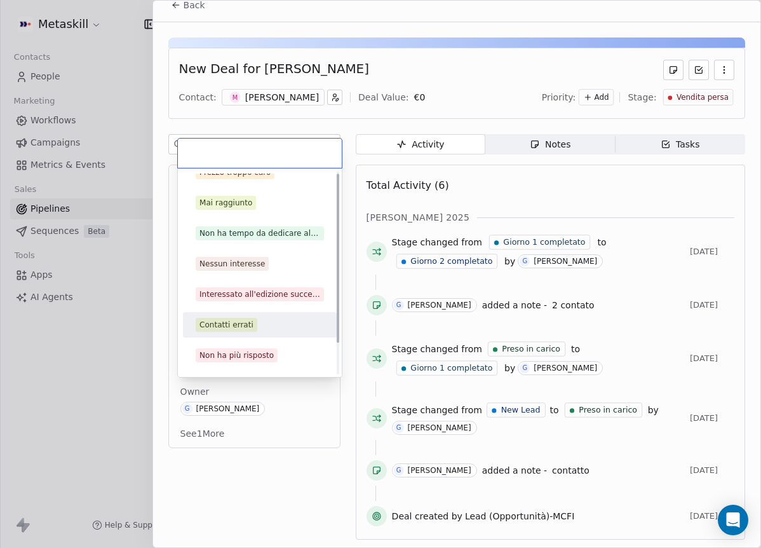
scroll to position [41, 0]
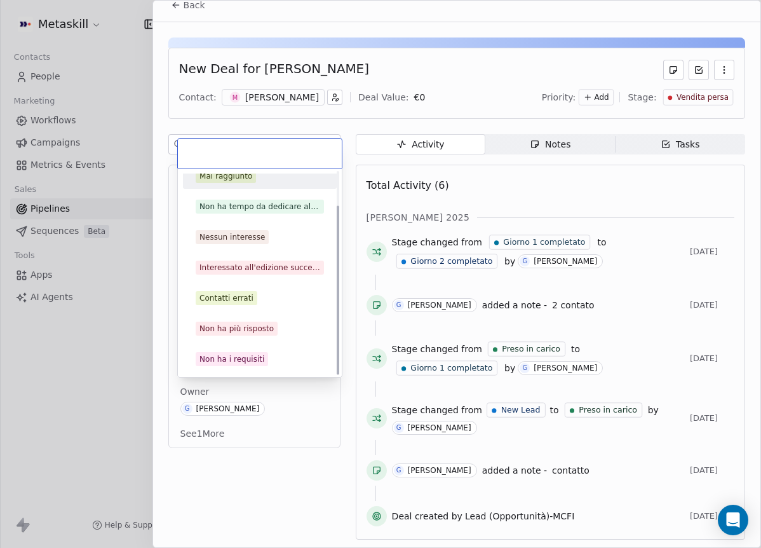
click at [231, 180] on div "Mai raggiunto" at bounding box center [225, 175] width 53 height 11
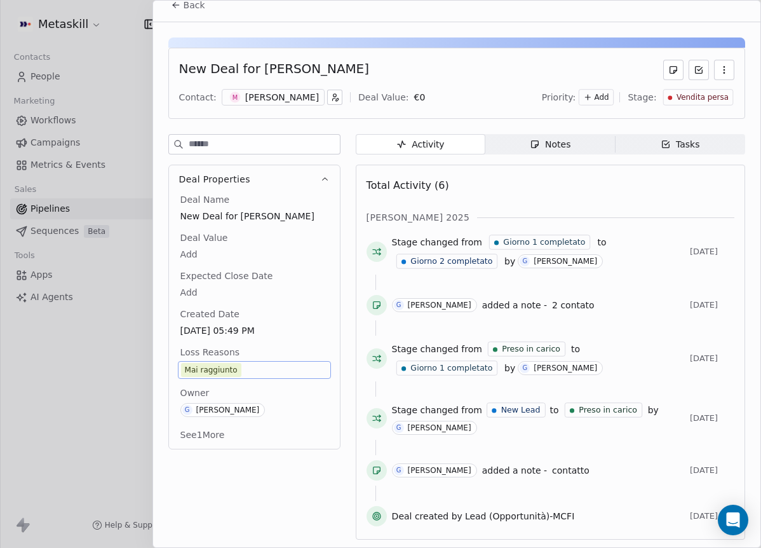
click at [184, 3] on span "Back" at bounding box center [195, 5] width 22 height 13
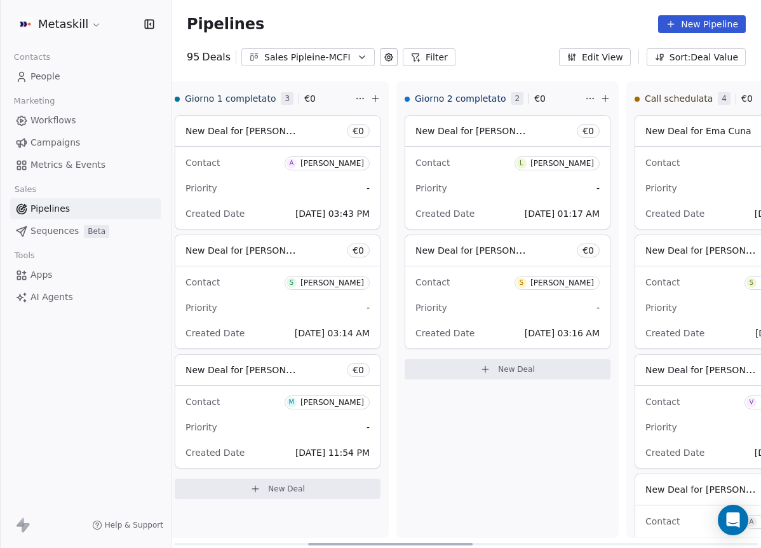
click at [561, 164] on div "Luigi Andreozzi" at bounding box center [562, 163] width 64 height 9
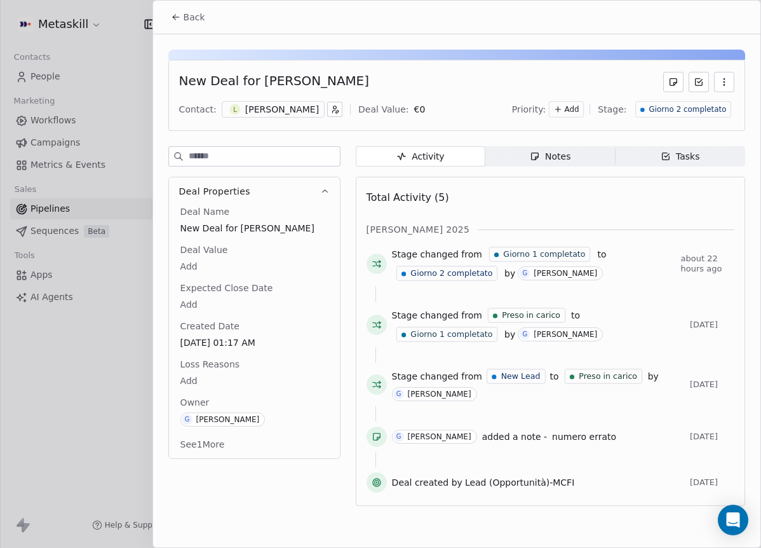
drag, startPoint x: 528, startPoint y: 147, endPoint x: 534, endPoint y: 151, distance: 6.9
click at [528, 148] on span "Notes Notes" at bounding box center [550, 156] width 130 height 20
click at [534, 151] on icon "button" at bounding box center [535, 156] width 10 height 10
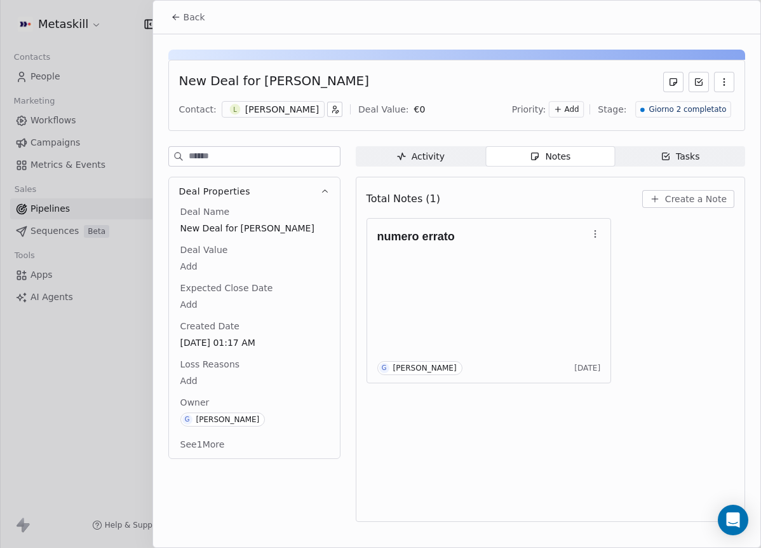
click at [665, 116] on div "Giorno 2 completato" at bounding box center [683, 109] width 96 height 17
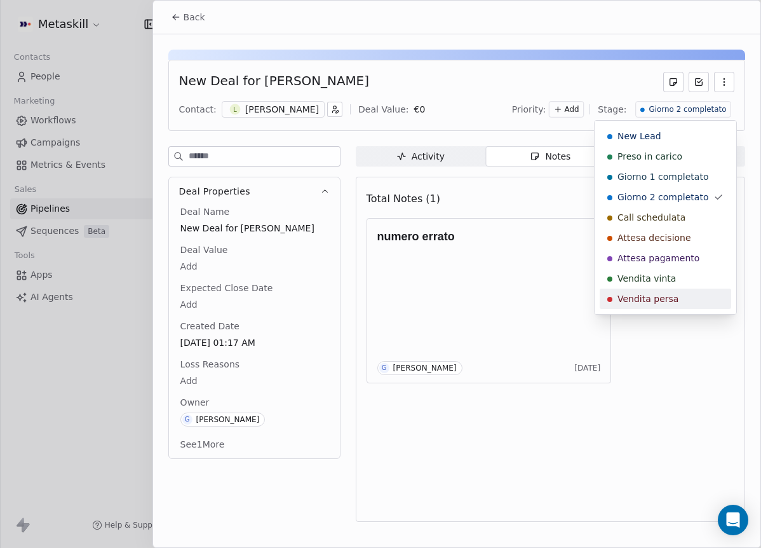
click at [654, 298] on span "Vendita persa" at bounding box center [647, 298] width 61 height 13
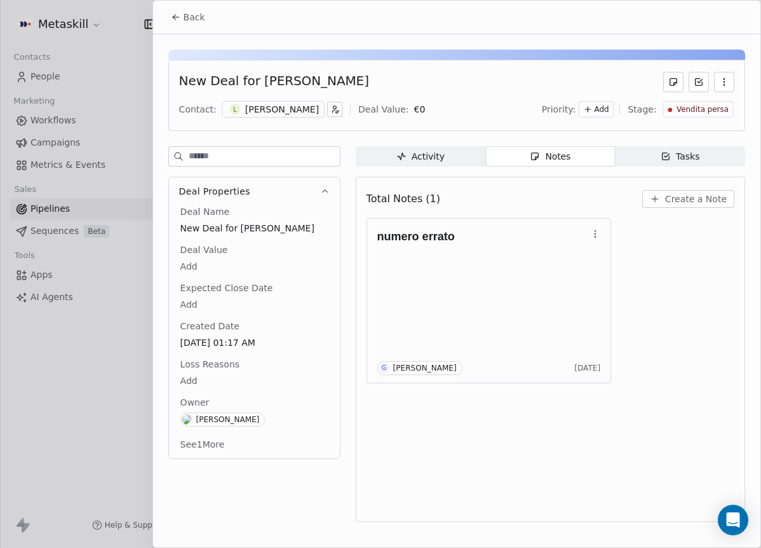
click at [241, 379] on body "Metaskill Contacts People Marketing Workflows Campaigns Metrics & Events Sales …" at bounding box center [380, 274] width 761 height 548
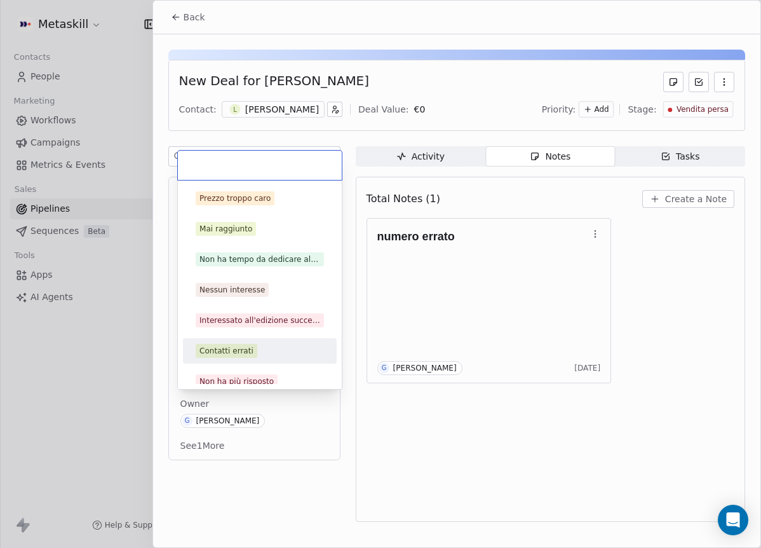
click at [261, 349] on div "Contatti errati" at bounding box center [260, 351] width 128 height 14
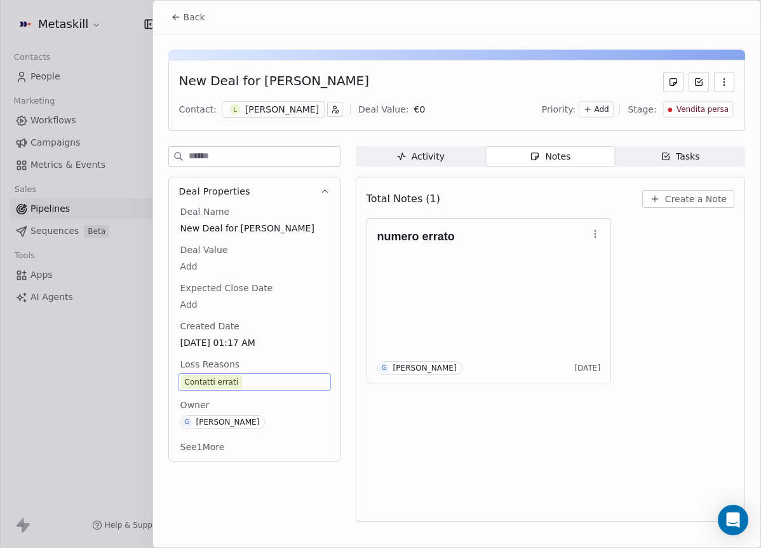
click at [195, 26] on button "Back" at bounding box center [188, 17] width 50 height 23
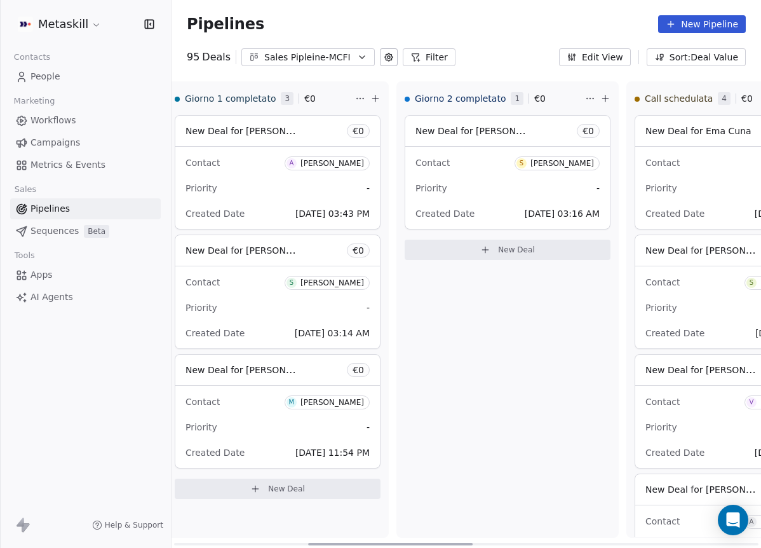
click at [588, 166] on div "Samuel Lorenzo" at bounding box center [562, 163] width 64 height 9
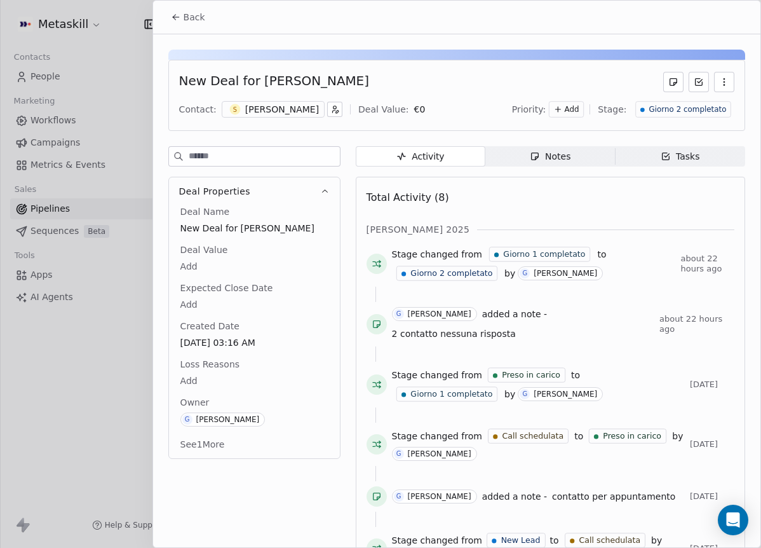
click at [288, 105] on div "Samuel Lorenzo" at bounding box center [282, 109] width 74 height 13
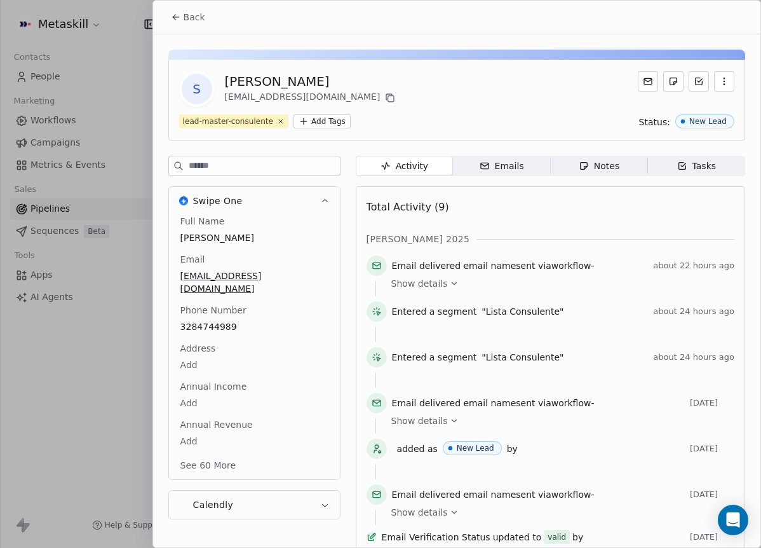
click at [174, 18] on icon at bounding box center [174, 18] width 3 height 3
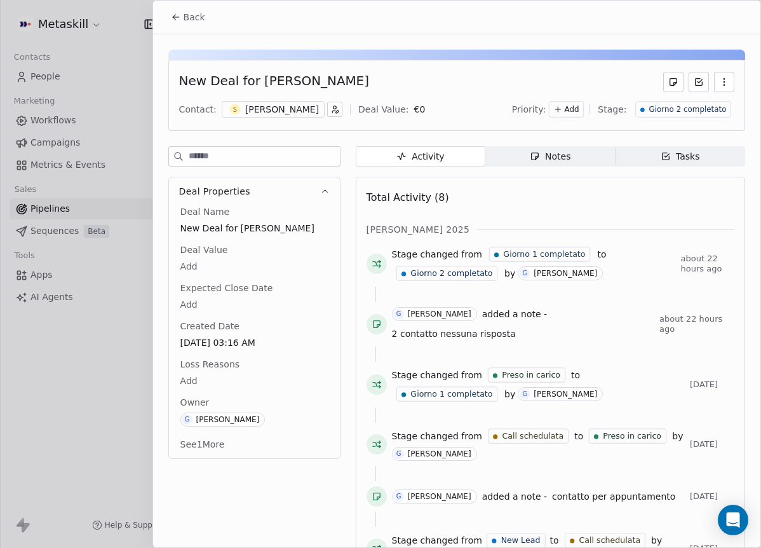
click at [530, 159] on icon "button" at bounding box center [535, 156] width 10 height 10
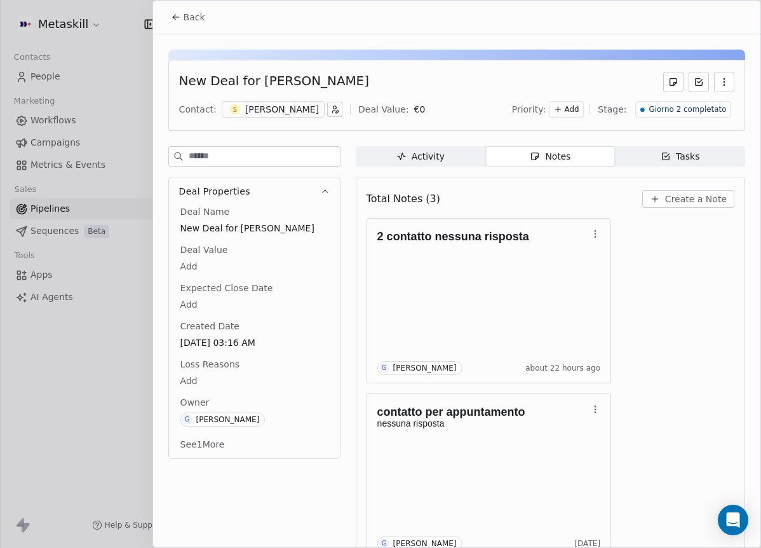
click at [299, 114] on div "Samuel Lorenzo" at bounding box center [282, 109] width 74 height 13
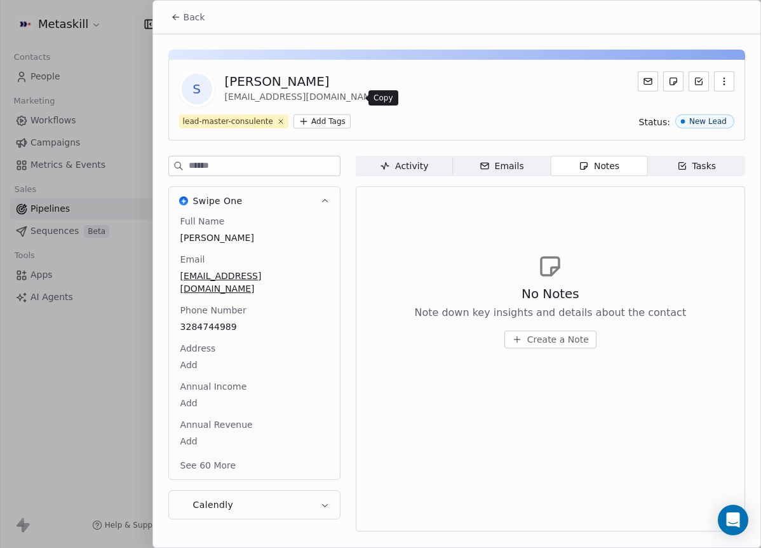
click at [388, 101] on icon at bounding box center [391, 99] width 6 height 6
click at [474, 220] on div "No Notes Note down key insights and details about the contact Create a Note" at bounding box center [551, 358] width 368 height 328
click at [194, 23] on span "Back" at bounding box center [195, 17] width 22 height 13
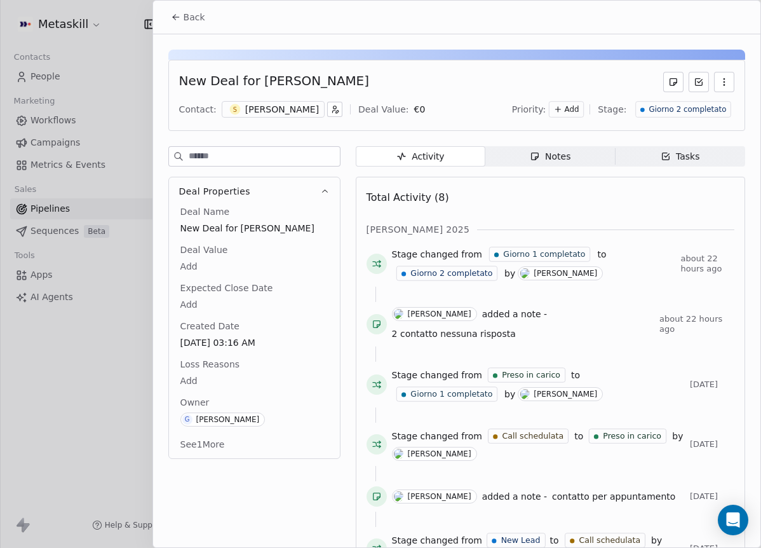
click at [718, 107] on div "Giorno 2 completato" at bounding box center [683, 109] width 96 height 17
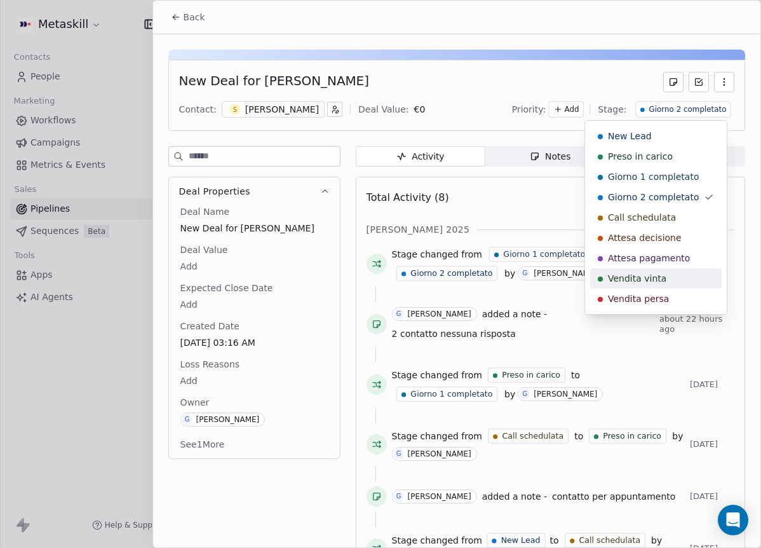
click at [634, 294] on span "Vendita persa" at bounding box center [638, 298] width 61 height 13
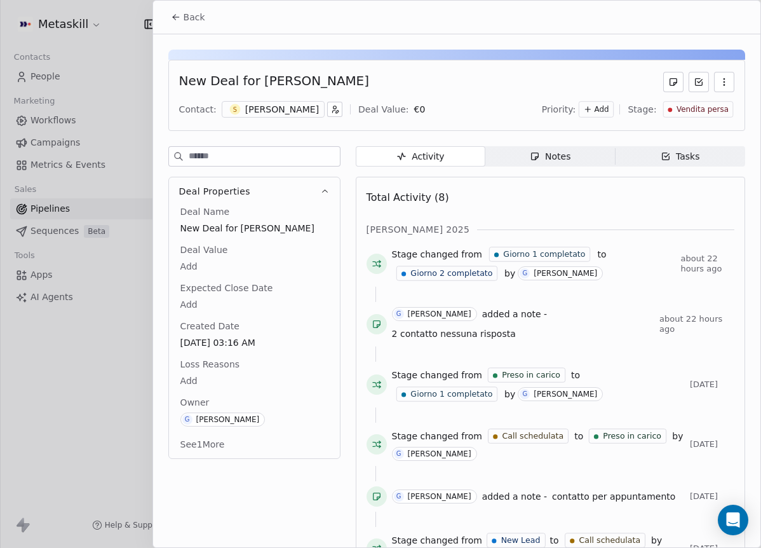
click at [192, 374] on body "Metaskill Contacts People Marketing Workflows Campaigns Metrics & Events Sales …" at bounding box center [380, 274] width 761 height 548
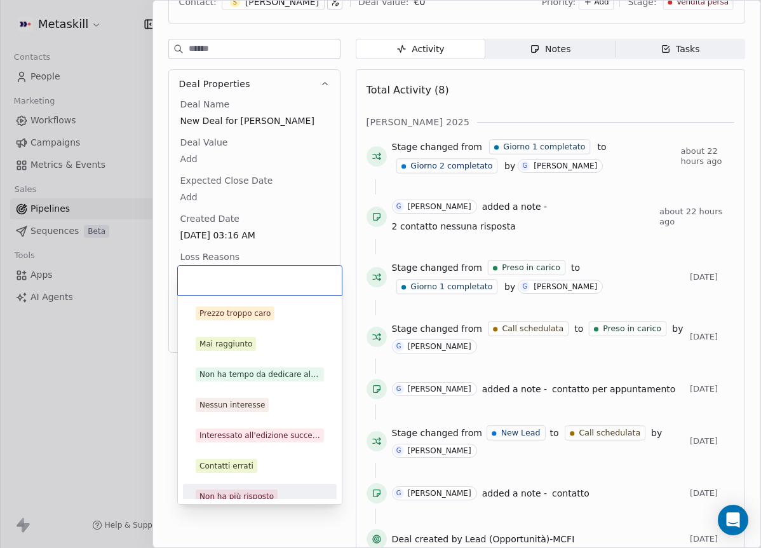
drag, startPoint x: 260, startPoint y: 325, endPoint x: 259, endPoint y: 488, distance: 163.9
click at [259, 488] on div "Prezzo troppo [PERSON_NAME] raggiunto Non ha tempo da dedicare al master [PERSO…" at bounding box center [260, 419] width 154 height 239
click at [262, 497] on div "Non ha più risposto" at bounding box center [236, 495] width 74 height 11
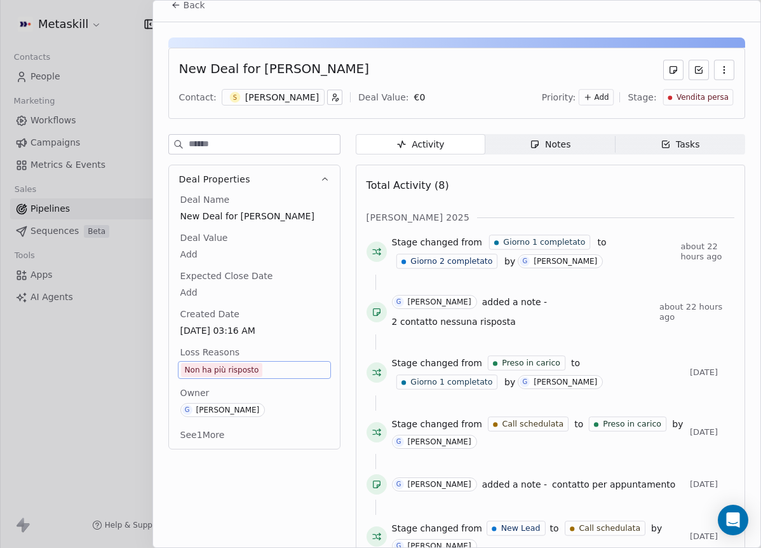
scroll to position [0, 0]
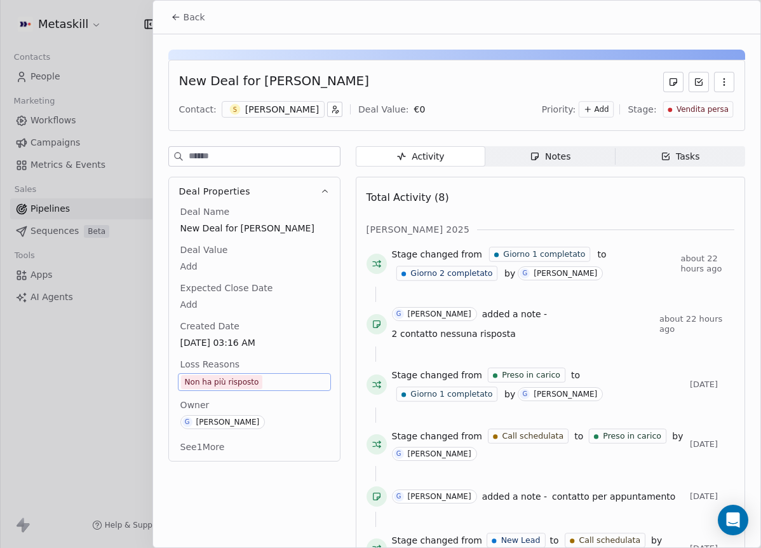
click at [204, 24] on button "Back" at bounding box center [188, 17] width 50 height 23
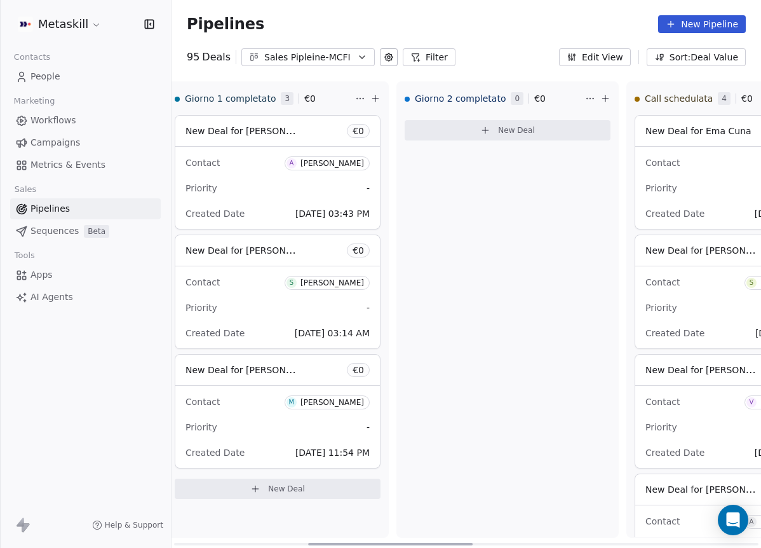
click at [320, 172] on div "Contact A Alessandro Cialdella" at bounding box center [277, 162] width 184 height 21
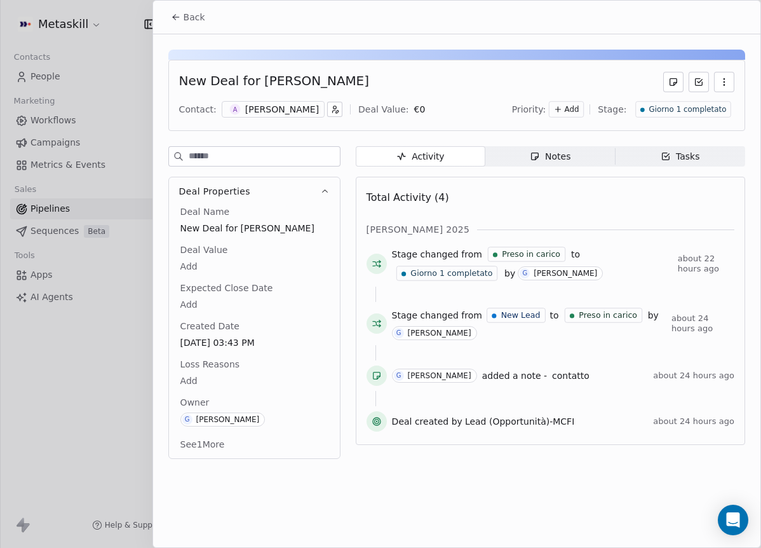
click at [310, 102] on div "A Alessandro Cialdella" at bounding box center [273, 109] width 103 height 17
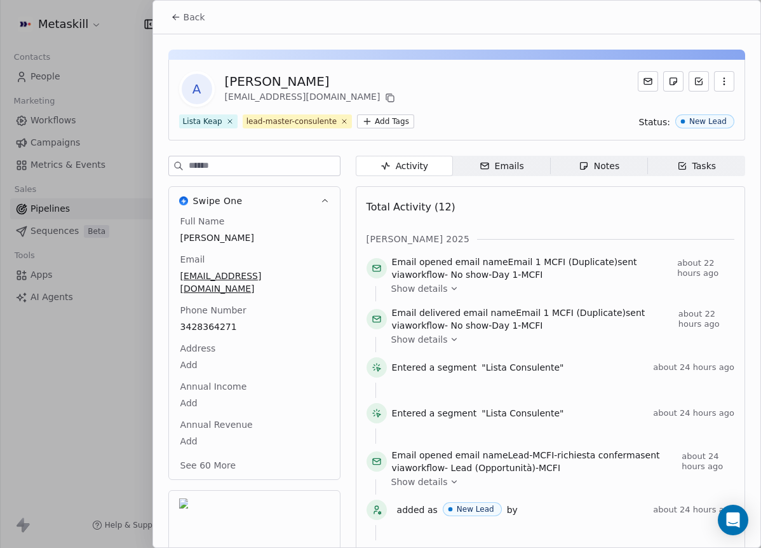
scroll to position [41, 0]
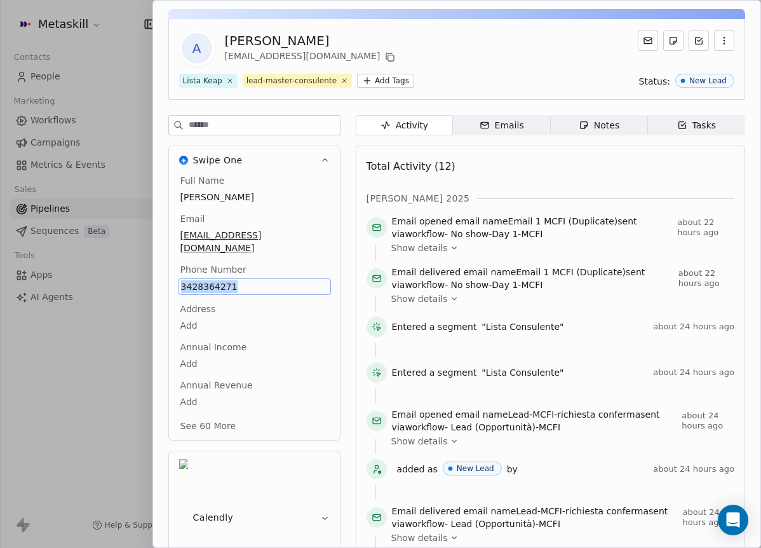
click at [592, 132] on span "Notes Notes" at bounding box center [598, 125] width 97 height 20
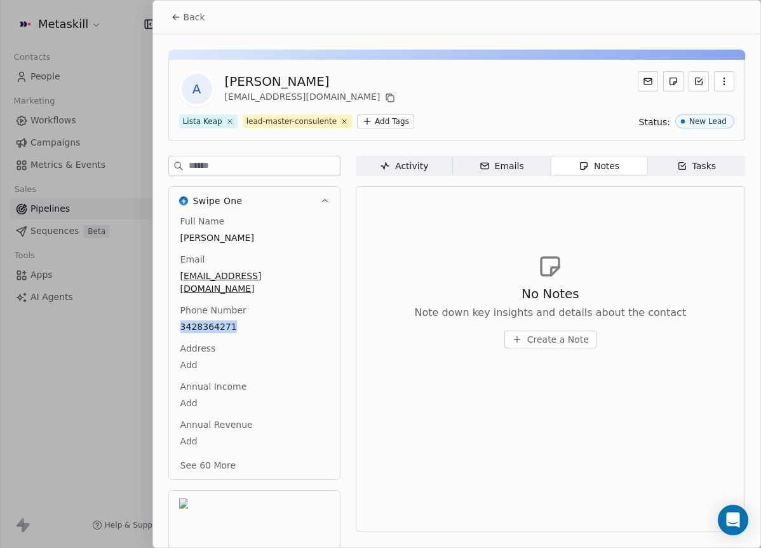
click at [206, 12] on button "Back" at bounding box center [188, 17] width 50 height 23
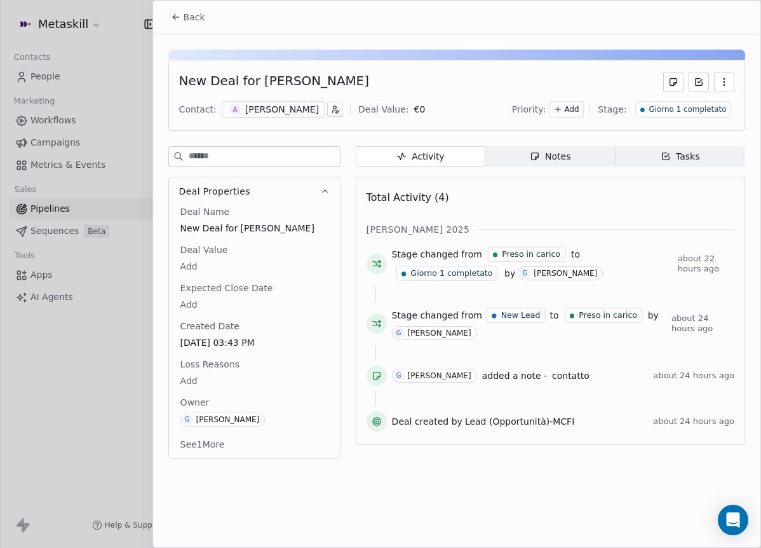
click at [191, 21] on span "Back" at bounding box center [195, 17] width 22 height 13
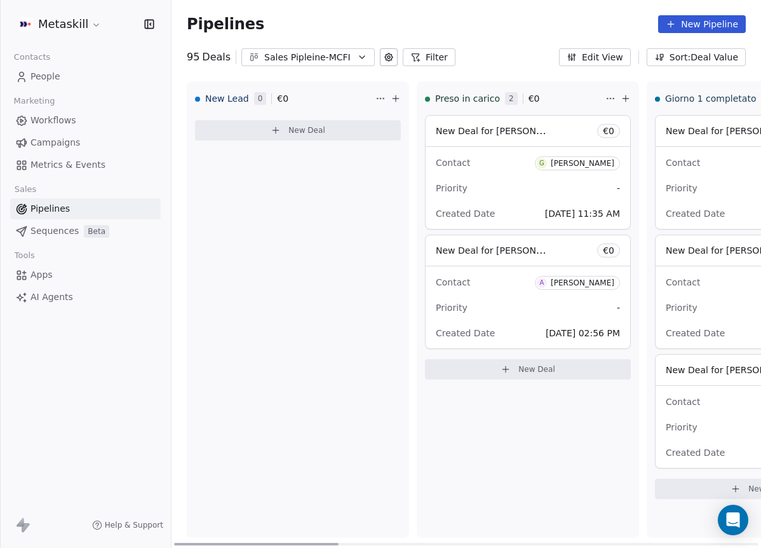
drag, startPoint x: 455, startPoint y: 542, endPoint x: 297, endPoint y: 445, distance: 185.8
click at [241, 542] on div at bounding box center [256, 543] width 165 height 3
click at [342, 55] on div "Sales Pipleine-MCFI" at bounding box center [308, 57] width 88 height 13
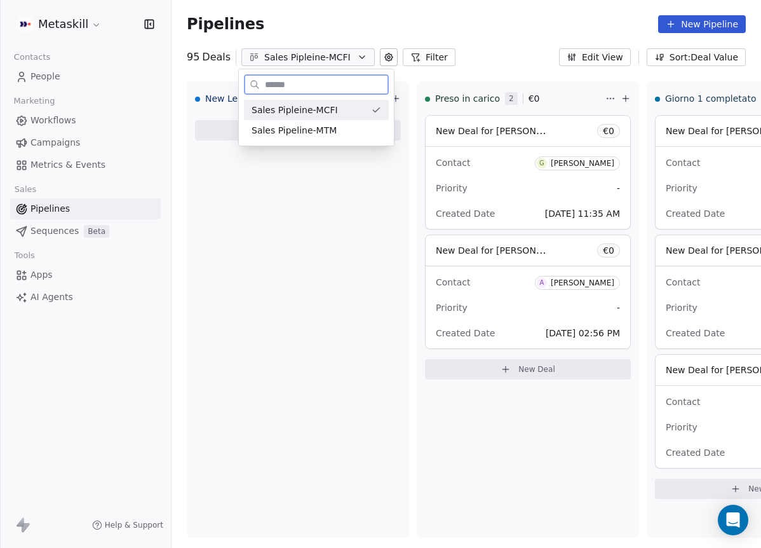
click at [339, 130] on div "Sales Pipeline-MTM" at bounding box center [317, 130] width 130 height 13
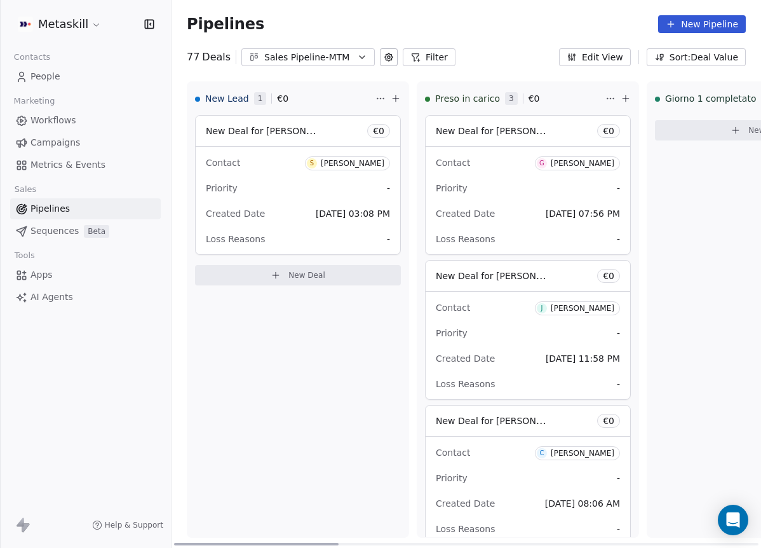
click at [337, 156] on span "S [PERSON_NAME]" at bounding box center [347, 163] width 85 height 14
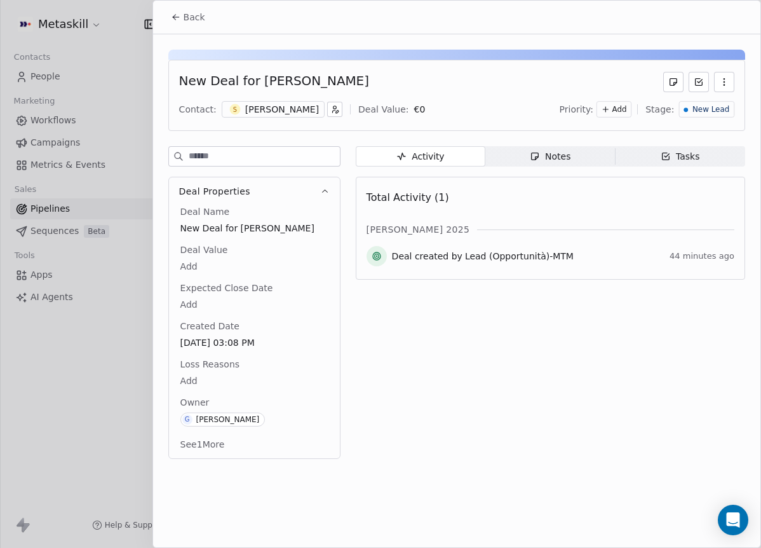
click at [298, 92] on div "New Deal for [PERSON_NAME] Contact: S [PERSON_NAME] Deal Value: € 0 Priority: A…" at bounding box center [456, 95] width 577 height 71
click at [295, 103] on div "[PERSON_NAME]" at bounding box center [282, 109] width 74 height 13
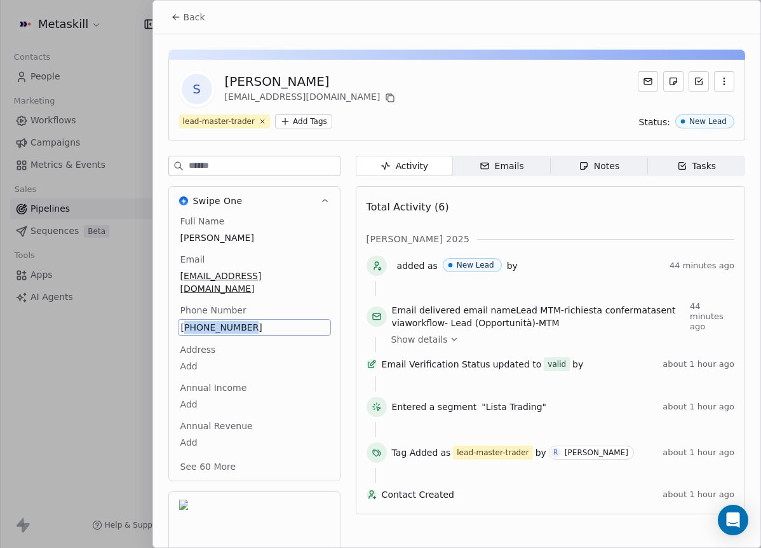
click at [211, 321] on span "[PHONE_NUMBER]" at bounding box center [254, 327] width 147 height 13
click at [287, 321] on input "**********" at bounding box center [248, 321] width 137 height 25
click at [298, 303] on html "Metaskill Contacts People Marketing Workflows Campaigns Metrics & Events Sales …" at bounding box center [380, 274] width 761 height 548
drag, startPoint x: 617, startPoint y: 164, endPoint x: 598, endPoint y: 185, distance: 28.3
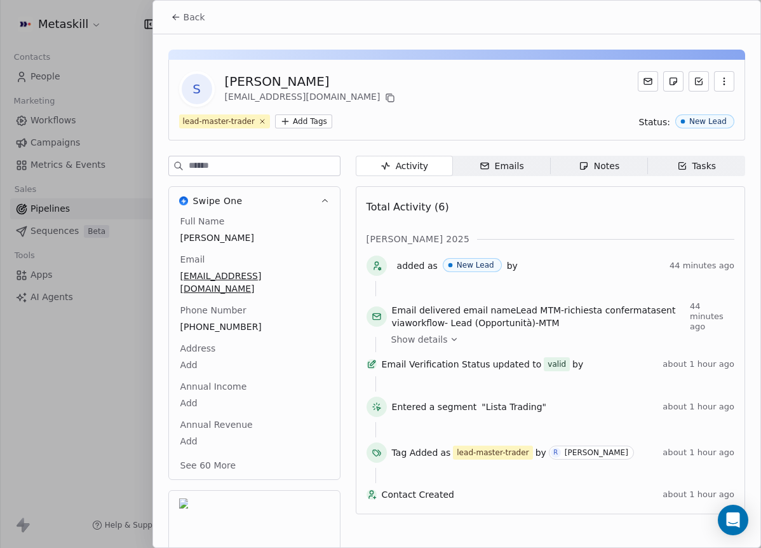
click at [617, 164] on div "Notes" at bounding box center [599, 165] width 41 height 13
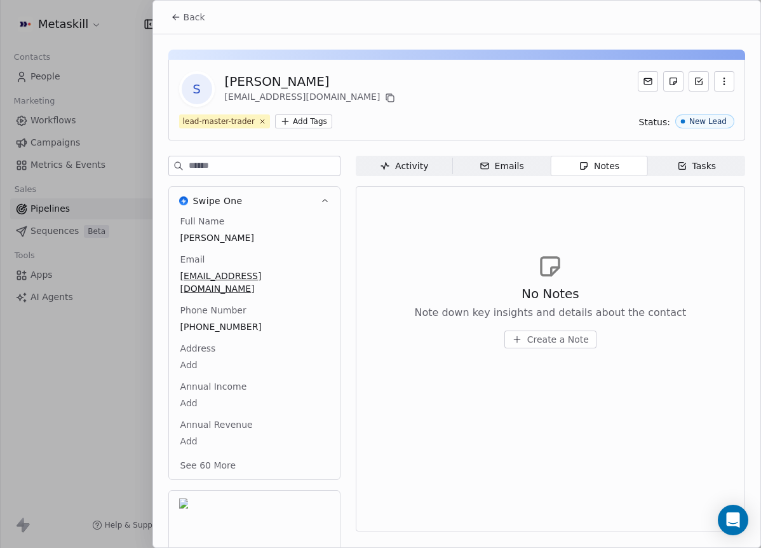
click at [582, 337] on span "Create a Note" at bounding box center [558, 339] width 62 height 13
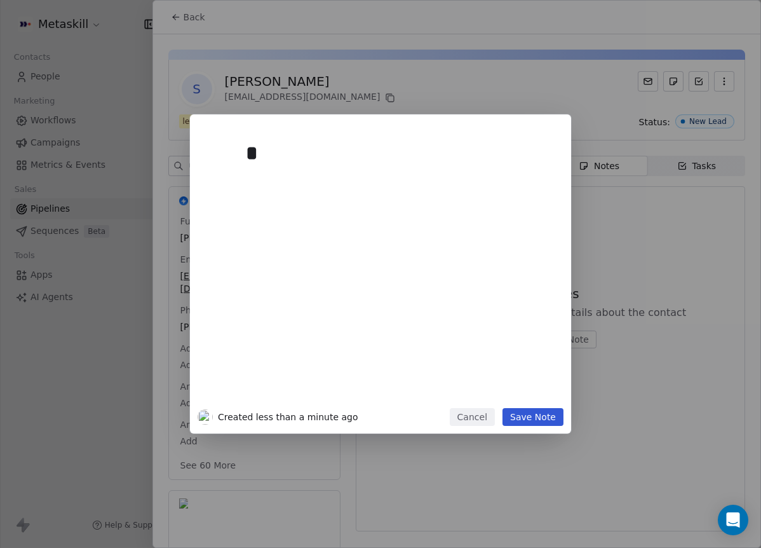
drag, startPoint x: 481, startPoint y: 426, endPoint x: 476, endPoint y: 421, distance: 6.8
click at [481, 426] on div "* Created less than a minute ago Cancel Save Note" at bounding box center [380, 273] width 381 height 319
click at [474, 419] on button "Cancel" at bounding box center [472, 417] width 45 height 18
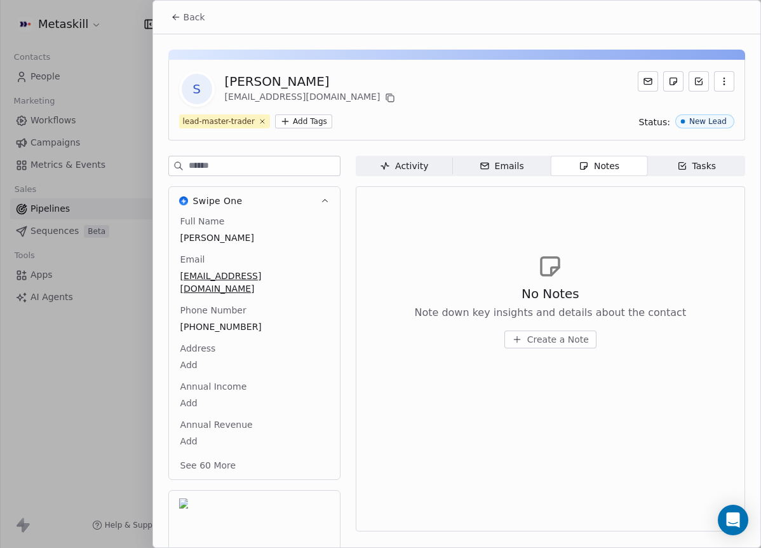
click at [196, 17] on span "Back" at bounding box center [195, 17] width 22 height 13
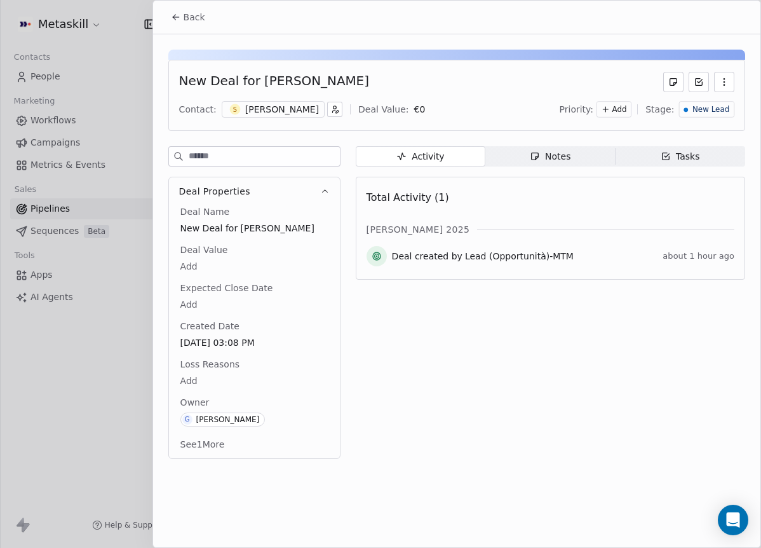
drag, startPoint x: 564, startPoint y: 155, endPoint x: 562, endPoint y: 173, distance: 17.9
click at [563, 156] on div "Notes" at bounding box center [550, 156] width 41 height 13
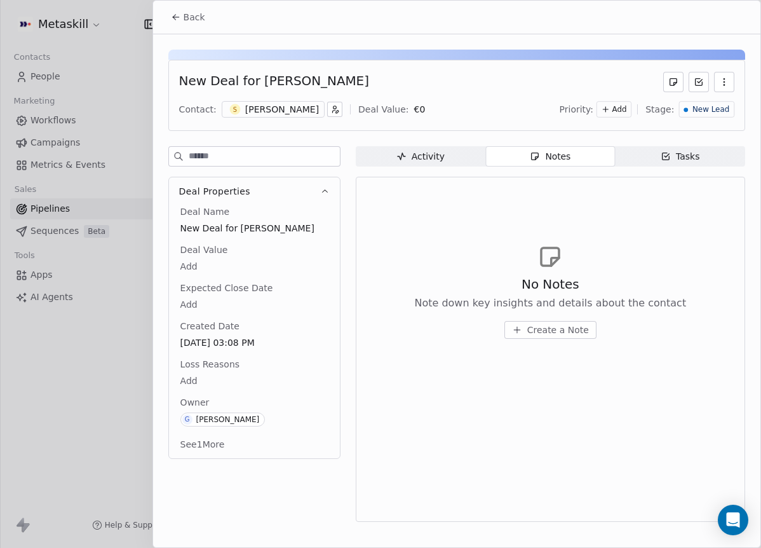
click at [547, 328] on span "Create a Note" at bounding box center [558, 329] width 62 height 13
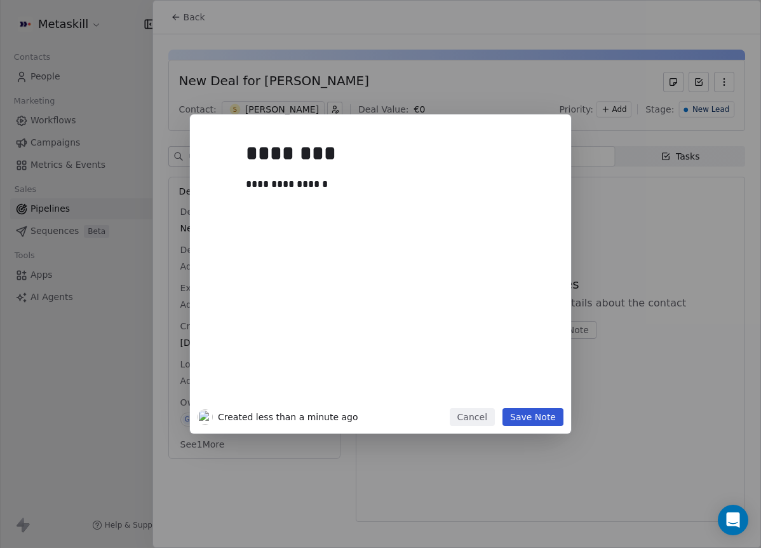
click at [538, 407] on div "**********" at bounding box center [395, 265] width 315 height 286
click at [539, 410] on button "Save Note" at bounding box center [532, 417] width 61 height 18
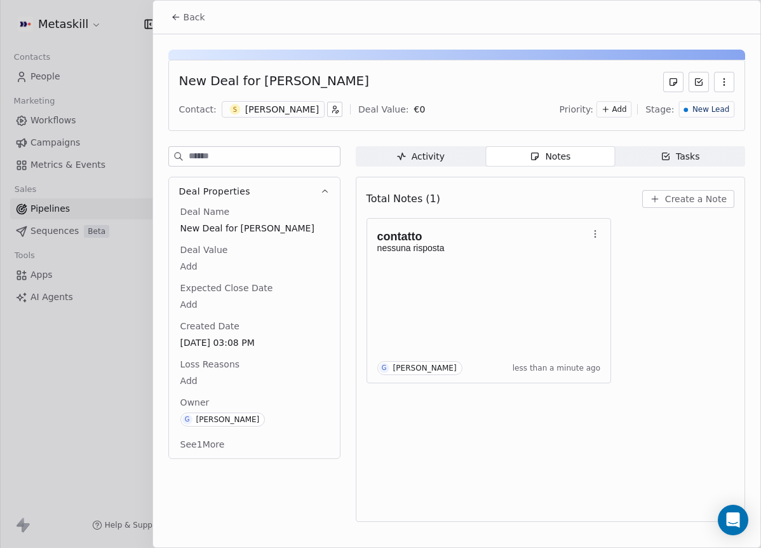
click at [714, 114] on div "New Lead" at bounding box center [706, 109] width 55 height 17
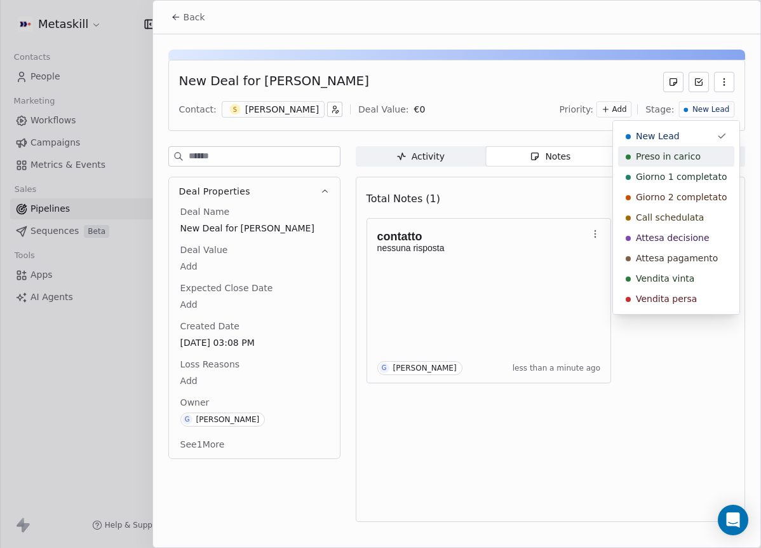
click at [703, 157] on div "Preso in carico" at bounding box center [676, 156] width 101 height 13
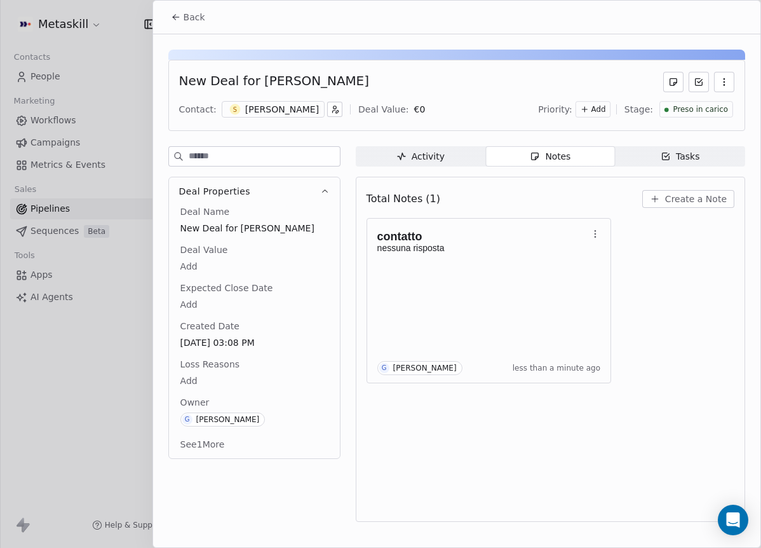
drag, startPoint x: 185, startPoint y: 6, endPoint x: 184, endPoint y: 15, distance: 9.1
click at [184, 8] on div "Back" at bounding box center [456, 17] width 607 height 33
click at [184, 15] on span "Back" at bounding box center [195, 17] width 22 height 13
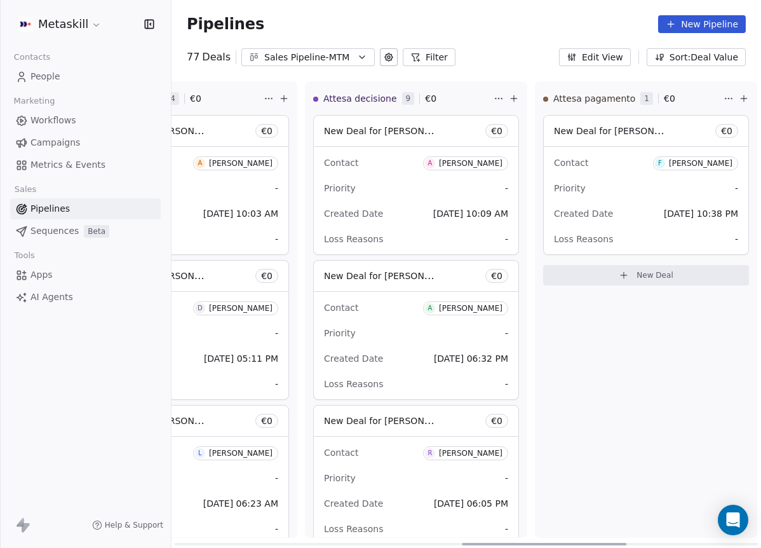
drag, startPoint x: 329, startPoint y: 541, endPoint x: 534, endPoint y: 370, distance: 266.9
click at [616, 542] on div at bounding box center [544, 543] width 165 height 3
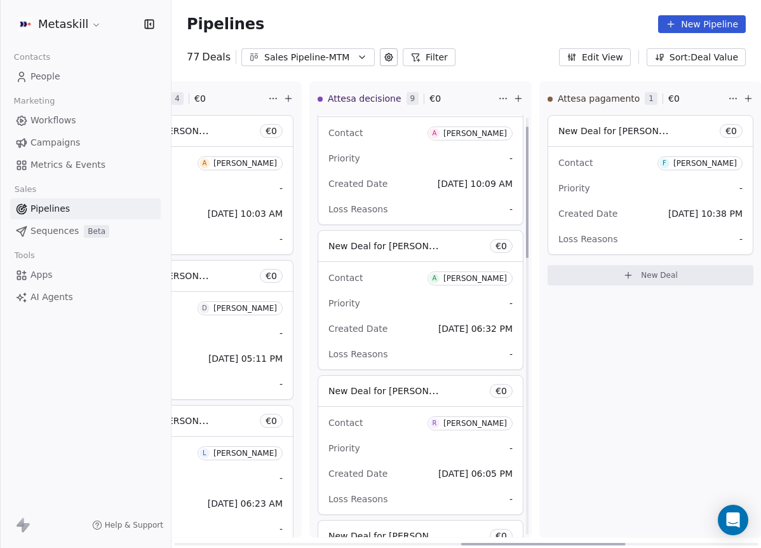
scroll to position [36, 0]
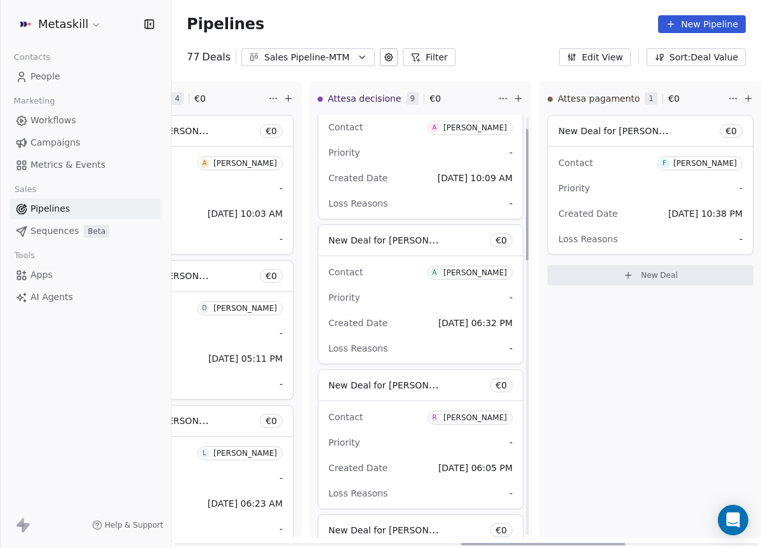
click at [469, 125] on div "[PERSON_NAME]" at bounding box center [475, 127] width 64 height 9
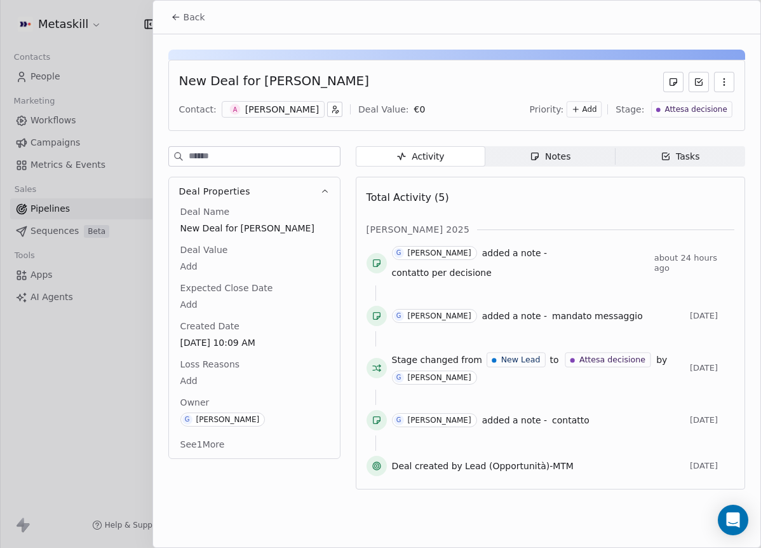
click at [284, 109] on div "[PERSON_NAME]" at bounding box center [282, 109] width 74 height 13
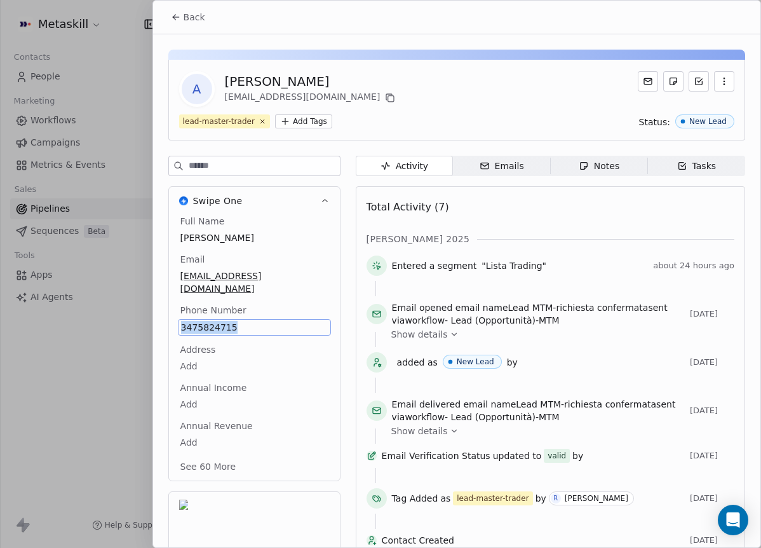
click at [185, 22] on span "Back" at bounding box center [195, 17] width 22 height 13
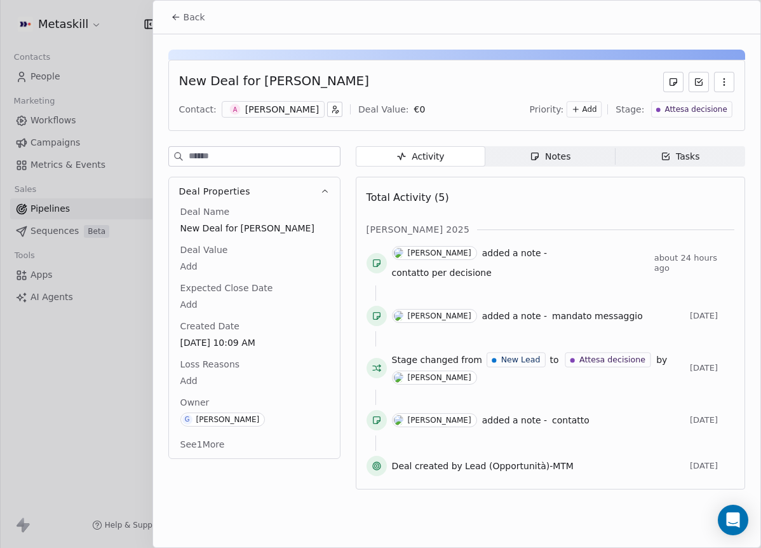
click at [537, 158] on icon "button" at bounding box center [535, 156] width 10 height 10
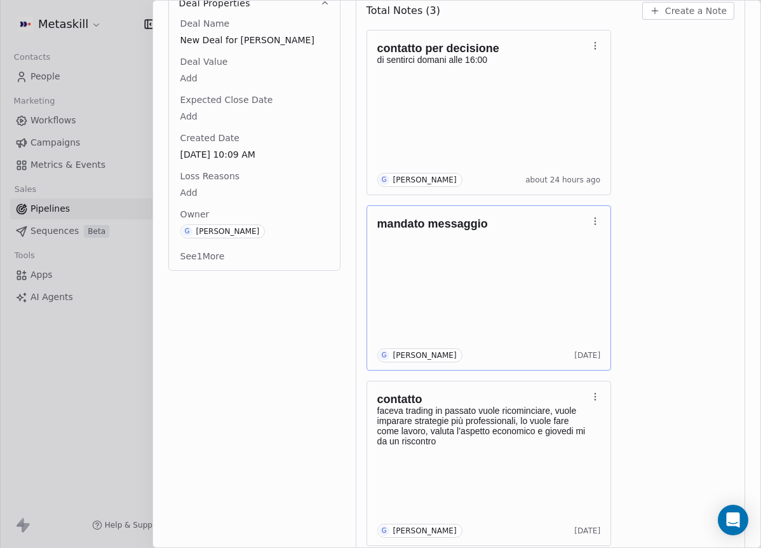
scroll to position [203, 0]
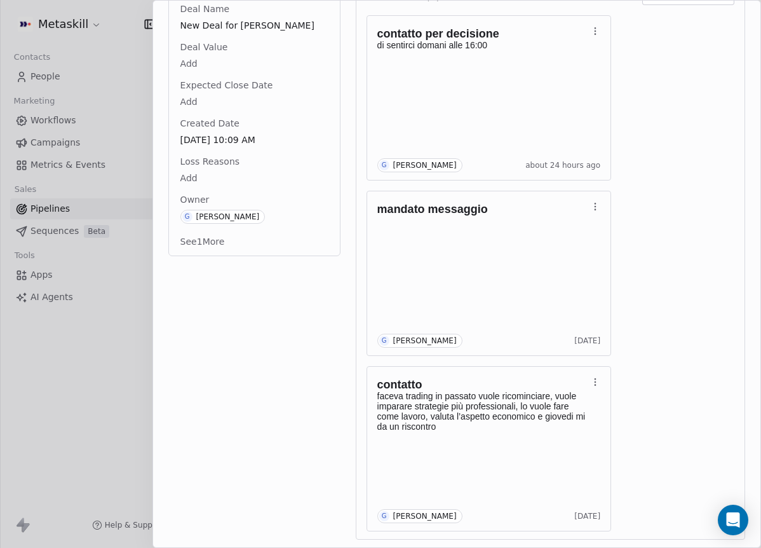
click at [682, 277] on div "contatto per decisione di sentirci domani alle 16:00 G [PERSON_NAME] about 24 h…" at bounding box center [551, 273] width 368 height 516
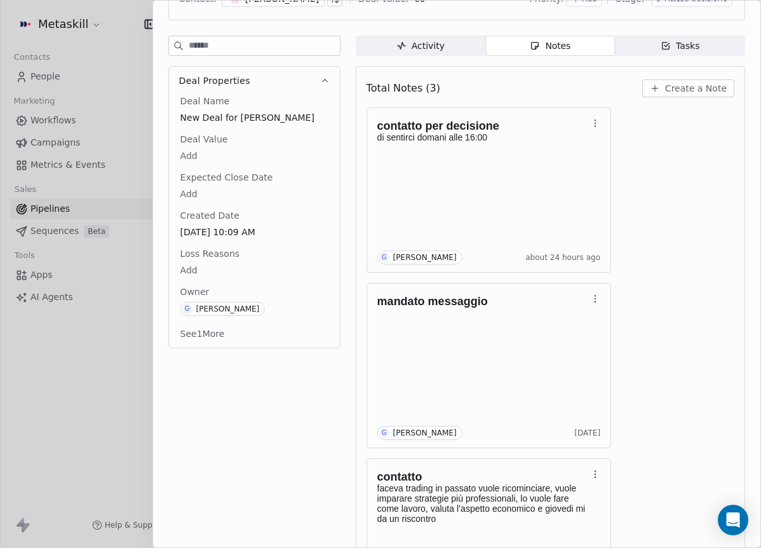
scroll to position [0, 0]
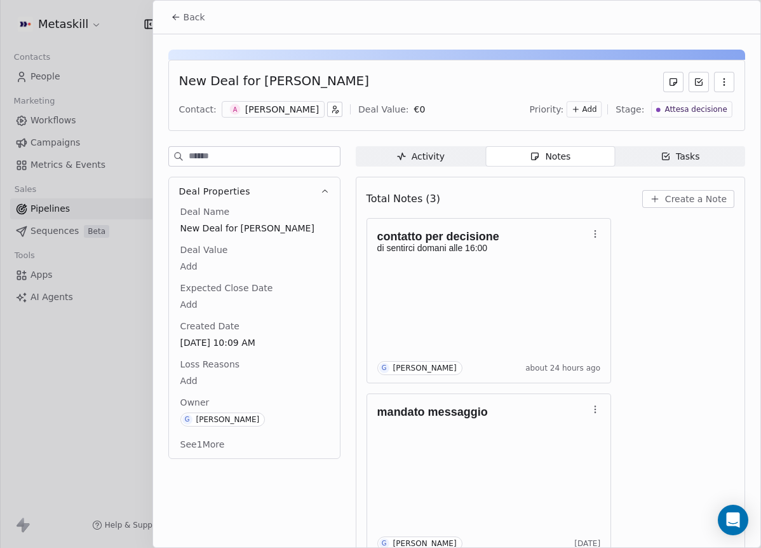
click at [271, 116] on div "A [PERSON_NAME]" at bounding box center [273, 109] width 103 height 17
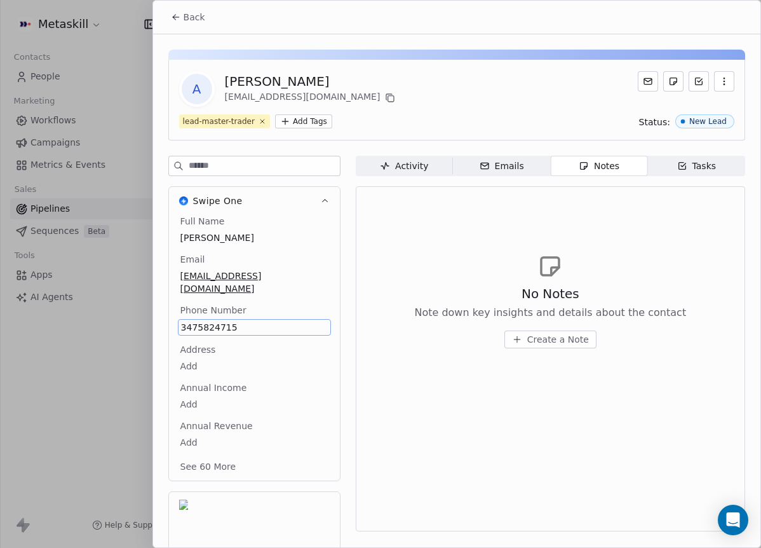
click at [422, 235] on div "No Notes Note down key insights and details about the contact Create a Note" at bounding box center [551, 300] width 368 height 156
drag, startPoint x: 392, startPoint y: 74, endPoint x: 377, endPoint y: 76, distance: 15.4
click at [394, 74] on div "A [PERSON_NAME] [PERSON_NAME][EMAIL_ADDRESS][DOMAIN_NAME]" at bounding box center [456, 89] width 555 height 36
click at [182, 22] on button "Back" at bounding box center [188, 17] width 50 height 23
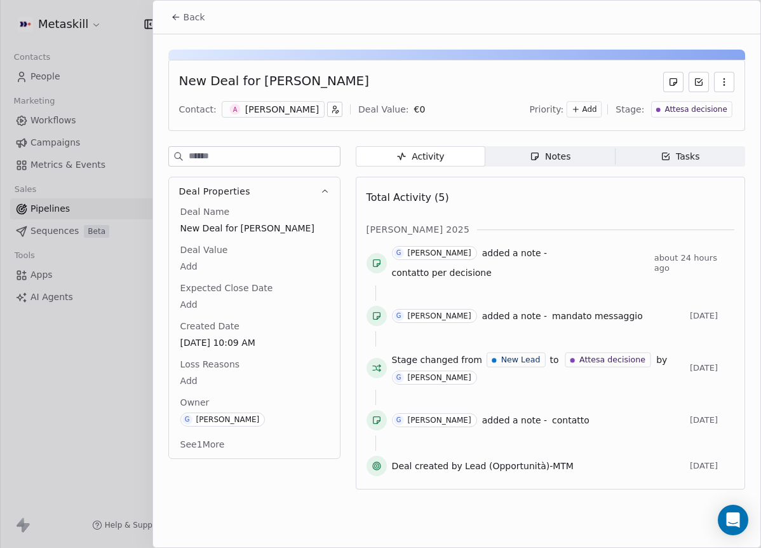
drag, startPoint x: 570, startPoint y: 130, endPoint x: 565, endPoint y: 144, distance: 15.5
click at [571, 132] on div "New Deal for [PERSON_NAME] Contact: A [PERSON_NAME] Deal Value: € 0 Priority: A…" at bounding box center [456, 265] width 607 height 462
click at [562, 151] on span "Notes Notes" at bounding box center [550, 156] width 130 height 20
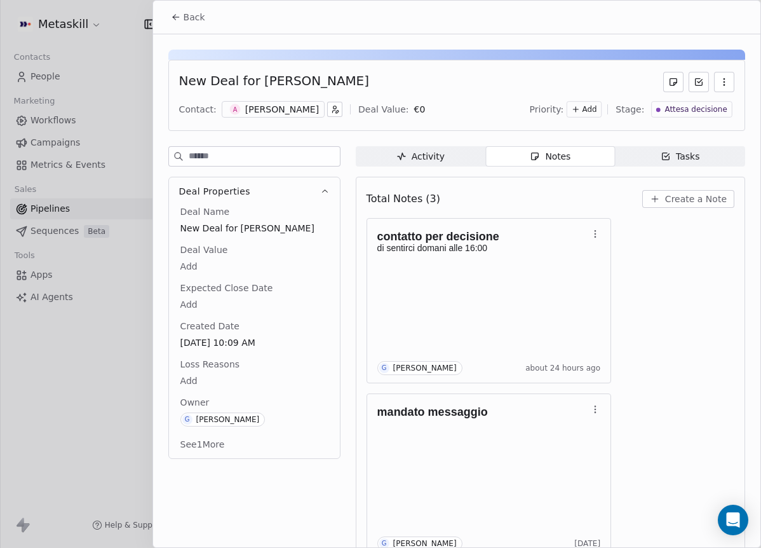
click at [665, 198] on span "Create a Note" at bounding box center [696, 198] width 62 height 13
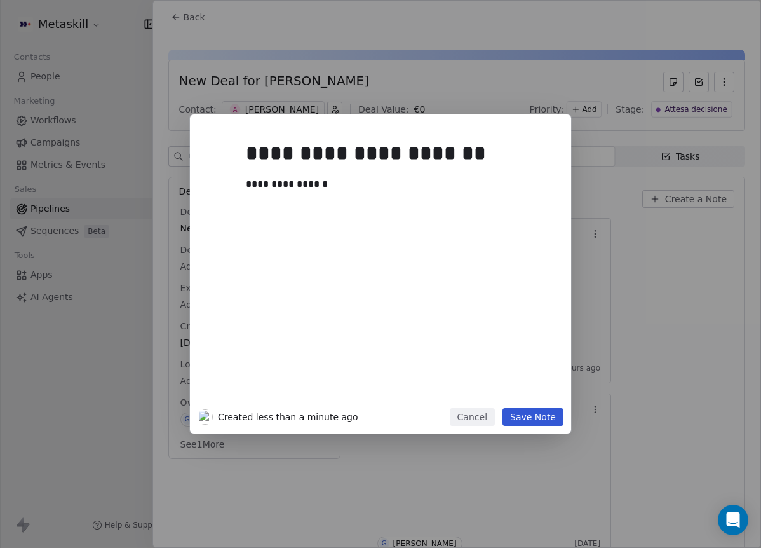
click at [552, 419] on button "Save Note" at bounding box center [532, 417] width 61 height 18
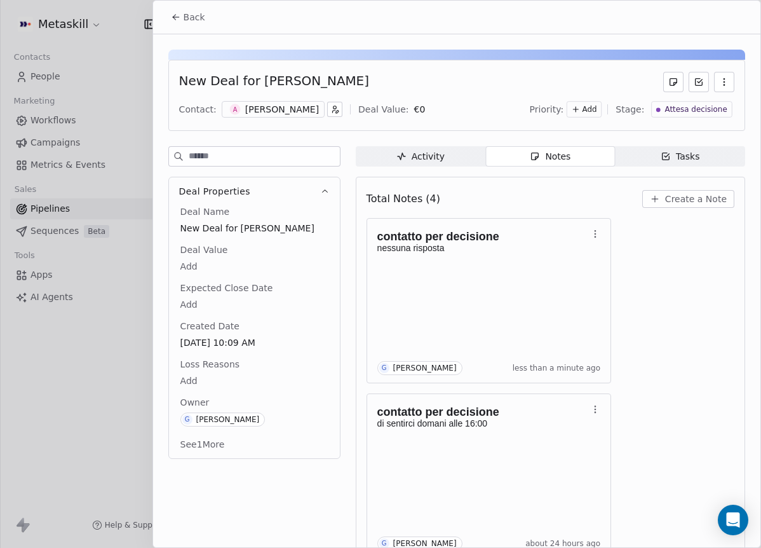
click at [189, 24] on button "Back" at bounding box center [188, 17] width 50 height 23
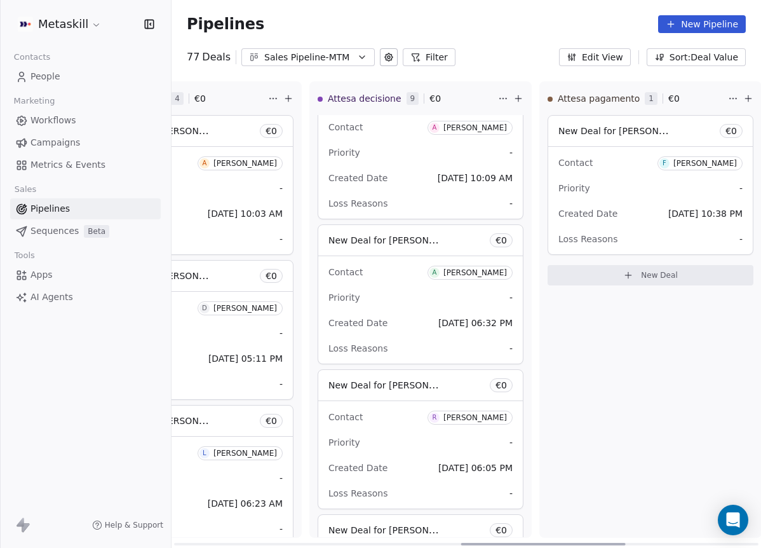
click at [499, 126] on div "[PERSON_NAME]" at bounding box center [475, 127] width 64 height 9
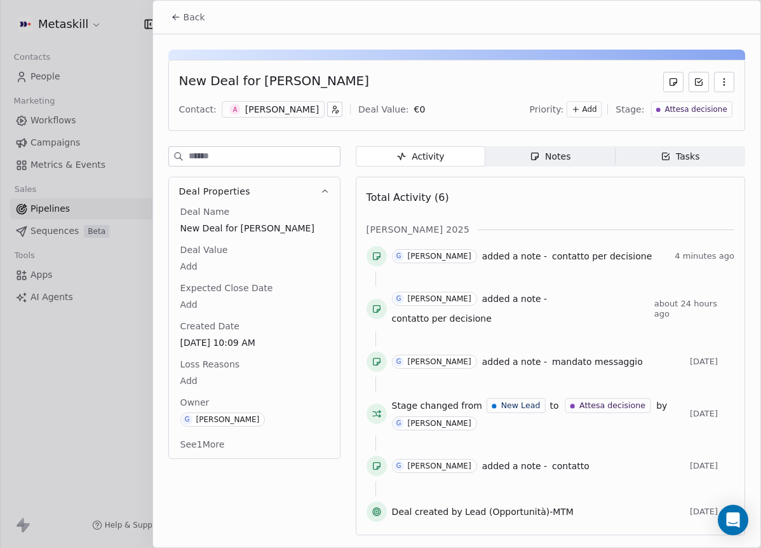
click at [678, 116] on div "Attesa decisione" at bounding box center [692, 109] width 81 height 17
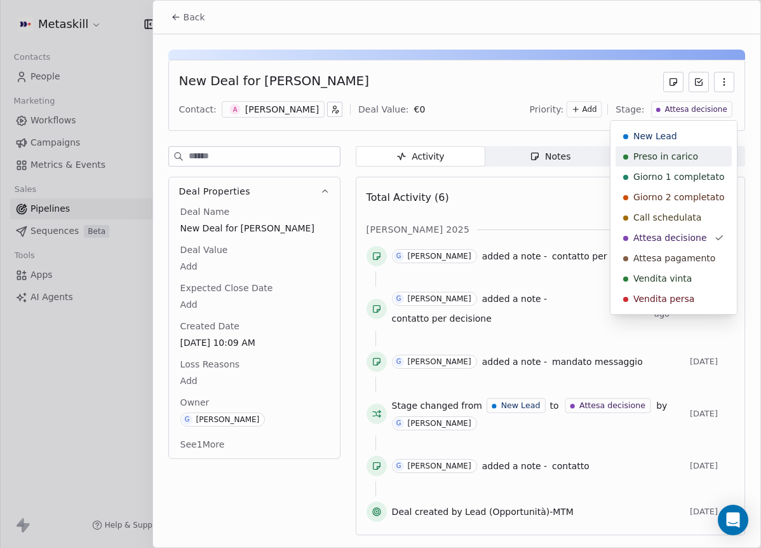
click at [526, 111] on html "Metaskill Contacts People Marketing Workflows Campaigns Metrics & Events Sales …" at bounding box center [380, 274] width 761 height 548
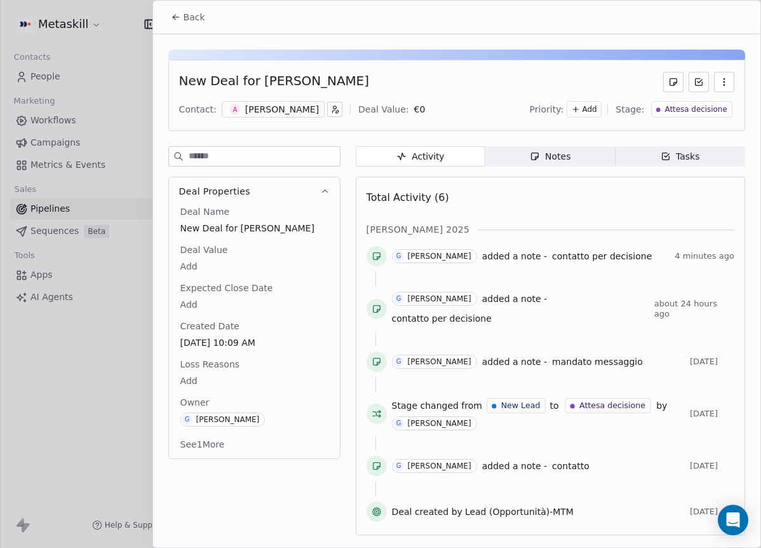
click at [711, 110] on span "Attesa decisione" at bounding box center [696, 109] width 62 height 11
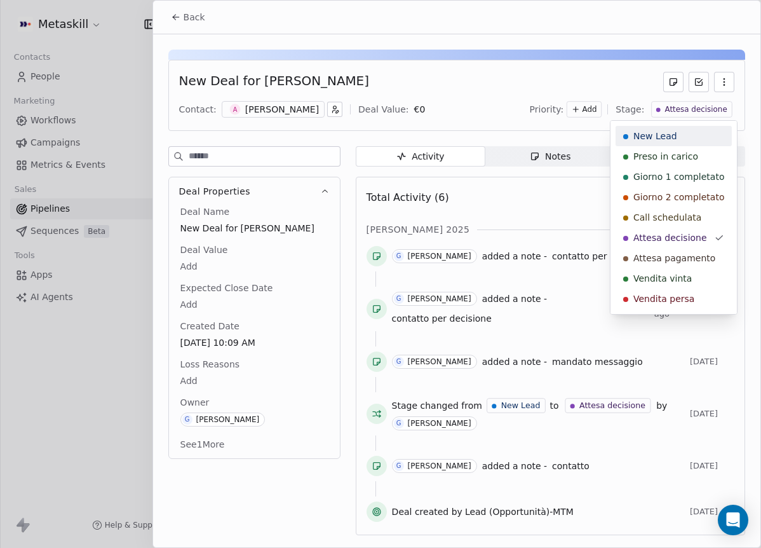
click at [492, 81] on html "Metaskill Contacts People Marketing Workflows Campaigns Metrics & Events Sales …" at bounding box center [380, 274] width 761 height 548
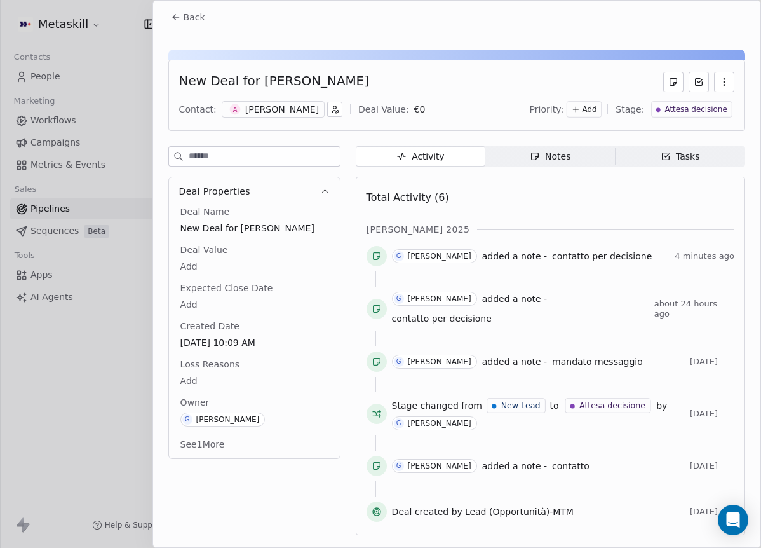
click at [696, 111] on span "Attesa decisione" at bounding box center [696, 109] width 62 height 11
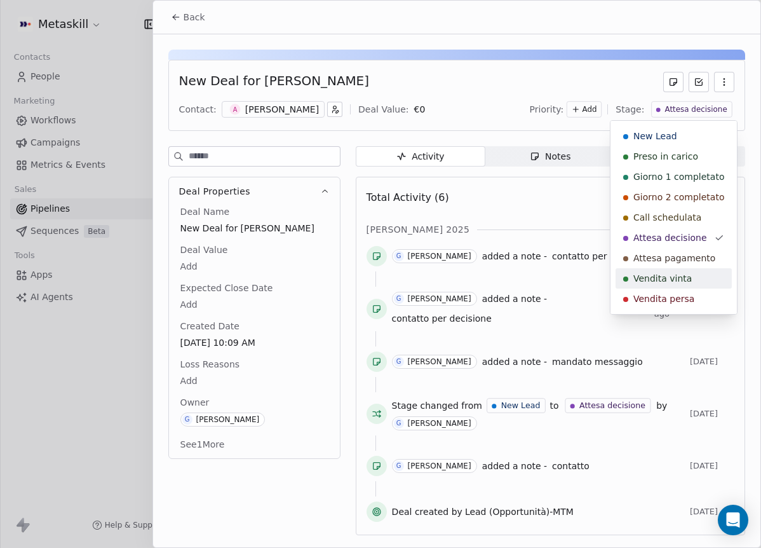
click at [491, 118] on html "Metaskill Contacts People Marketing Workflows Campaigns Metrics & Events Sales …" at bounding box center [380, 274] width 761 height 548
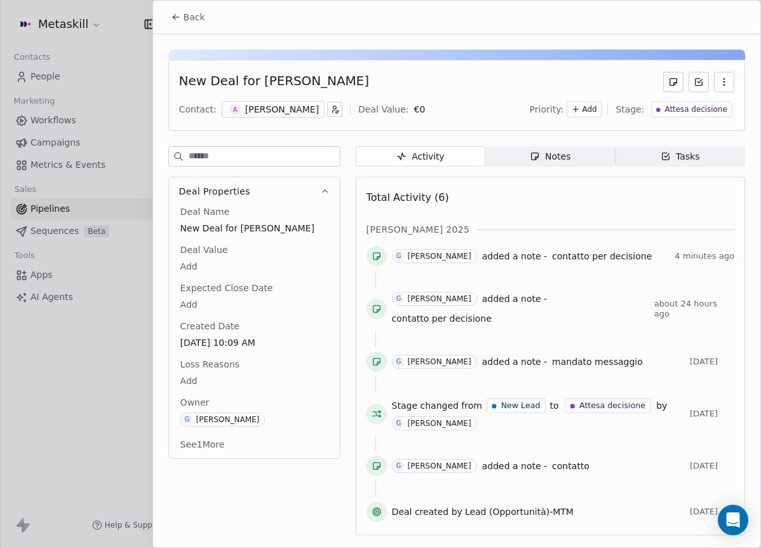
click at [701, 104] on span "Attesa decisione" at bounding box center [696, 109] width 62 height 11
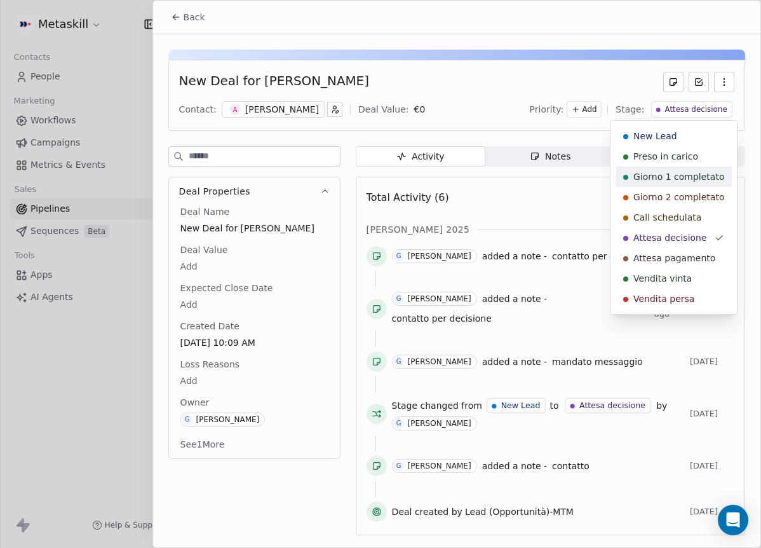
click at [530, 53] on html "Metaskill Contacts People Marketing Workflows Campaigns Metrics & Events Sales …" at bounding box center [380, 274] width 761 height 548
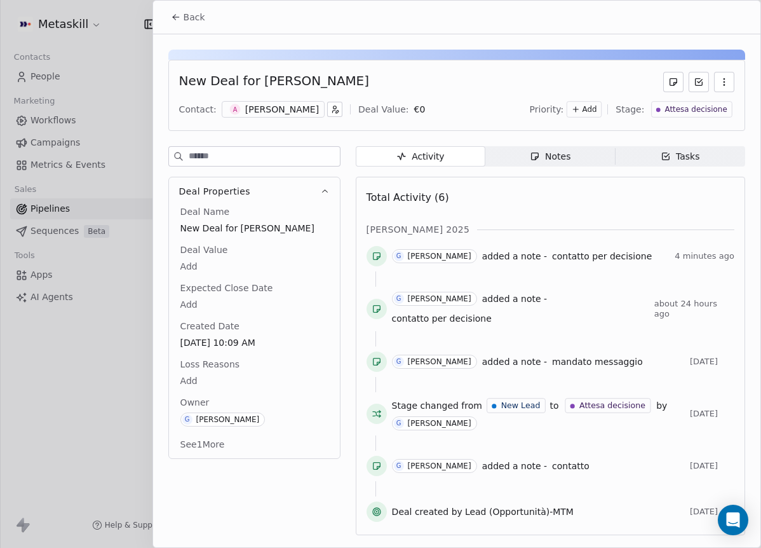
drag, startPoint x: 595, startPoint y: 154, endPoint x: 594, endPoint y: 165, distance: 11.5
click at [595, 154] on span "Notes Notes" at bounding box center [550, 156] width 130 height 20
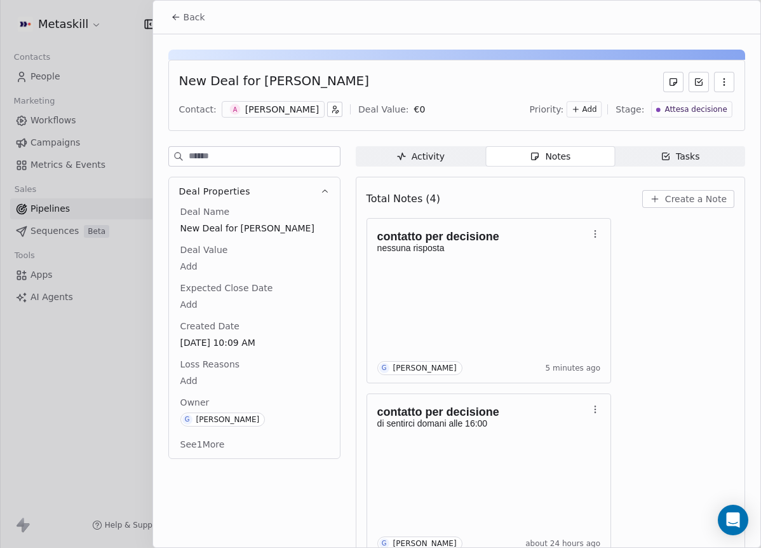
click at [685, 215] on div "Total Notes (4) Create a Note contatto per decisione nessuna risposta G [PERSON…" at bounding box center [551, 547] width 368 height 724
click at [692, 200] on span "Create a Note" at bounding box center [696, 198] width 62 height 13
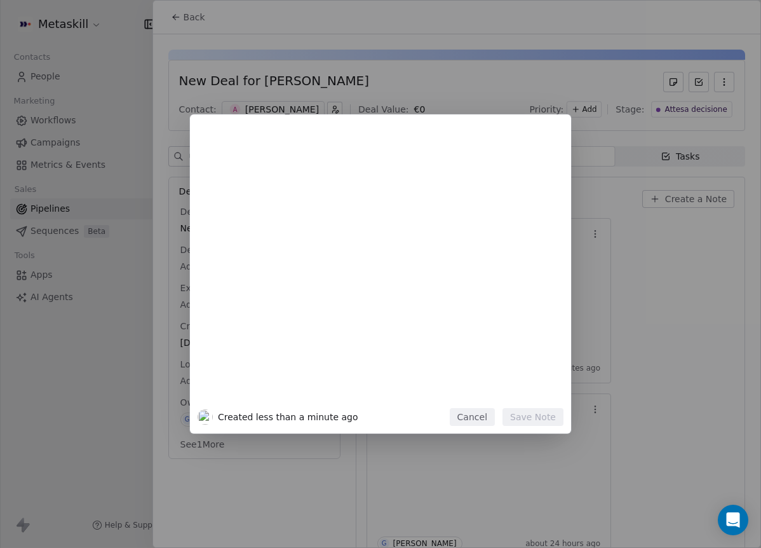
click at [497, 416] on div "Cancel Save Note" at bounding box center [507, 417] width 114 height 18
click at [491, 412] on button "Cancel" at bounding box center [472, 417] width 45 height 18
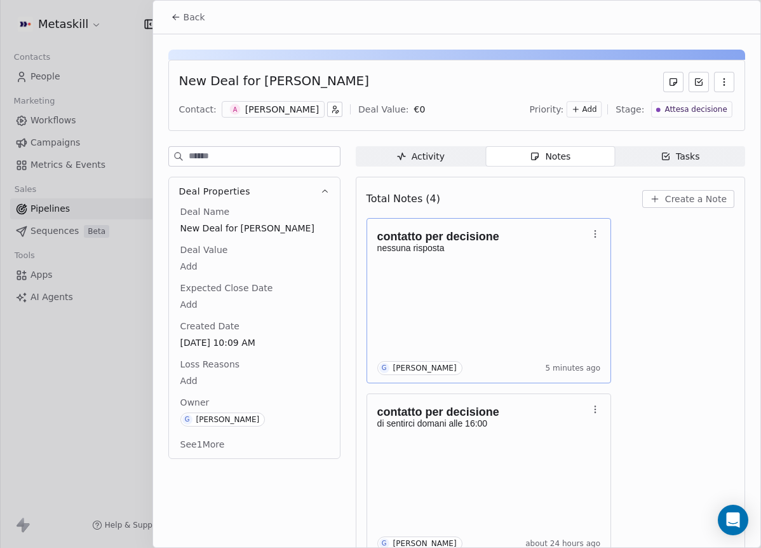
click at [523, 320] on div "contatto per decisione nessuna risposta G [PERSON_NAME] 5 minutes ago" at bounding box center [489, 300] width 224 height 149
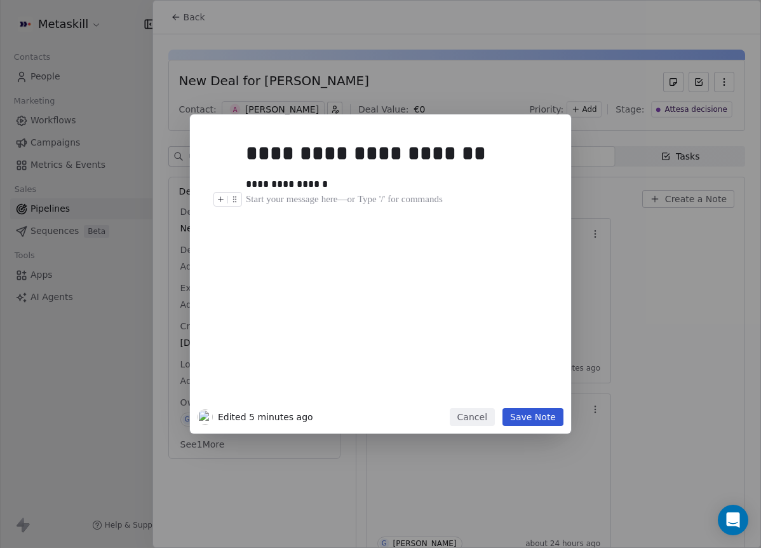
click at [328, 192] on div at bounding box center [399, 199] width 307 height 15
click at [310, 185] on div "**********" at bounding box center [395, 184] width 298 height 15
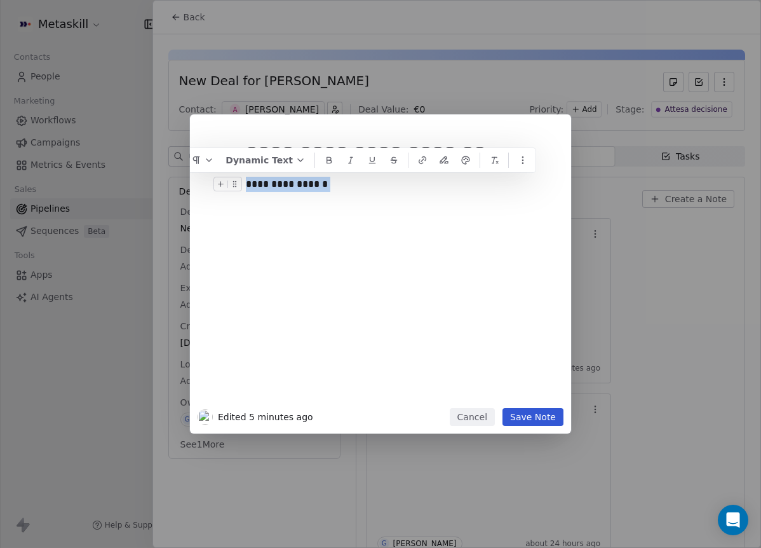
click at [308, 182] on div "**********" at bounding box center [395, 184] width 298 height 15
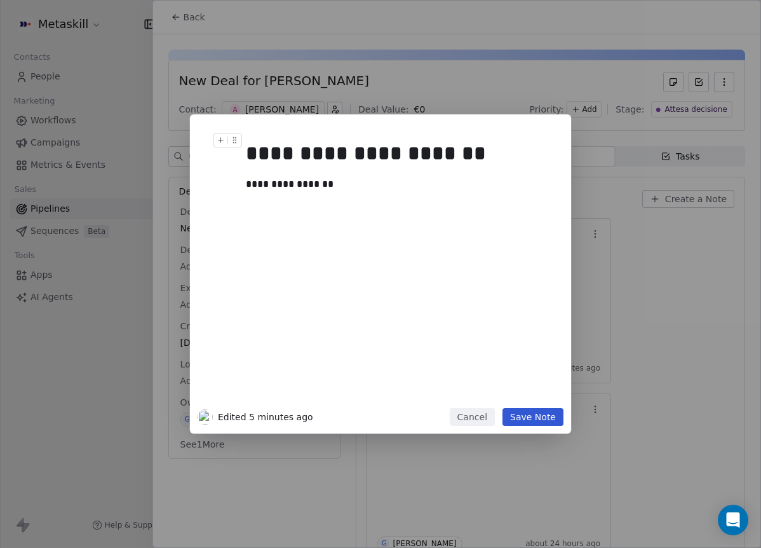
click at [545, 410] on button "Save Note" at bounding box center [532, 417] width 61 height 18
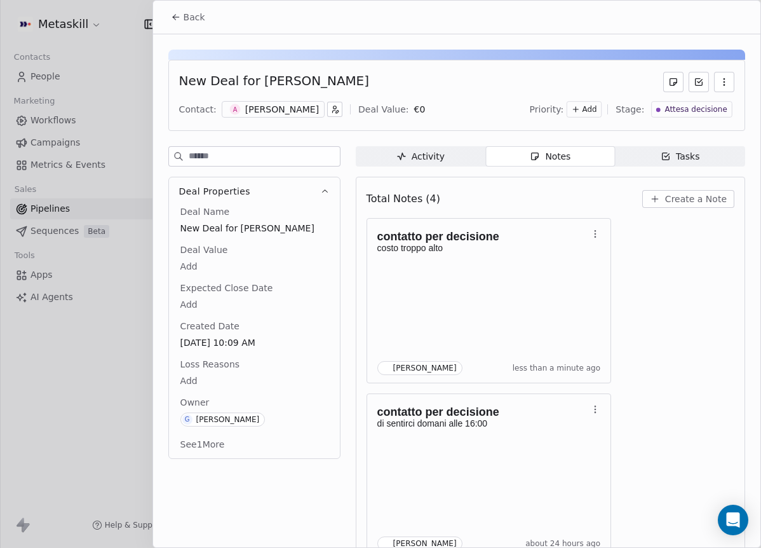
click at [692, 104] on span "Attesa decisione" at bounding box center [696, 109] width 62 height 11
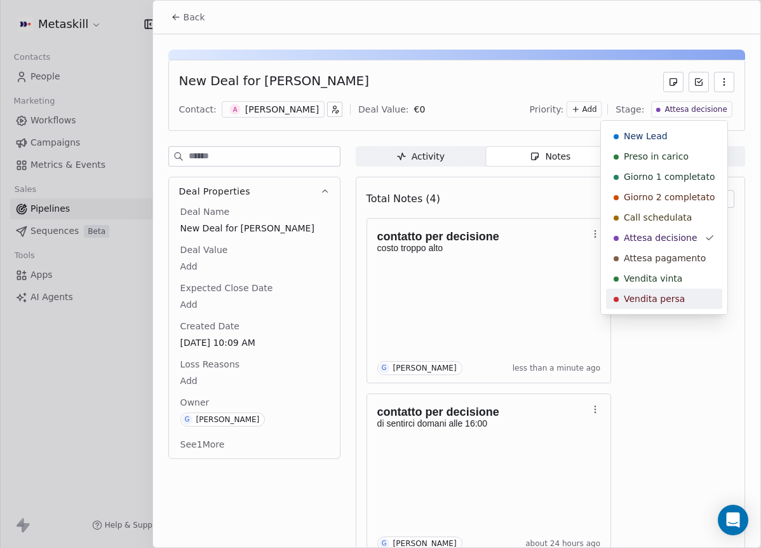
click at [663, 291] on div "Vendita persa" at bounding box center [664, 298] width 116 height 20
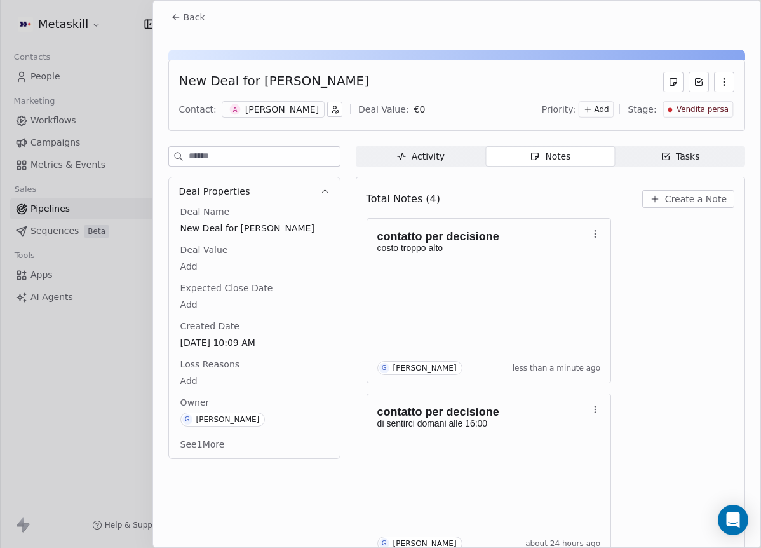
click at [203, 375] on body "Metaskill Contacts People Marketing Workflows Campaigns Metrics & Events Sales …" at bounding box center [380, 274] width 761 height 548
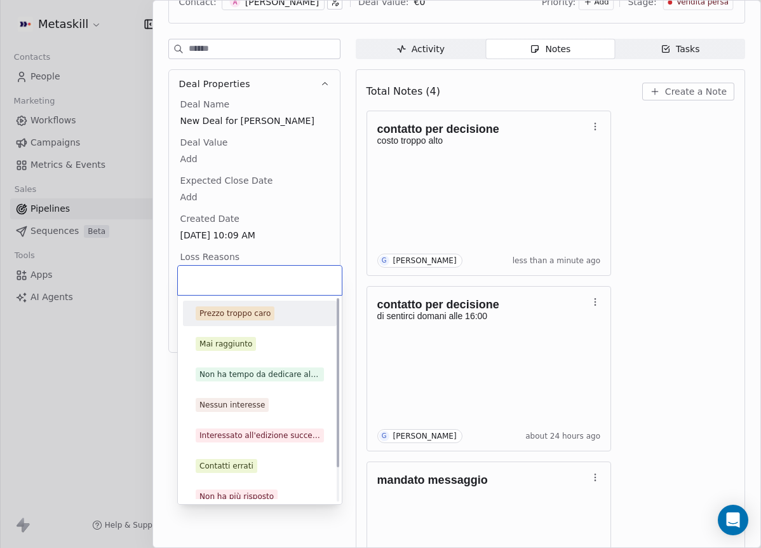
click at [238, 315] on div "Prezzo troppo caro" at bounding box center [234, 312] width 71 height 11
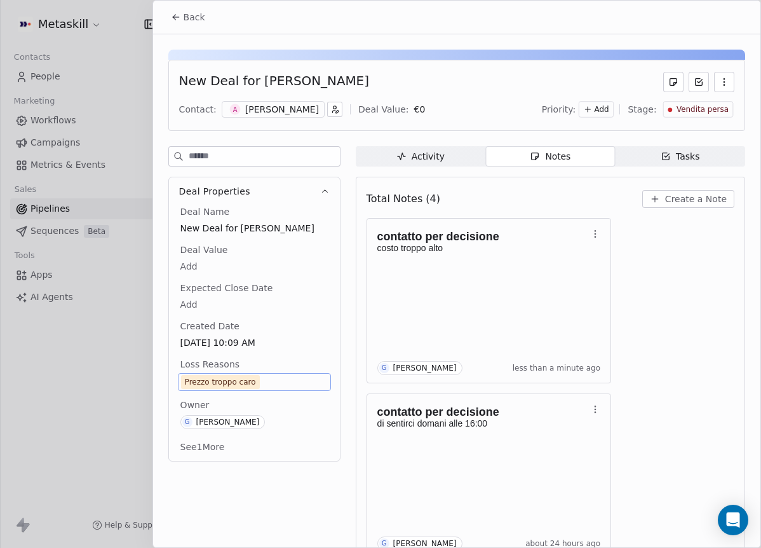
click at [195, 31] on div "Back" at bounding box center [456, 17] width 607 height 33
click at [196, 24] on button "Back" at bounding box center [188, 17] width 50 height 23
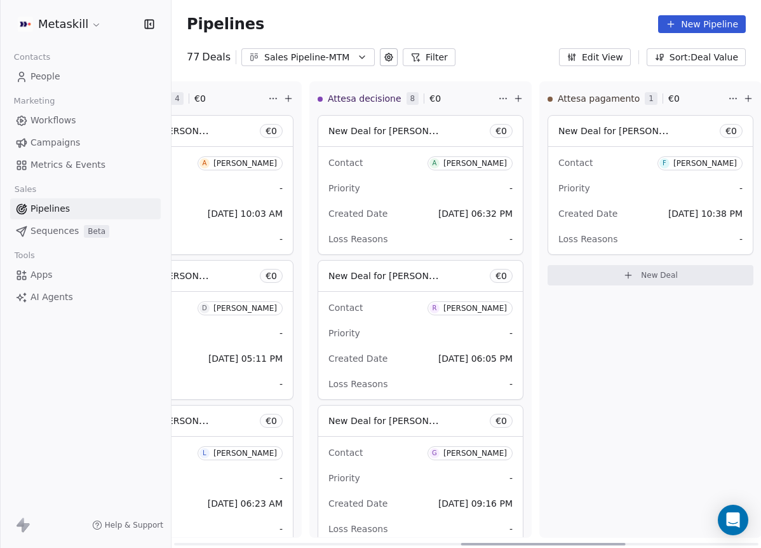
click at [639, 328] on div "Attesa pagamento 1 € 0 New Deal for [PERSON_NAME] € 0 Contact F [PERSON_NAME] P…" at bounding box center [650, 309] width 222 height 456
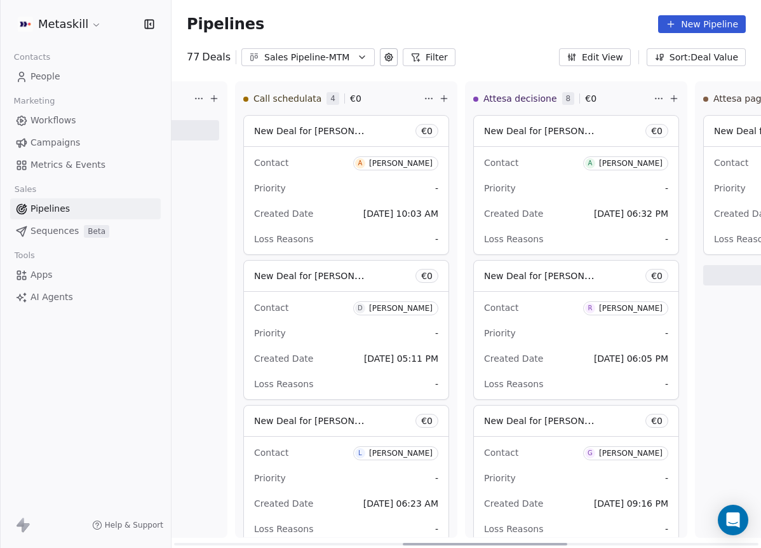
scroll to position [0, 819]
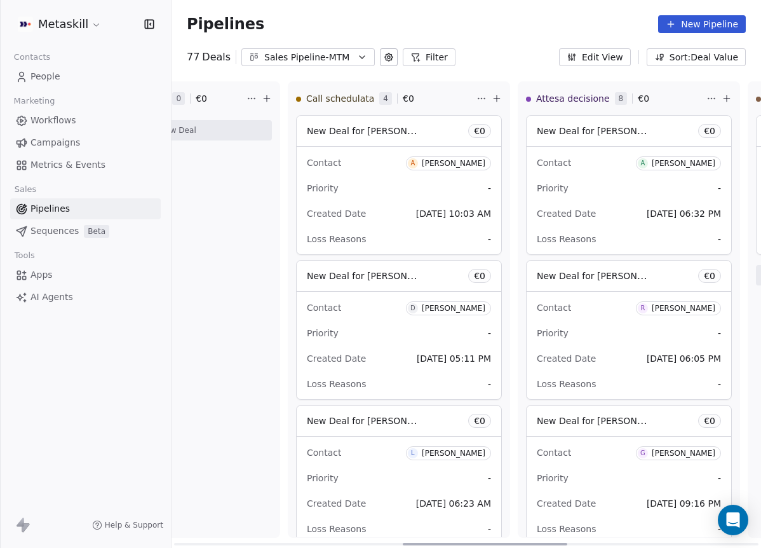
drag, startPoint x: 482, startPoint y: 542, endPoint x: 424, endPoint y: 499, distance: 73.0
click at [424, 542] on div at bounding box center [485, 543] width 165 height 3
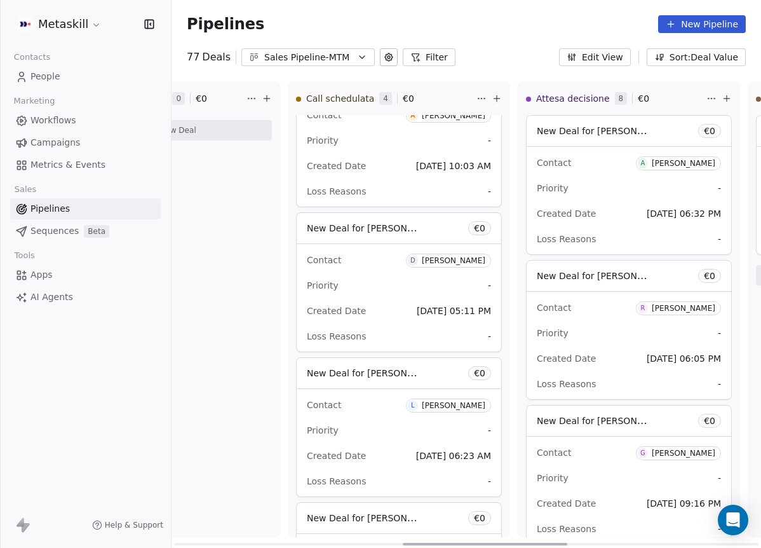
scroll to position [193, 0]
click at [419, 255] on div "Contact [PERSON_NAME]" at bounding box center [399, 258] width 184 height 21
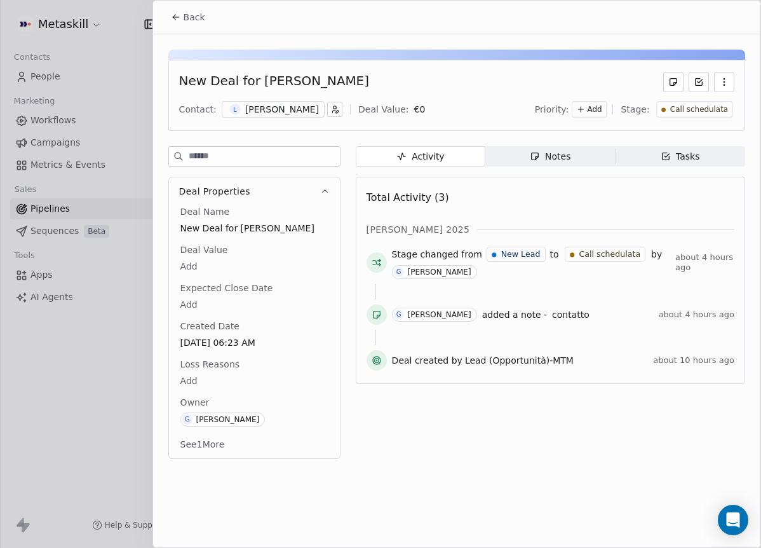
click at [264, 111] on div "[PERSON_NAME]" at bounding box center [282, 109] width 74 height 13
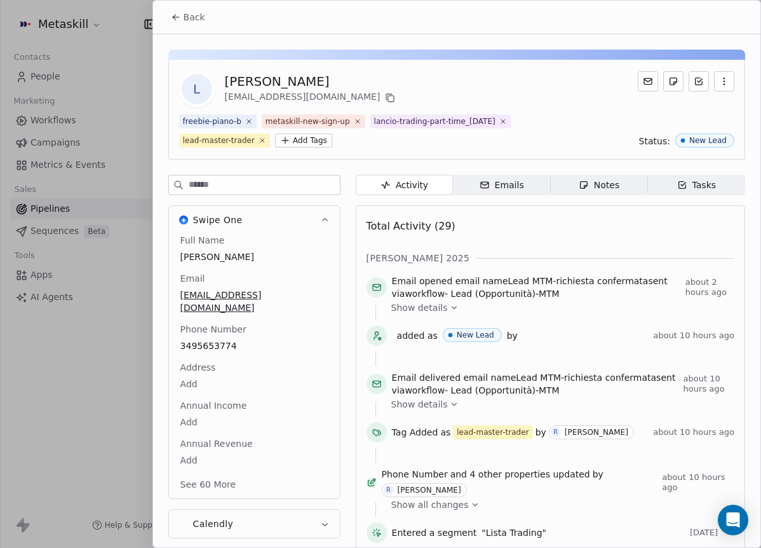
drag, startPoint x: 177, startPoint y: 10, endPoint x: 210, endPoint y: 25, distance: 36.4
click at [177, 10] on button "Back" at bounding box center [188, 17] width 50 height 23
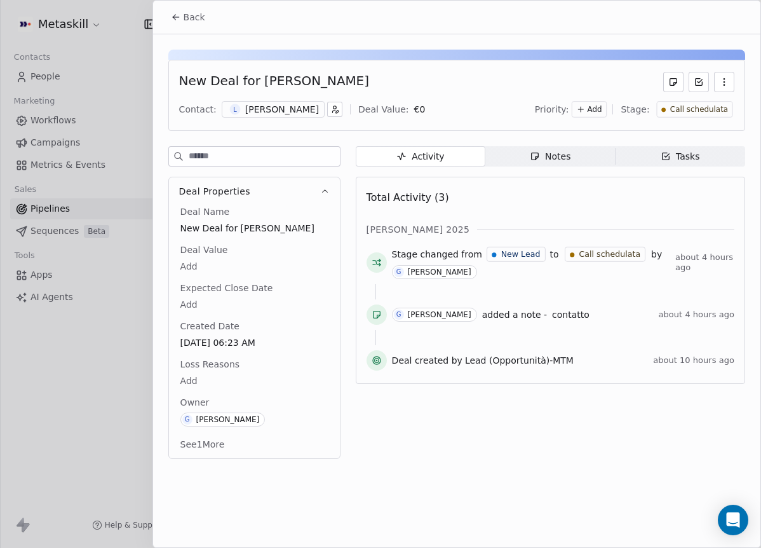
click at [551, 147] on span "Notes Notes" at bounding box center [550, 156] width 130 height 20
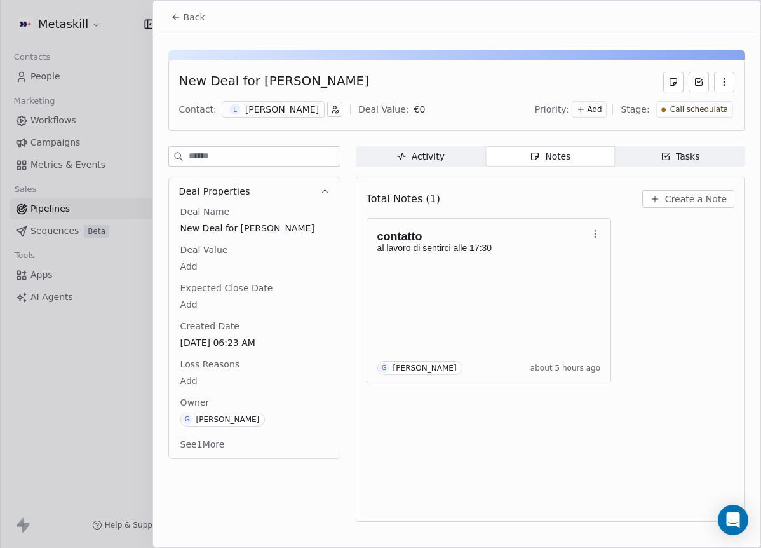
click at [201, 35] on div "New Deal for [PERSON_NAME] Contact: [PERSON_NAME] Deal Value: € 0 Priority: Add…" at bounding box center [456, 281] width 607 height 495
click at [192, 20] on span "Back" at bounding box center [195, 17] width 22 height 13
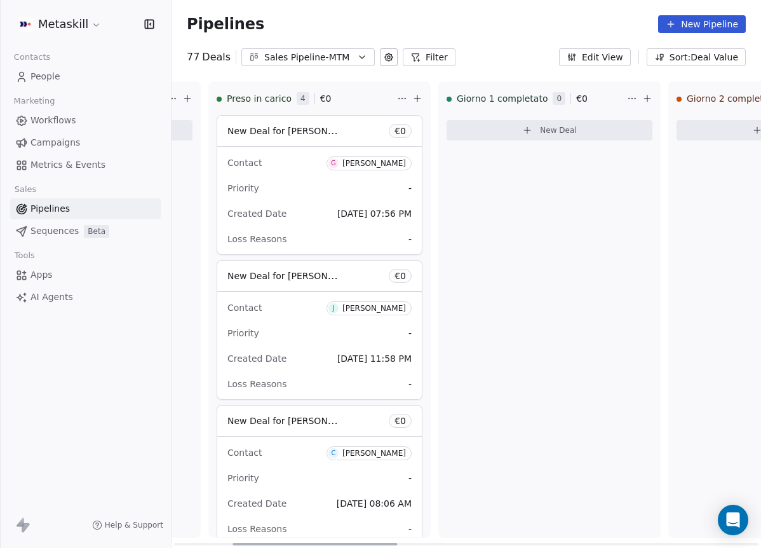
scroll to position [0, 212]
drag, startPoint x: 459, startPoint y: 540, endPoint x: 318, endPoint y: 410, distance: 191.9
click at [290, 542] on div at bounding box center [314, 543] width 165 height 3
click at [354, 165] on div "[PERSON_NAME]" at bounding box center [371, 163] width 64 height 9
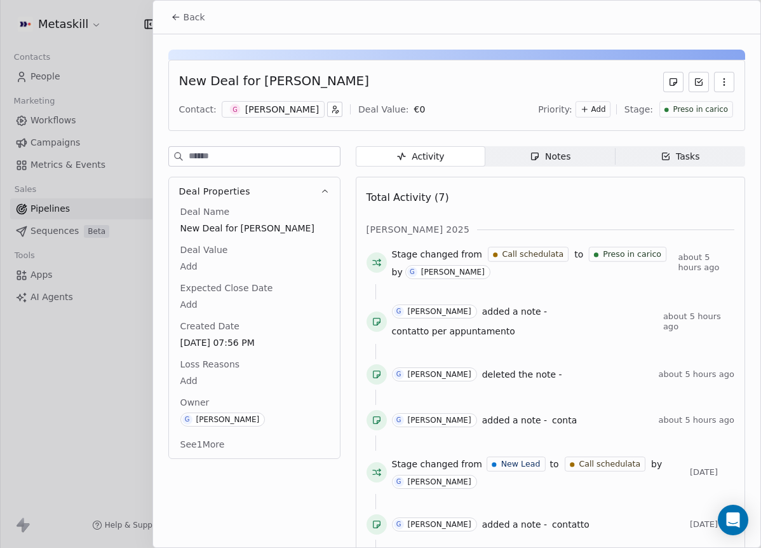
click at [664, 113] on div "Preso in carico" at bounding box center [696, 109] width 64 height 11
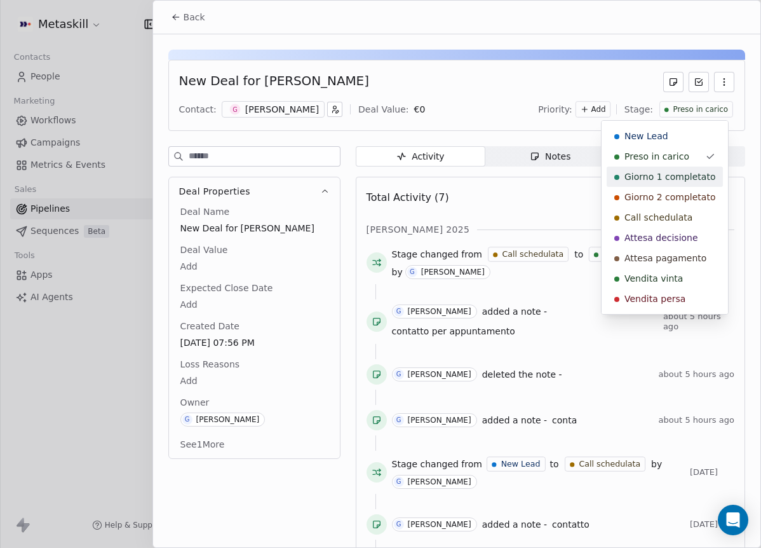
click at [665, 187] on div "Giorno 2 completato" at bounding box center [665, 197] width 116 height 20
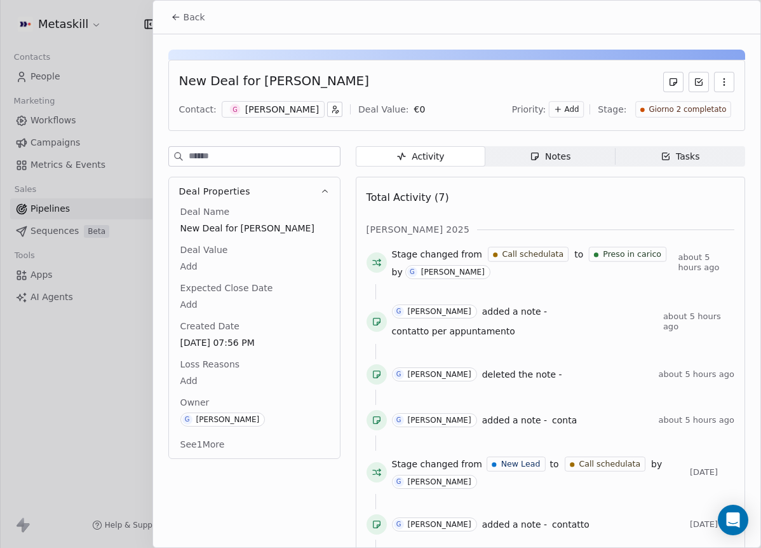
click at [686, 115] on div "Giorno 2 completato" at bounding box center [683, 109] width 96 height 17
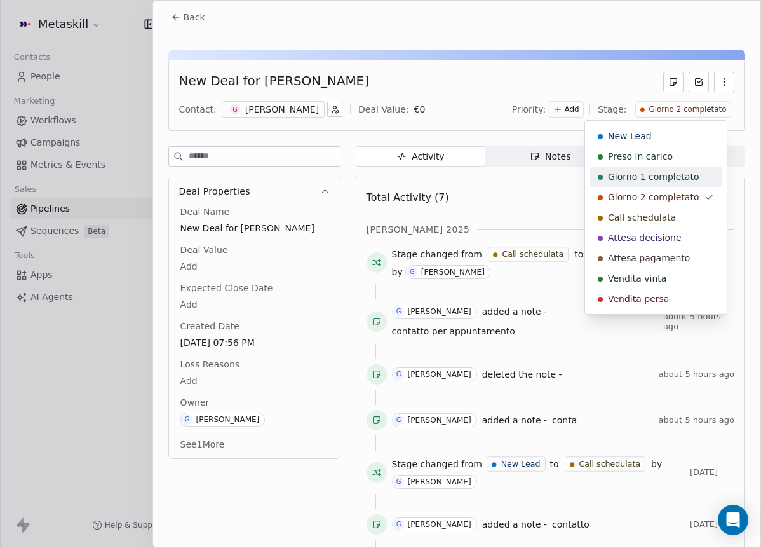
drag, startPoint x: 682, startPoint y: 175, endPoint x: 648, endPoint y: 159, distance: 37.8
click at [682, 175] on span "Giorno 1 completato" at bounding box center [653, 176] width 91 height 13
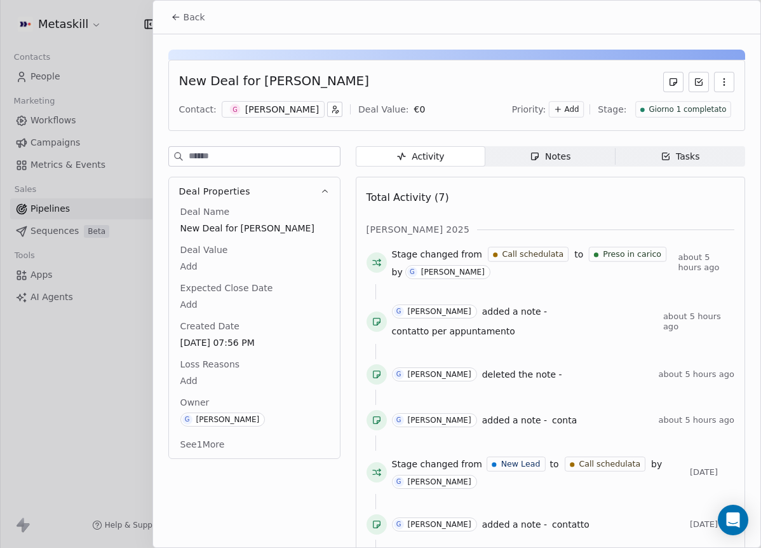
click at [207, 10] on button "Back" at bounding box center [188, 17] width 50 height 23
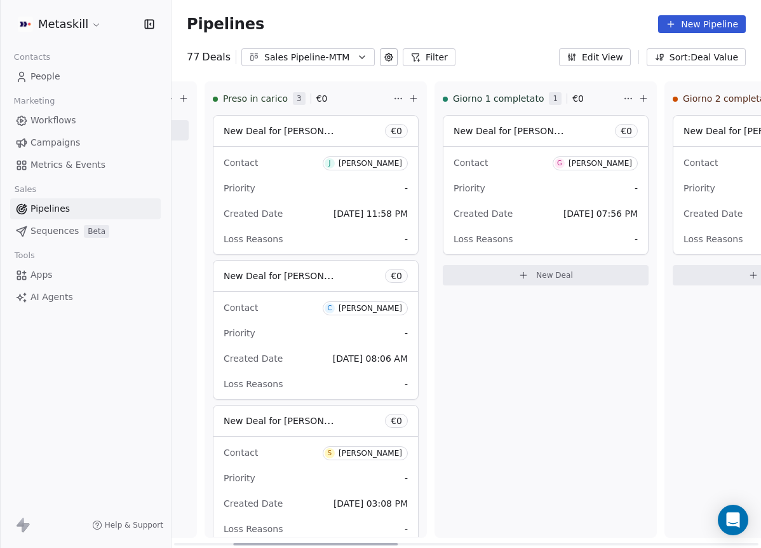
click at [380, 162] on div "[PERSON_NAME]" at bounding box center [371, 163] width 64 height 9
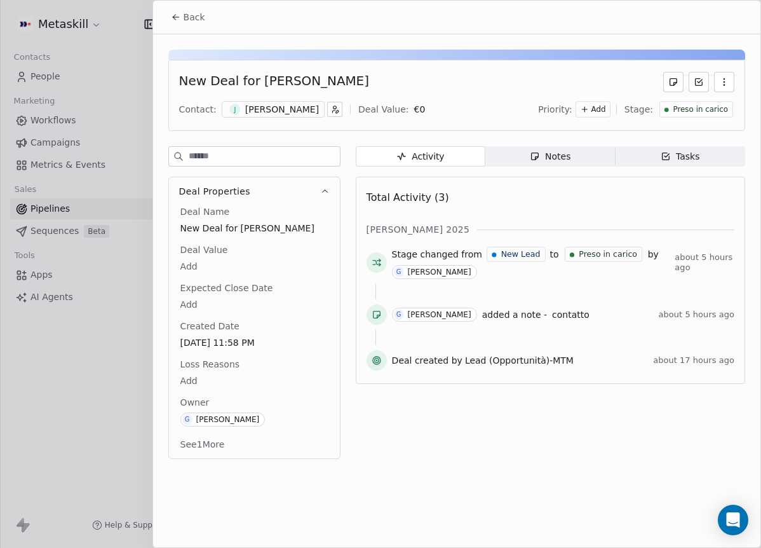
click at [701, 109] on span "Preso in carico" at bounding box center [700, 109] width 55 height 11
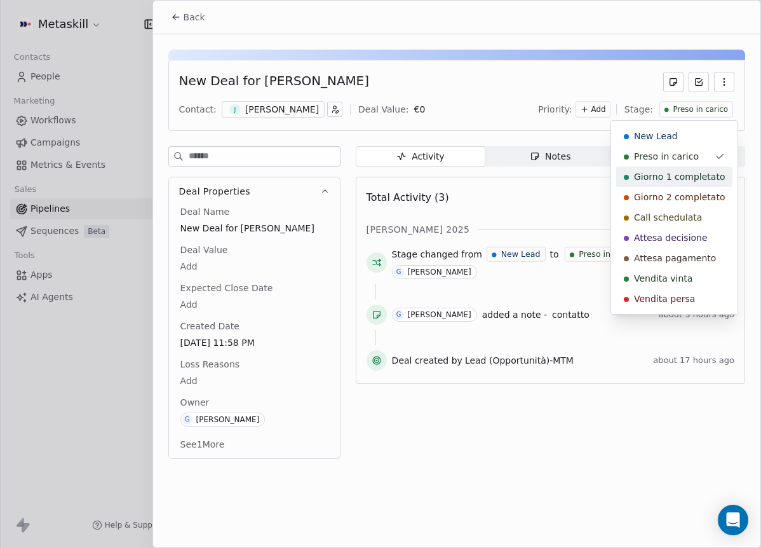
drag, startPoint x: 683, startPoint y: 173, endPoint x: 604, endPoint y: 151, distance: 82.6
click at [683, 174] on span "Giorno 1 completato" at bounding box center [679, 176] width 91 height 13
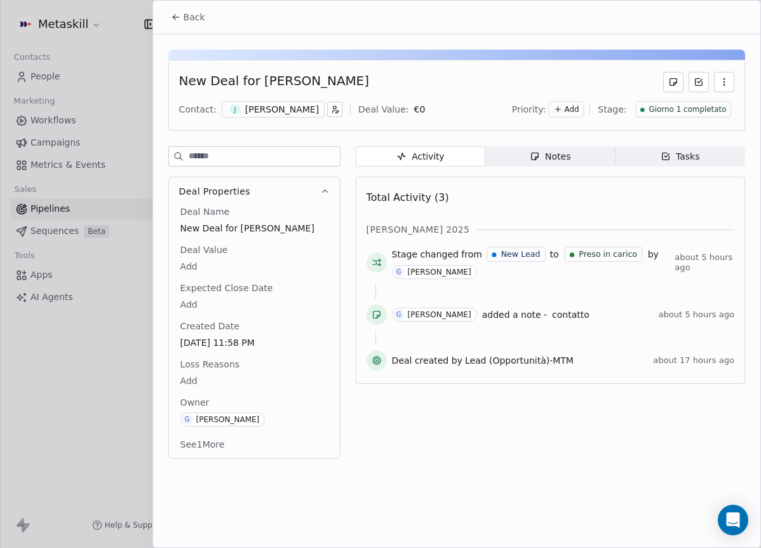
click at [174, 16] on icon at bounding box center [176, 17] width 10 height 10
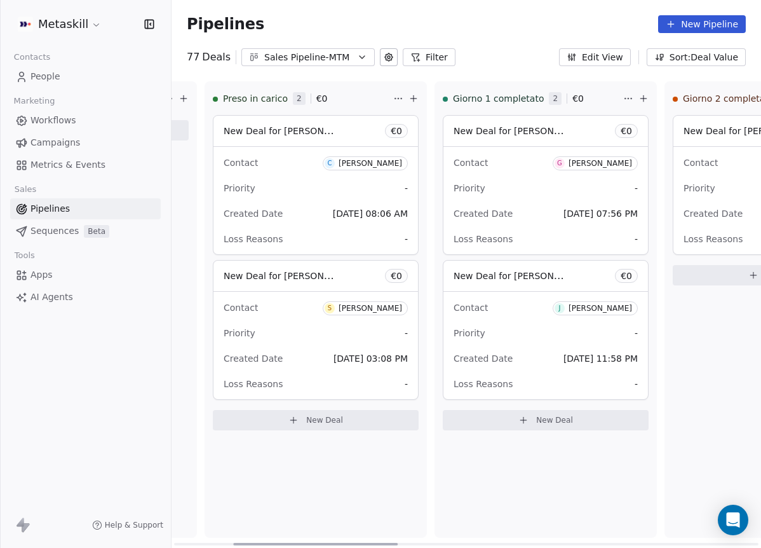
click at [361, 152] on div "Contact C [PERSON_NAME]" at bounding box center [316, 162] width 184 height 21
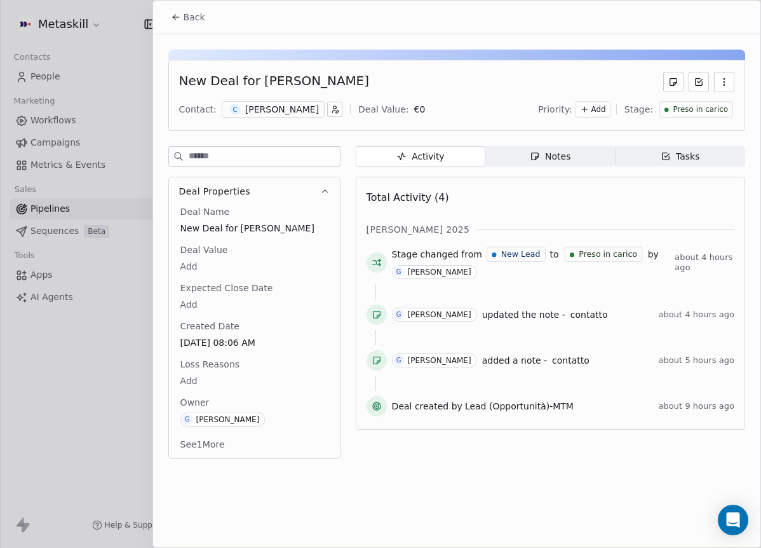
click at [665, 103] on div "Preso in carico" at bounding box center [696, 109] width 74 height 17
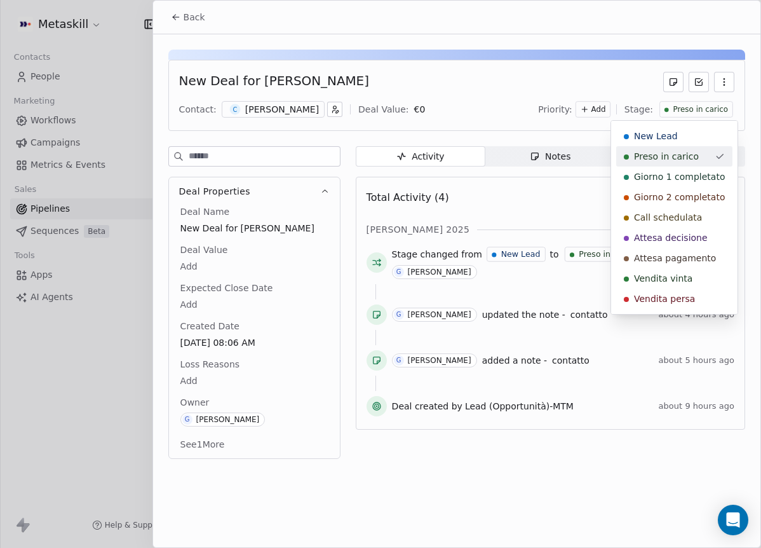
click at [685, 151] on span "Preso in carico" at bounding box center [666, 156] width 65 height 13
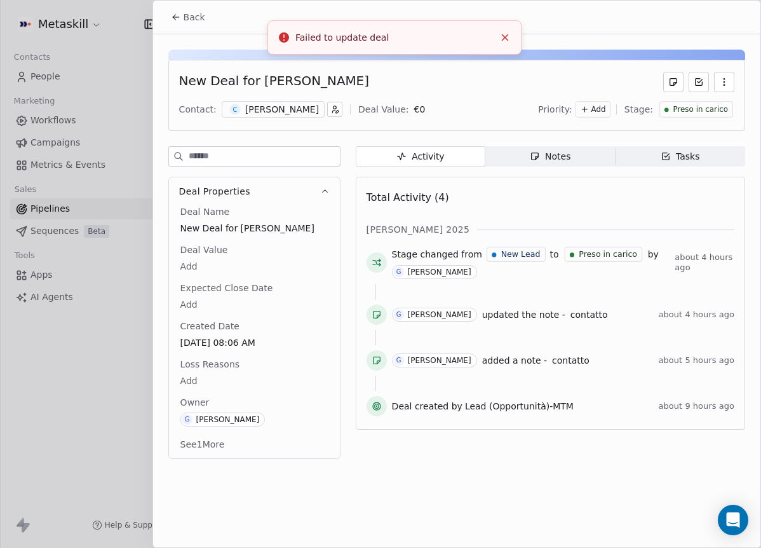
click at [699, 109] on span "Preso in carico" at bounding box center [700, 109] width 55 height 11
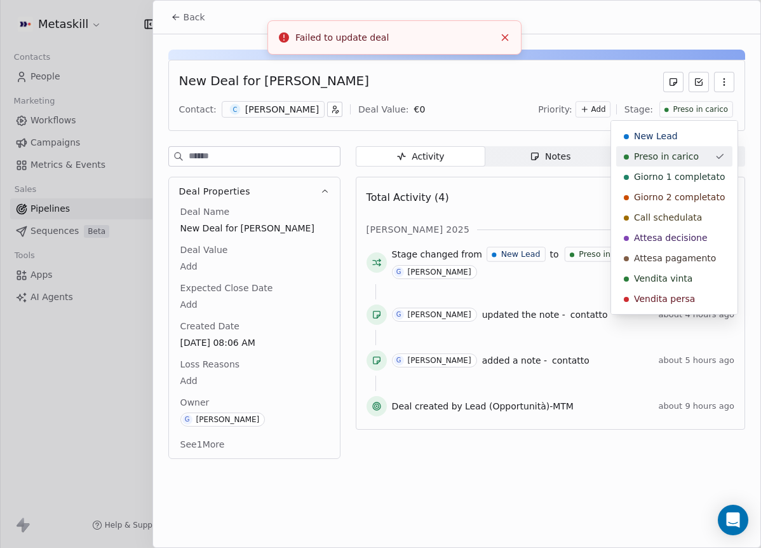
click at [697, 170] on div "Giorno 1 completato" at bounding box center [674, 176] width 116 height 20
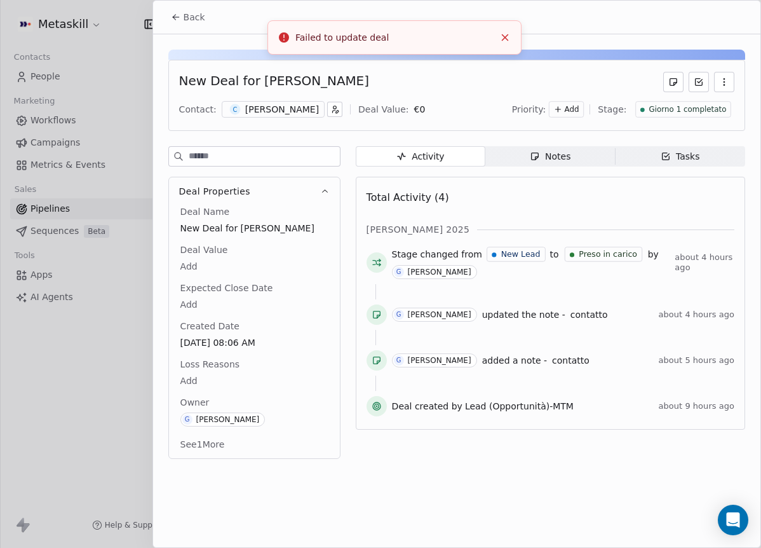
drag, startPoint x: 203, startPoint y: 17, endPoint x: 246, endPoint y: 46, distance: 52.1
click at [204, 17] on button "Back" at bounding box center [188, 17] width 50 height 23
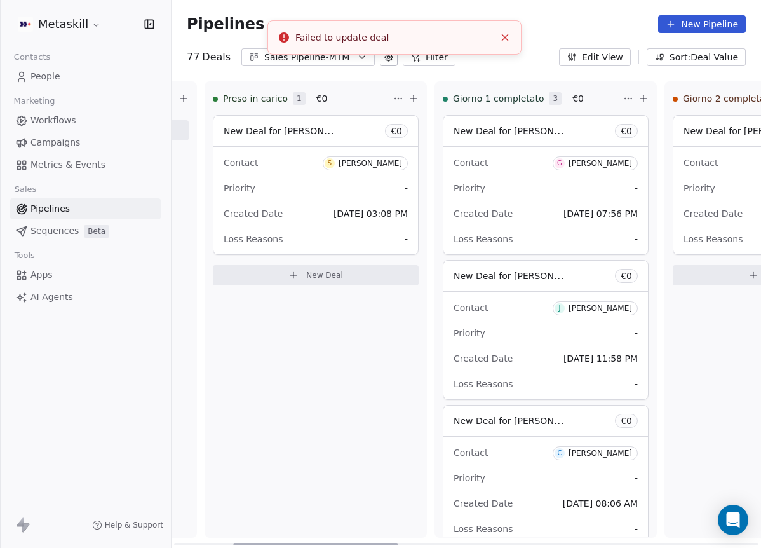
click at [377, 163] on div "[PERSON_NAME]" at bounding box center [371, 163] width 64 height 9
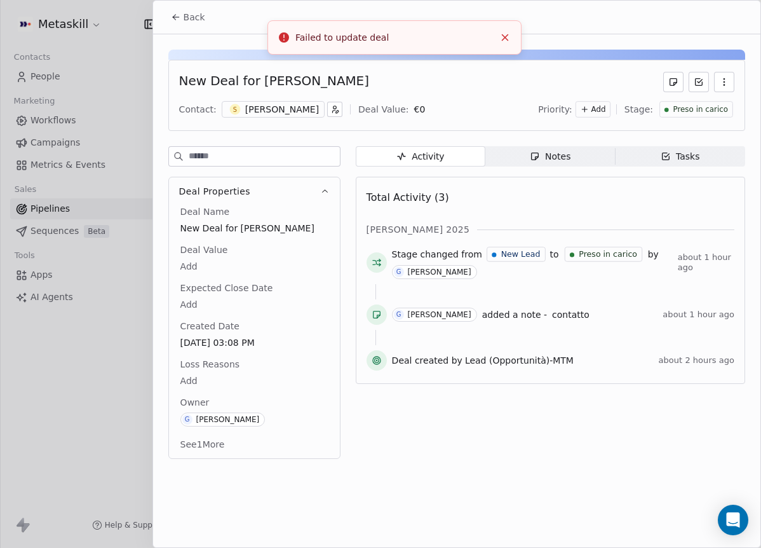
click at [729, 127] on div "New Deal for [PERSON_NAME] Contact: S [PERSON_NAME] Deal Value: € 0 Priority: A…" at bounding box center [456, 95] width 577 height 71
click at [722, 116] on div "Priority: Add Stage: Preso in [PERSON_NAME]" at bounding box center [636, 109] width 196 height 19
click at [713, 107] on span "Preso in carico" at bounding box center [700, 109] width 55 height 11
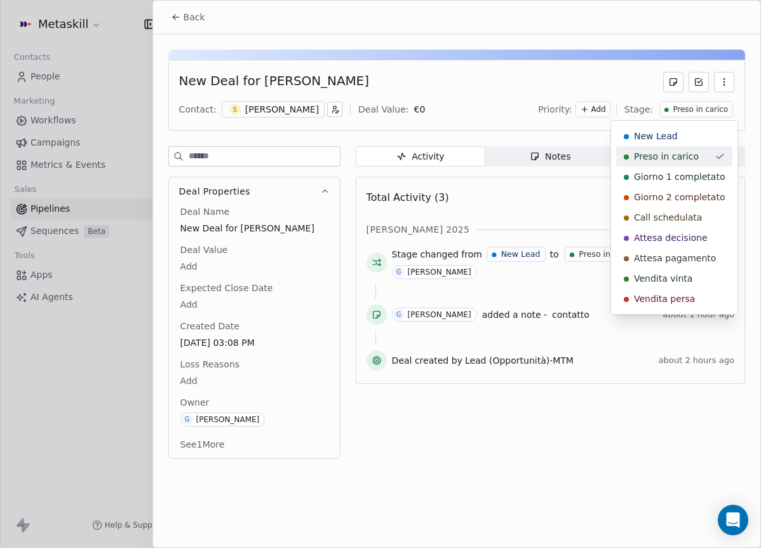
click at [706, 175] on span "Giorno 1 completato" at bounding box center [679, 176] width 91 height 13
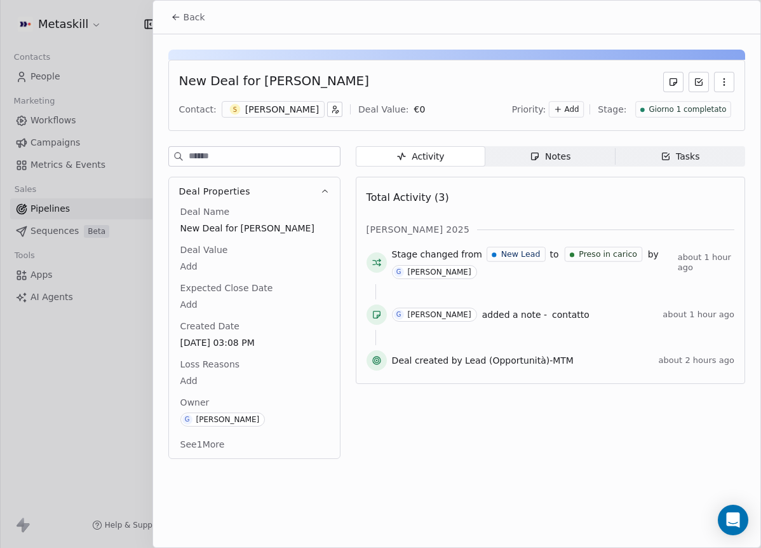
drag, startPoint x: 187, startPoint y: 18, endPoint x: 292, endPoint y: 38, distance: 107.4
click at [188, 18] on span "Back" at bounding box center [195, 17] width 22 height 13
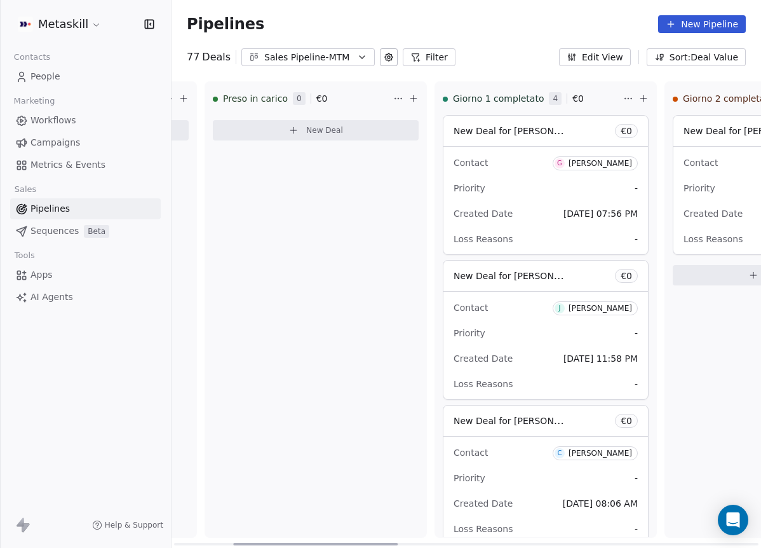
click at [357, 57] on icon "button" at bounding box center [362, 57] width 10 height 10
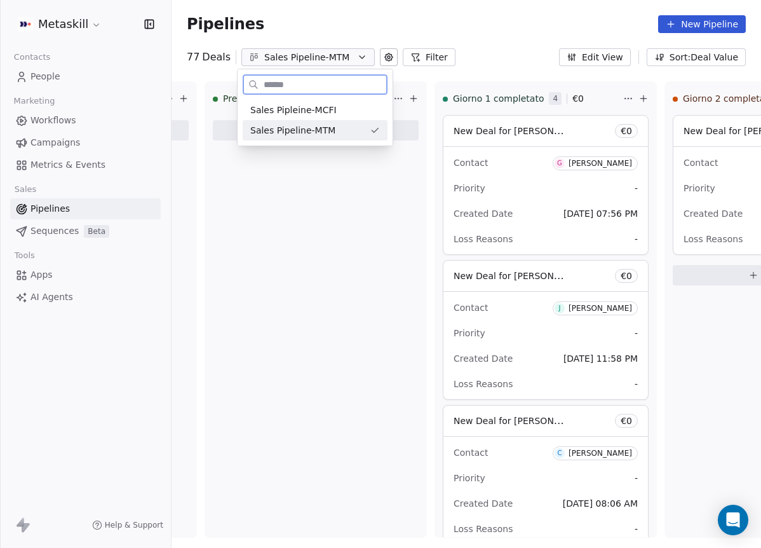
click at [351, 131] on div "Sales Pipeline-MTM" at bounding box center [307, 130] width 114 height 13
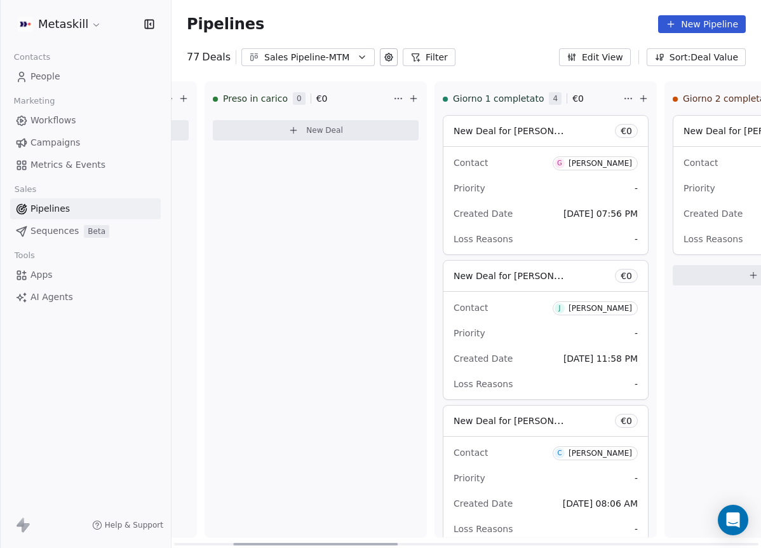
click at [325, 55] on div "Sales Pipeline-MTM" at bounding box center [308, 57] width 88 height 13
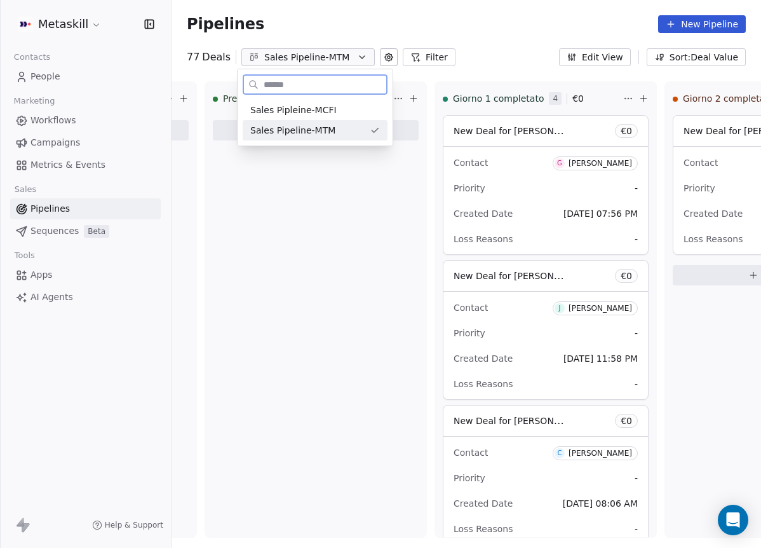
click at [356, 121] on div "Sales Pipeline-MTM" at bounding box center [315, 130] width 145 height 20
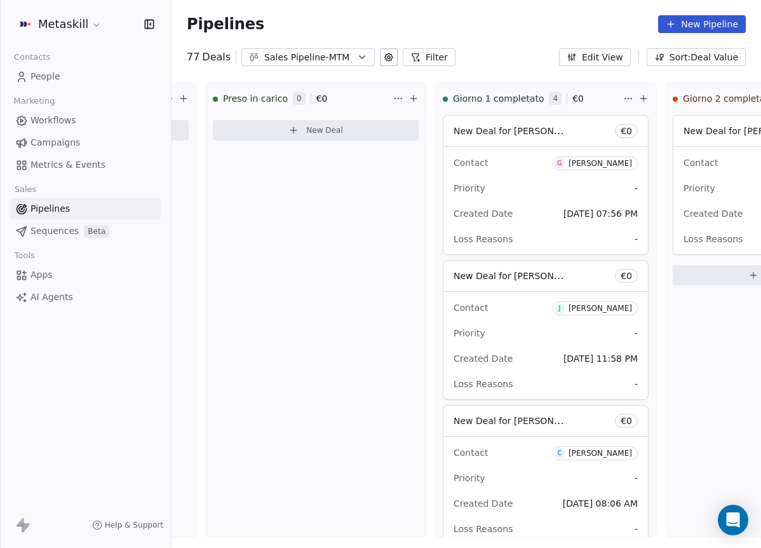
click at [336, 60] on div "Sales Pipeline-MTM" at bounding box center [308, 57] width 88 height 13
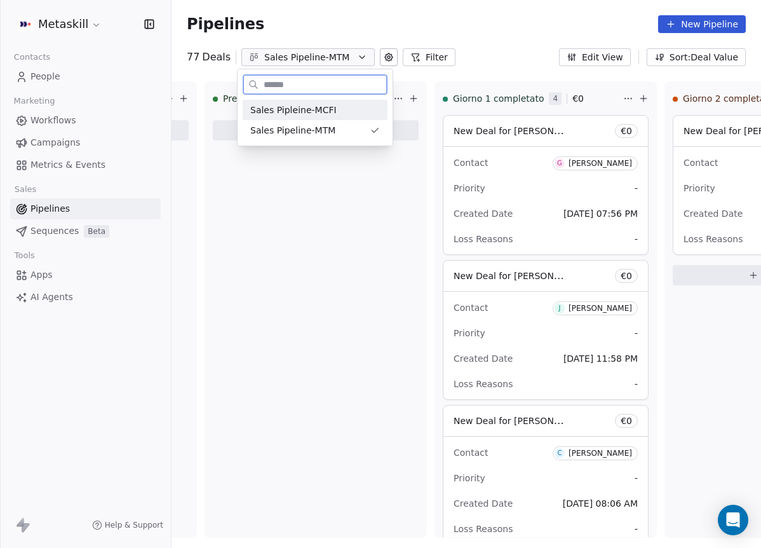
click at [332, 110] on span "Sales Pipleine-MCFI" at bounding box center [293, 110] width 86 height 13
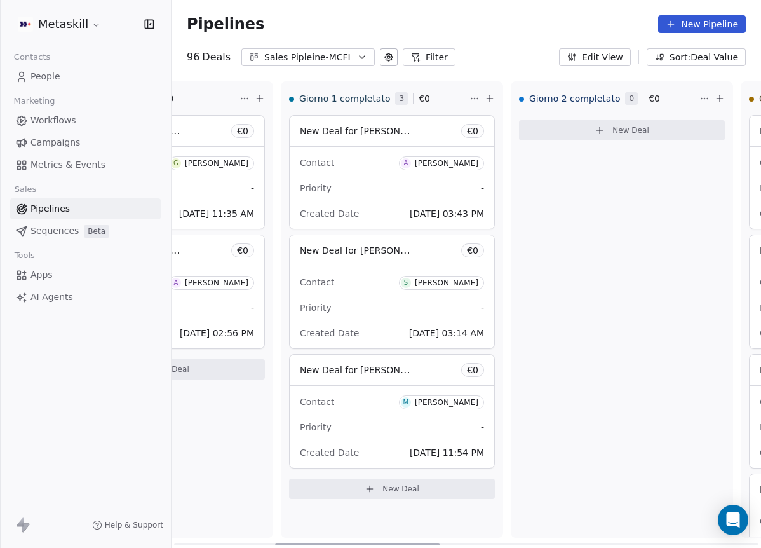
scroll to position [0, 367]
drag, startPoint x: 332, startPoint y: 539, endPoint x: 434, endPoint y: 524, distance: 103.9
click at [434, 542] on div at bounding box center [358, 543] width 165 height 3
click at [454, 159] on div "[PERSON_NAME]" at bounding box center [446, 163] width 64 height 9
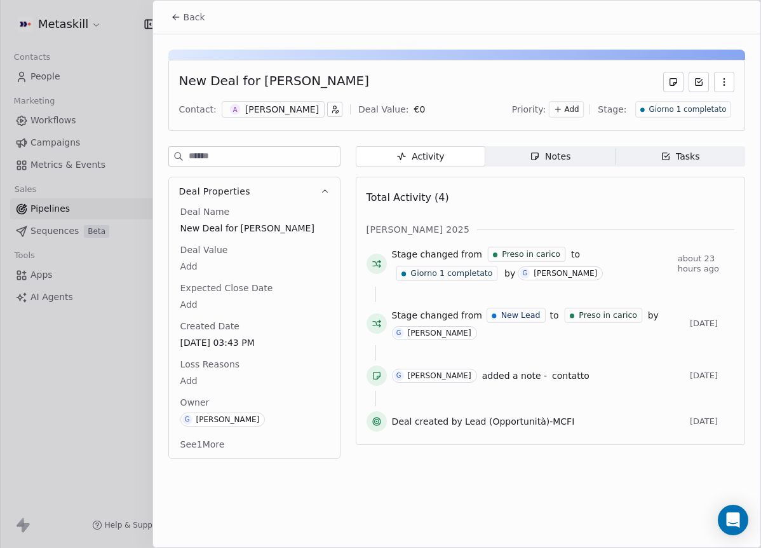
click at [274, 110] on div "[PERSON_NAME]" at bounding box center [282, 109] width 74 height 13
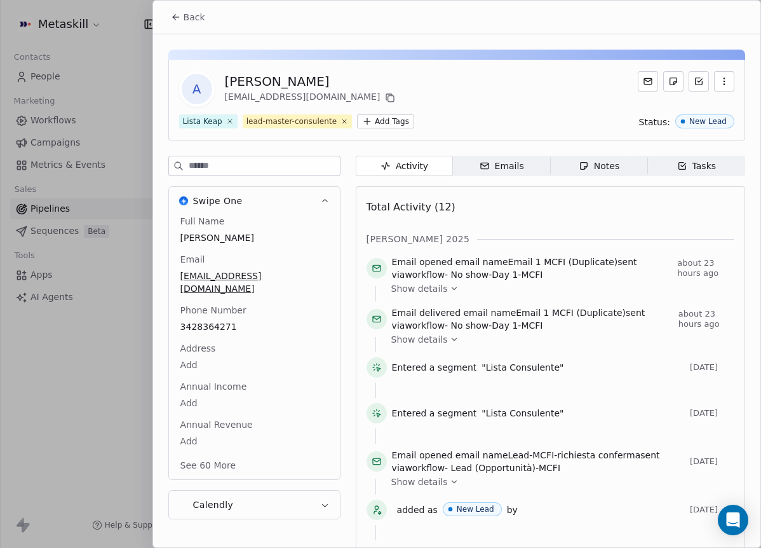
click at [221, 314] on div "Full Name [PERSON_NAME] Email [EMAIL_ADDRESS][DOMAIN_NAME] Phone Number [PHONE_…" at bounding box center [254, 344] width 153 height 259
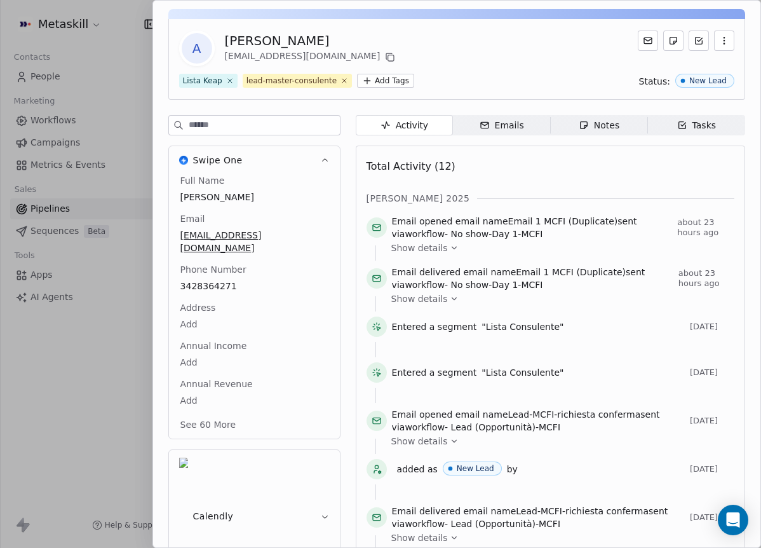
click at [563, 139] on div "Activity Activity Emails Emails Notes Notes Tasks Tasks Total Activity (12) [PE…" at bounding box center [550, 443] width 389 height 657
click at [570, 129] on span "Notes Notes" at bounding box center [598, 125] width 97 height 20
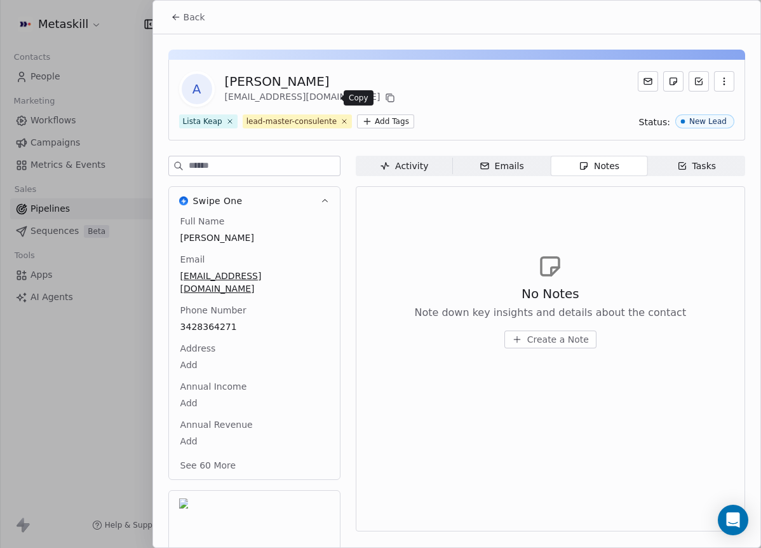
click at [385, 94] on icon at bounding box center [390, 98] width 10 height 10
drag, startPoint x: 208, startPoint y: 13, endPoint x: 236, endPoint y: 26, distance: 31.5
click at [207, 13] on button "Back" at bounding box center [188, 17] width 50 height 23
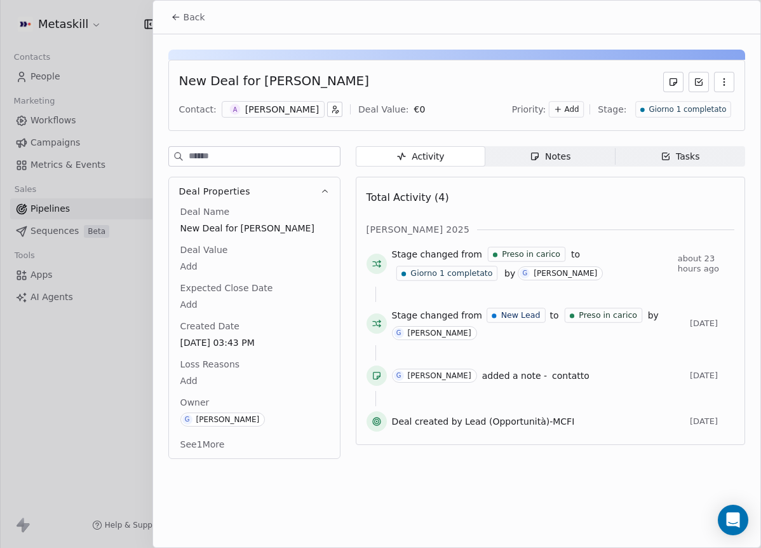
click at [553, 148] on span "Notes Notes" at bounding box center [550, 156] width 130 height 20
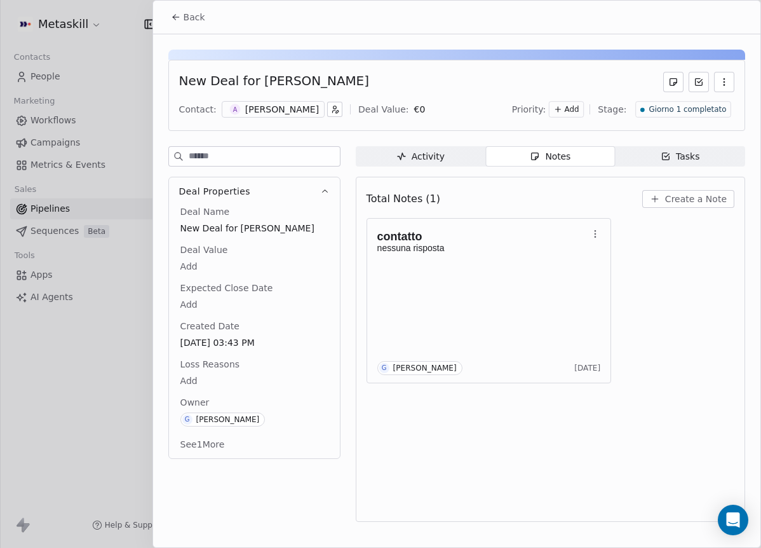
click at [262, 109] on div "[PERSON_NAME]" at bounding box center [282, 109] width 74 height 13
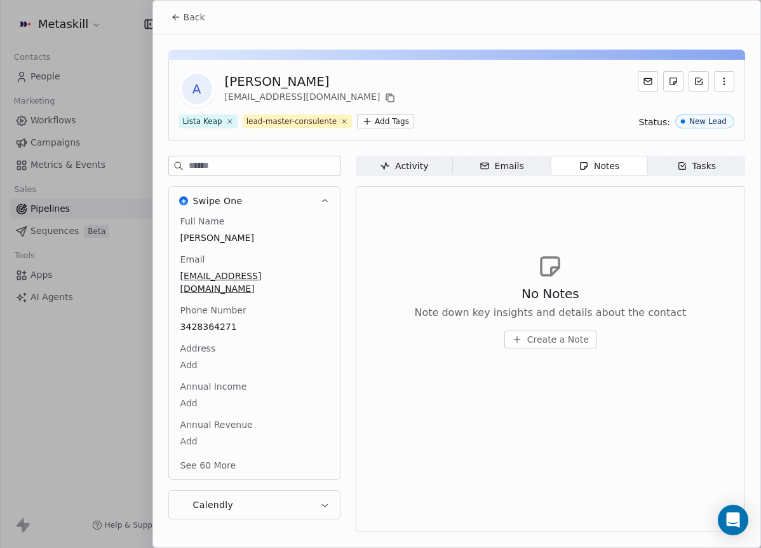
click at [194, 20] on span "Back" at bounding box center [195, 17] width 22 height 13
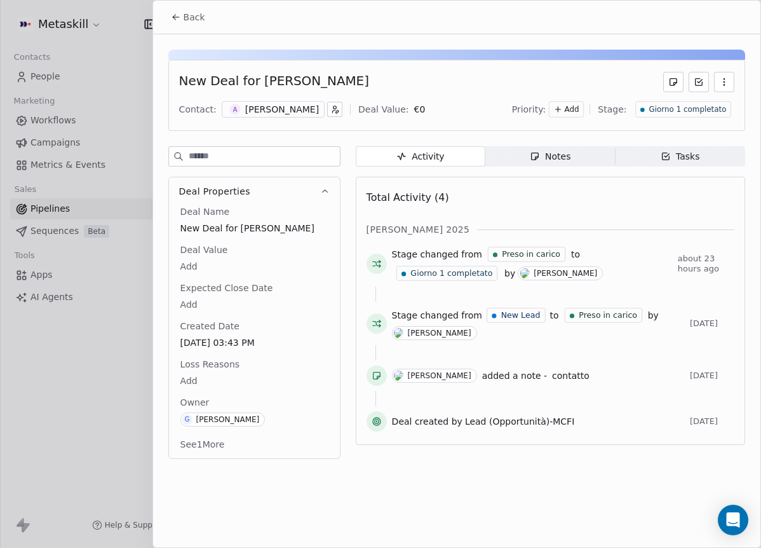
click at [555, 159] on div "Notes" at bounding box center [550, 156] width 41 height 13
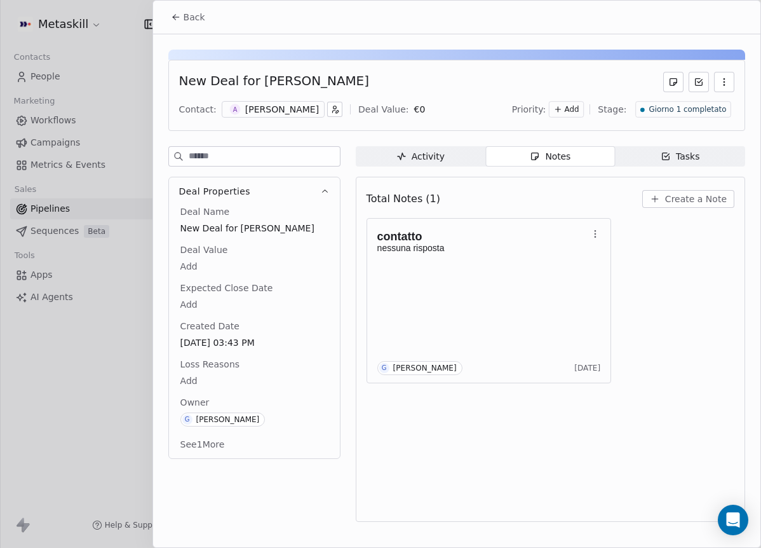
click at [694, 203] on span "Create a Note" at bounding box center [696, 198] width 62 height 13
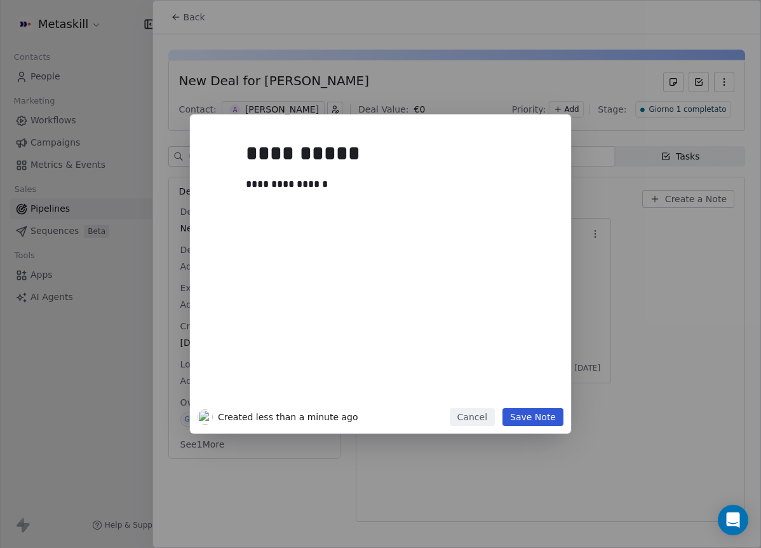
click at [551, 415] on button "Save Note" at bounding box center [532, 417] width 61 height 18
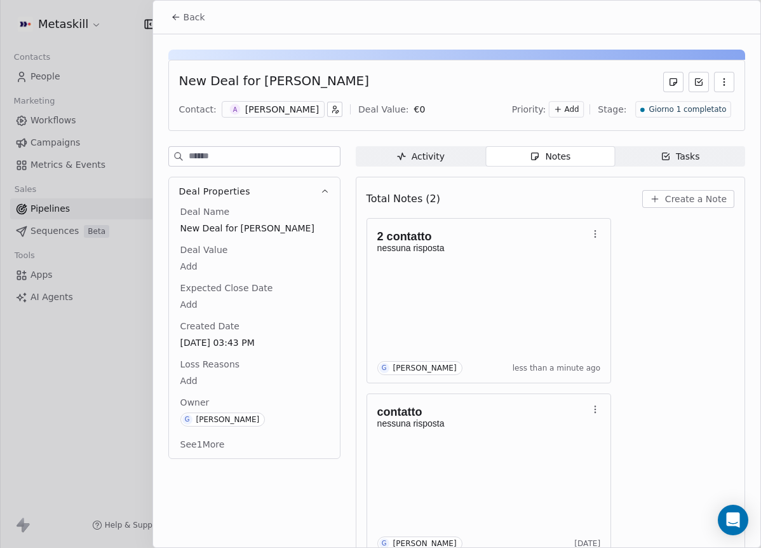
click at [246, 98] on div "New Deal for [PERSON_NAME] Contact: A [PERSON_NAME] Deal Value: € 0 Priority: A…" at bounding box center [456, 95] width 577 height 71
click at [251, 109] on div "[PERSON_NAME]" at bounding box center [282, 109] width 74 height 13
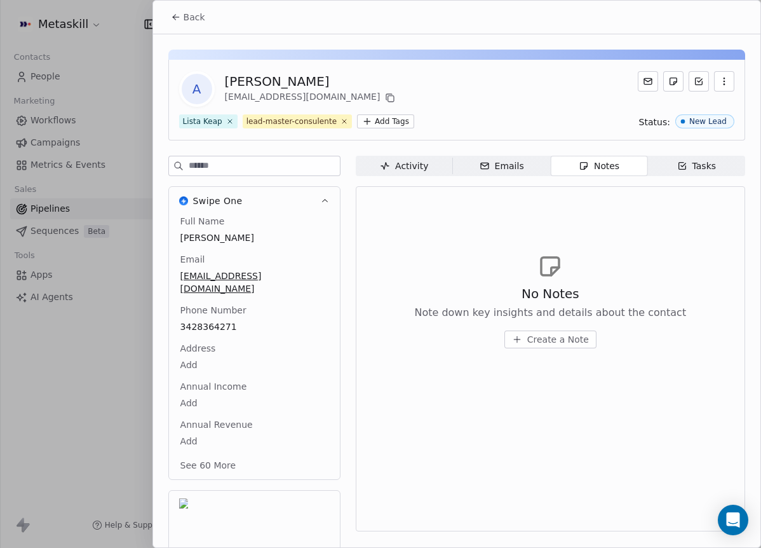
click at [166, 17] on button "Back" at bounding box center [188, 17] width 50 height 23
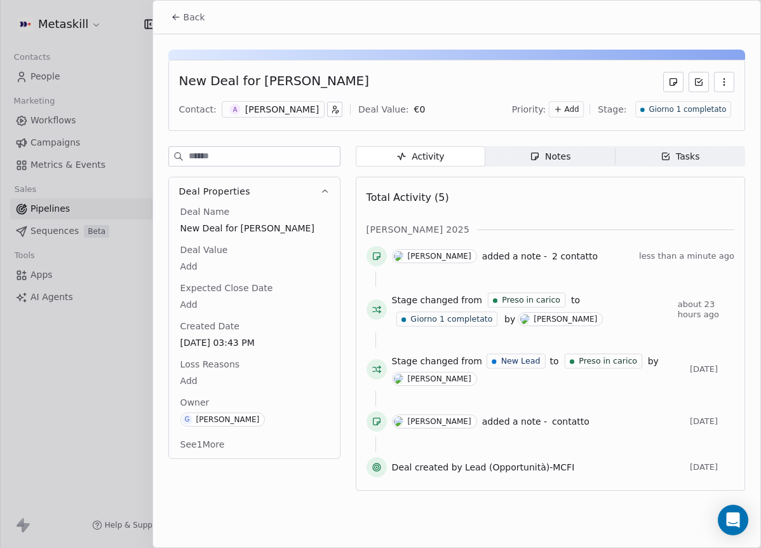
click at [703, 111] on span "Giorno 1 completato" at bounding box center [687, 109] width 77 height 11
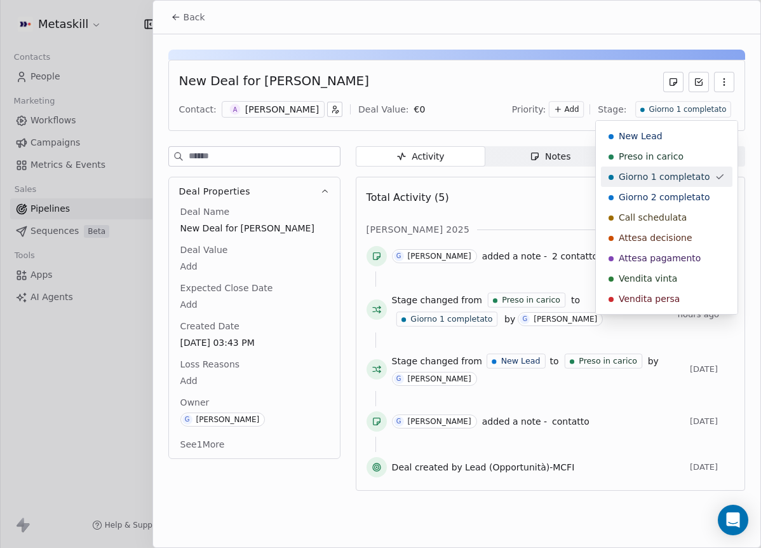
click at [686, 189] on div "Giorno 2 completato" at bounding box center [666, 197] width 131 height 20
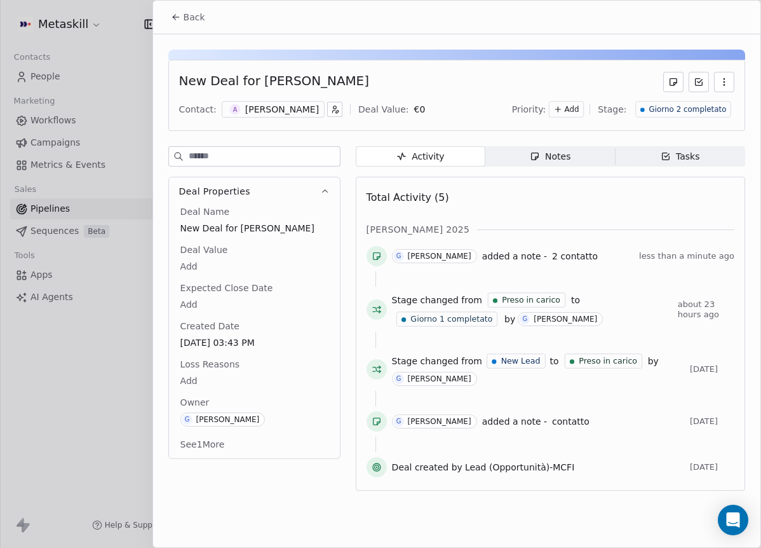
click at [194, 14] on span "Back" at bounding box center [195, 17] width 22 height 13
